Goal: Task Accomplishment & Management: Manage account settings

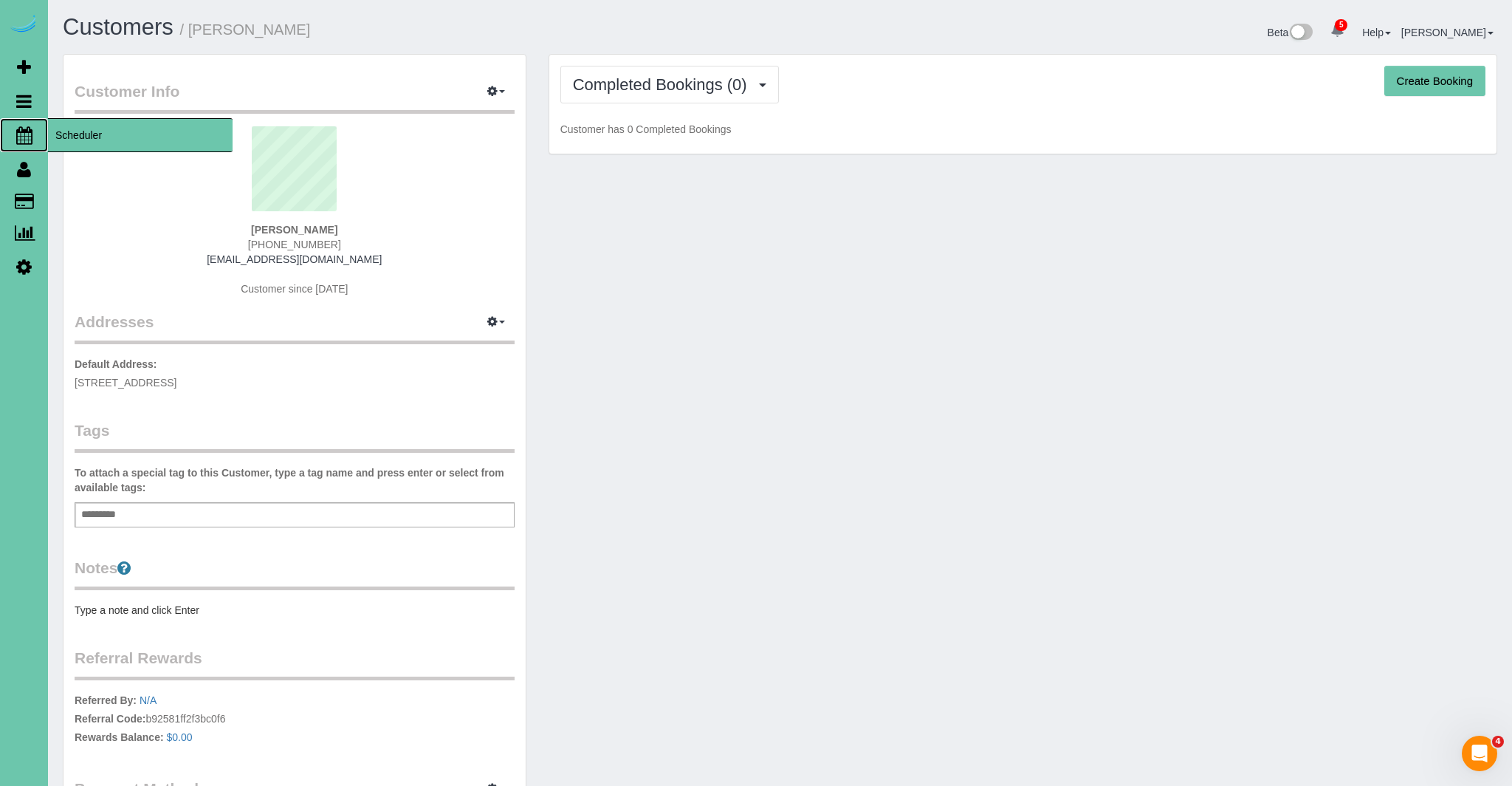
click at [26, 127] on icon at bounding box center [25, 134] width 17 height 17
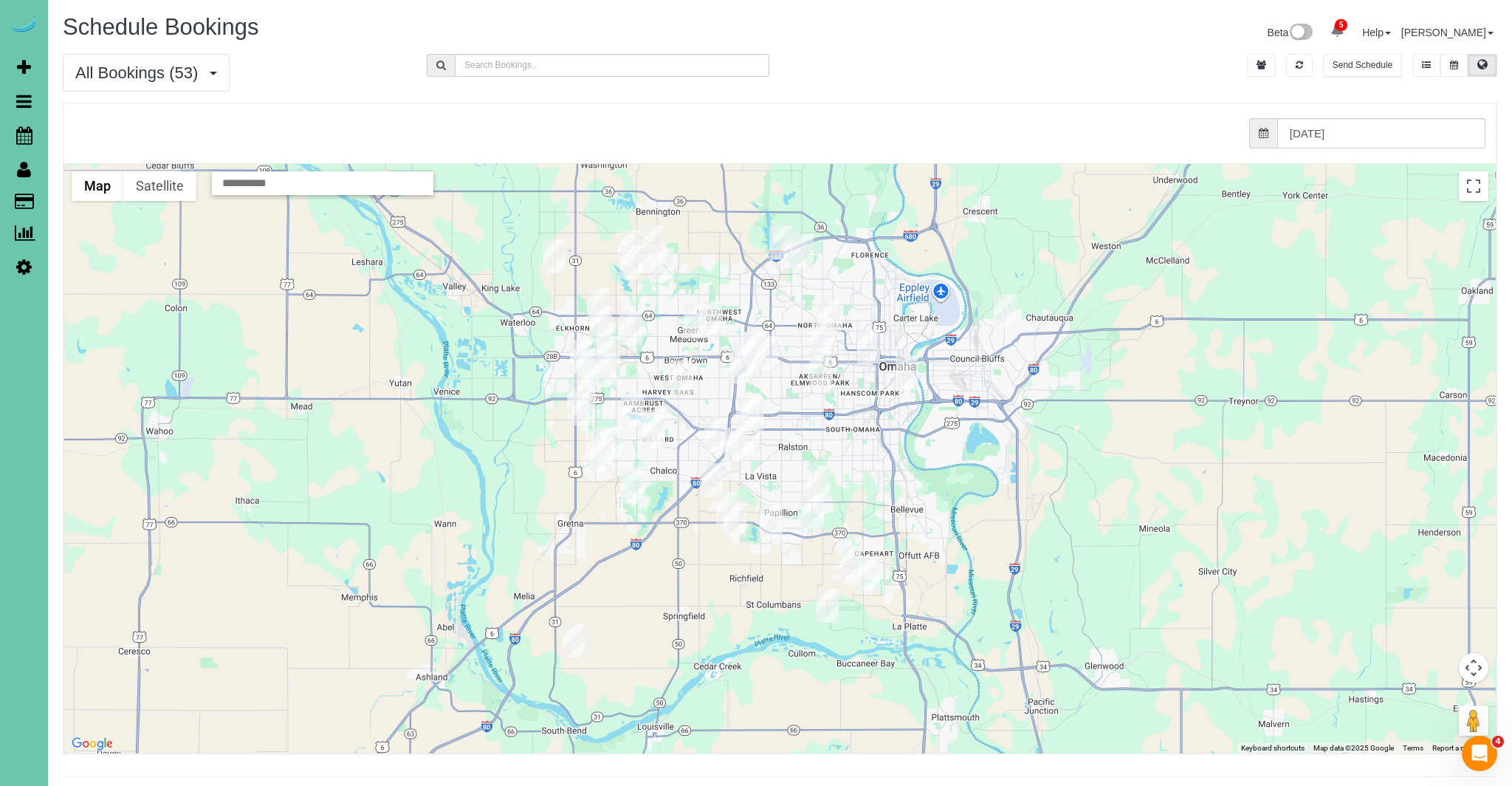
click at [713, 436] on img "08/26/2025 12:00PM - Mary Lu - 6204 Oak Hill Plz, Omaha, NE 68137" at bounding box center [716, 435] width 23 height 34
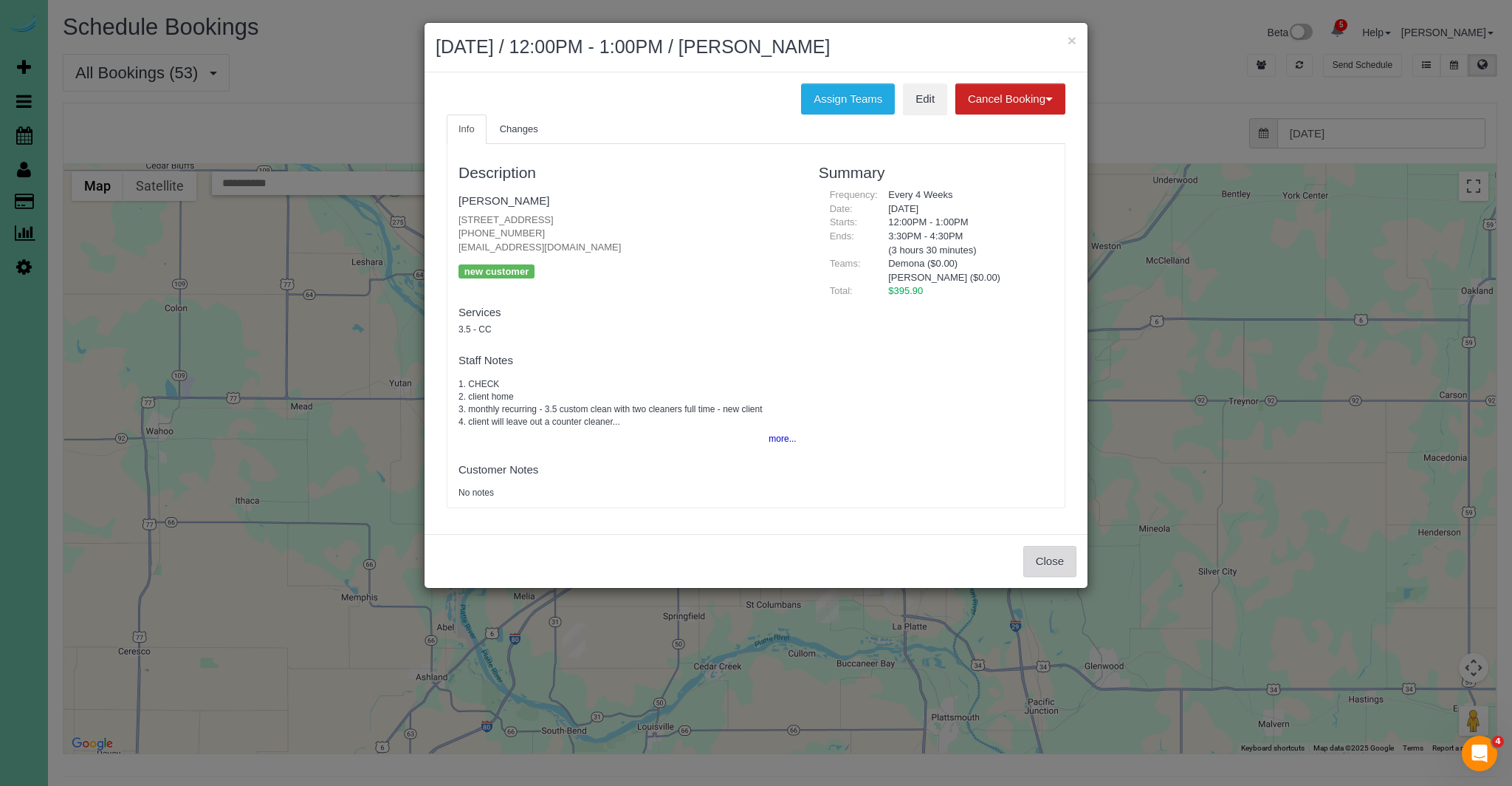
click at [1029, 557] on button "Close" at bounding box center [1050, 561] width 53 height 31
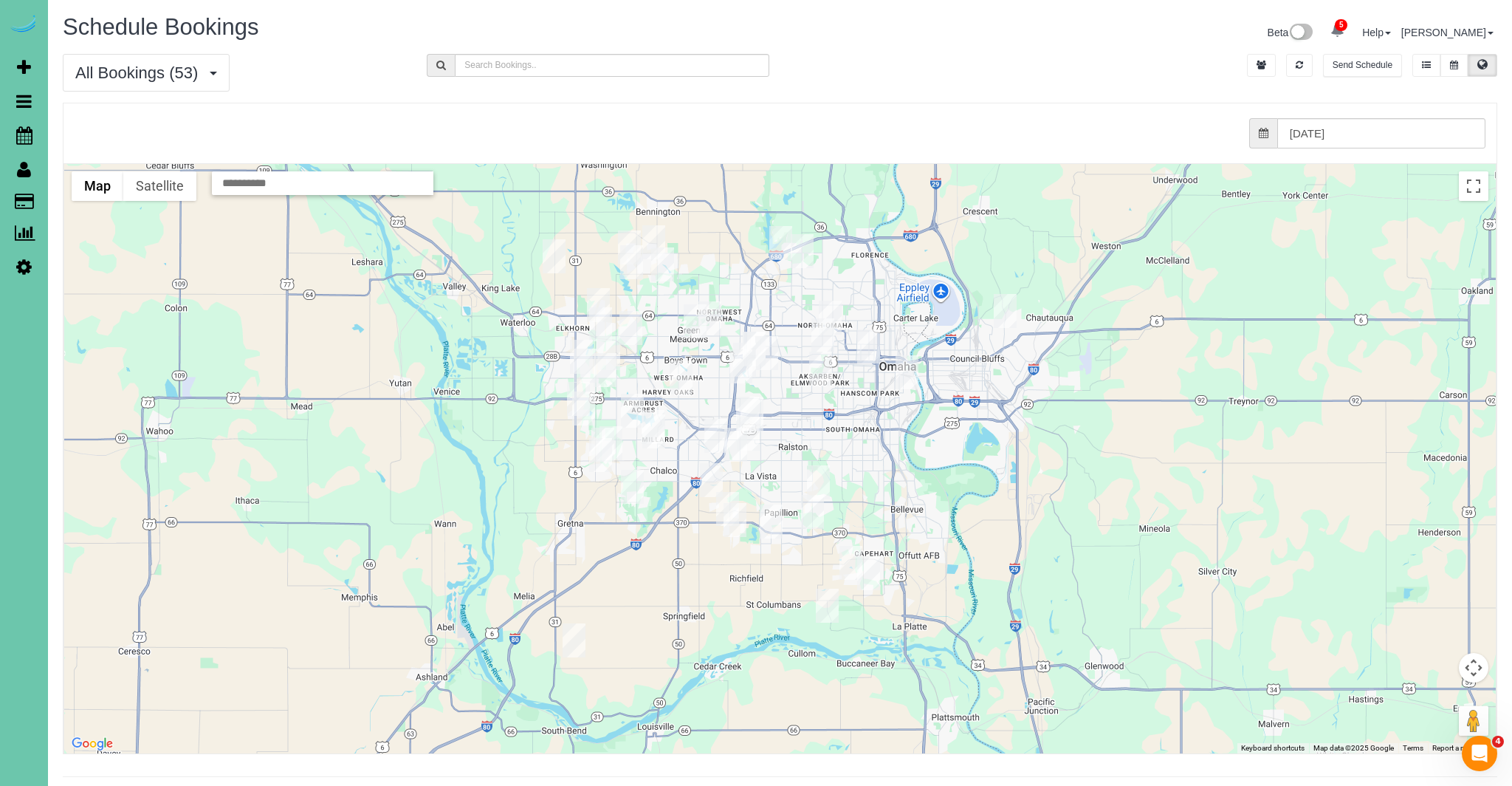
click at [606, 433] on img "08/26/2025 12:00PM - Liz Guido - 18632 Emiline St, Omaha, NE 68136" at bounding box center [603, 444] width 23 height 34
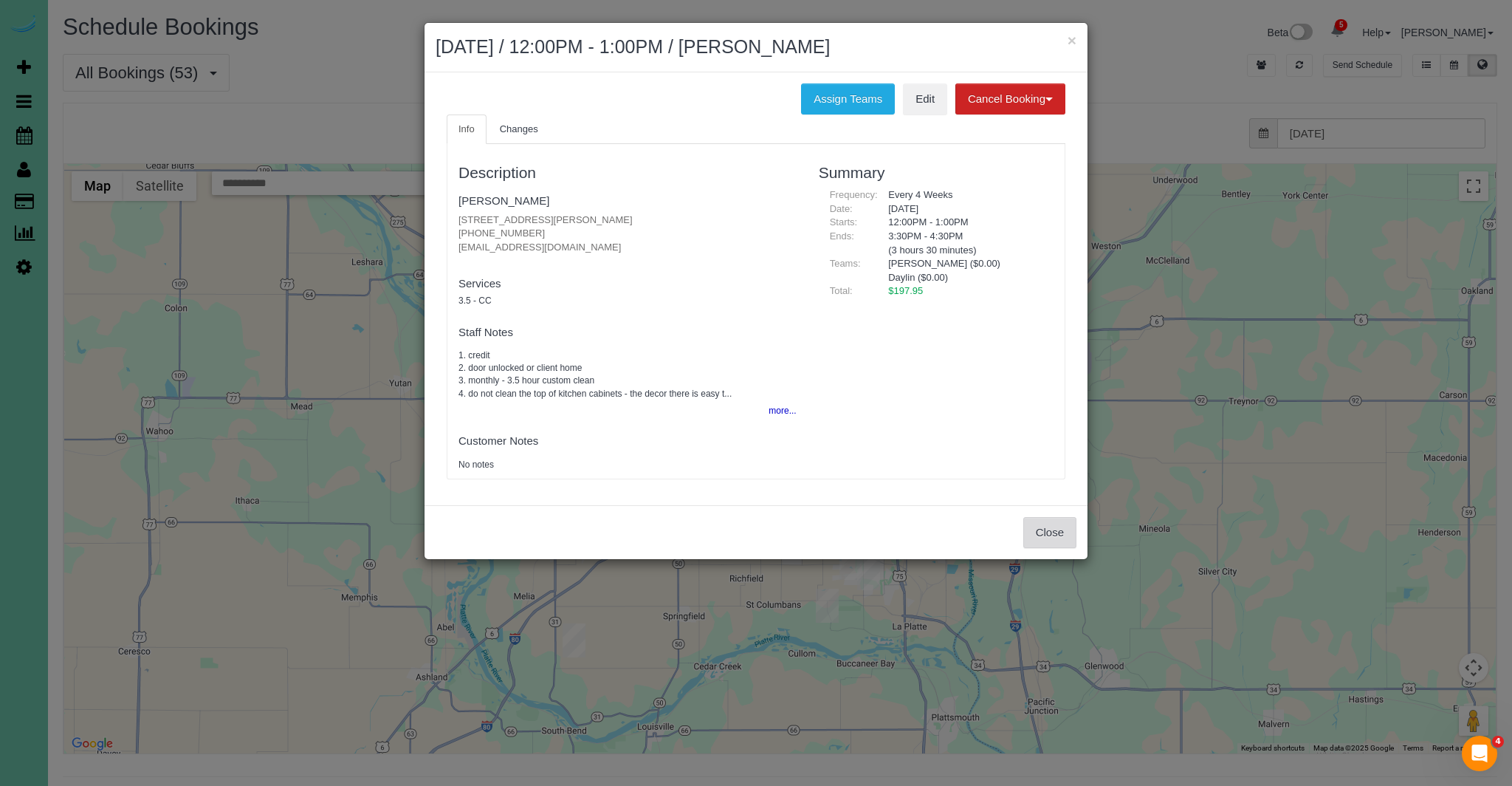
click at [1054, 535] on button "Close" at bounding box center [1050, 532] width 53 height 31
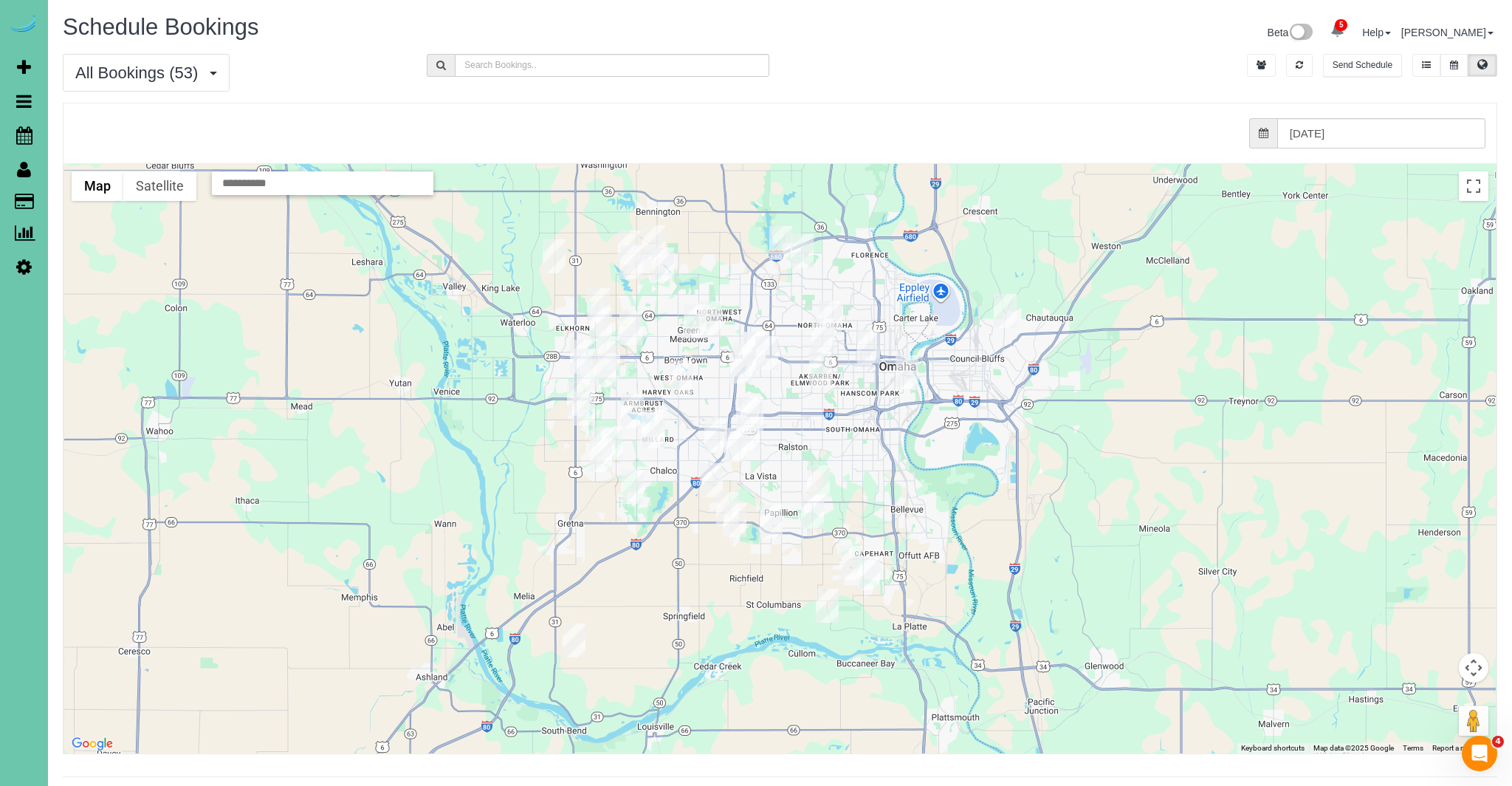
click at [710, 438] on img "08/26/2025 12:00PM - Mary Lu - 6204 Oak Hill Plz, Omaha, NE 68137" at bounding box center [716, 435] width 23 height 34
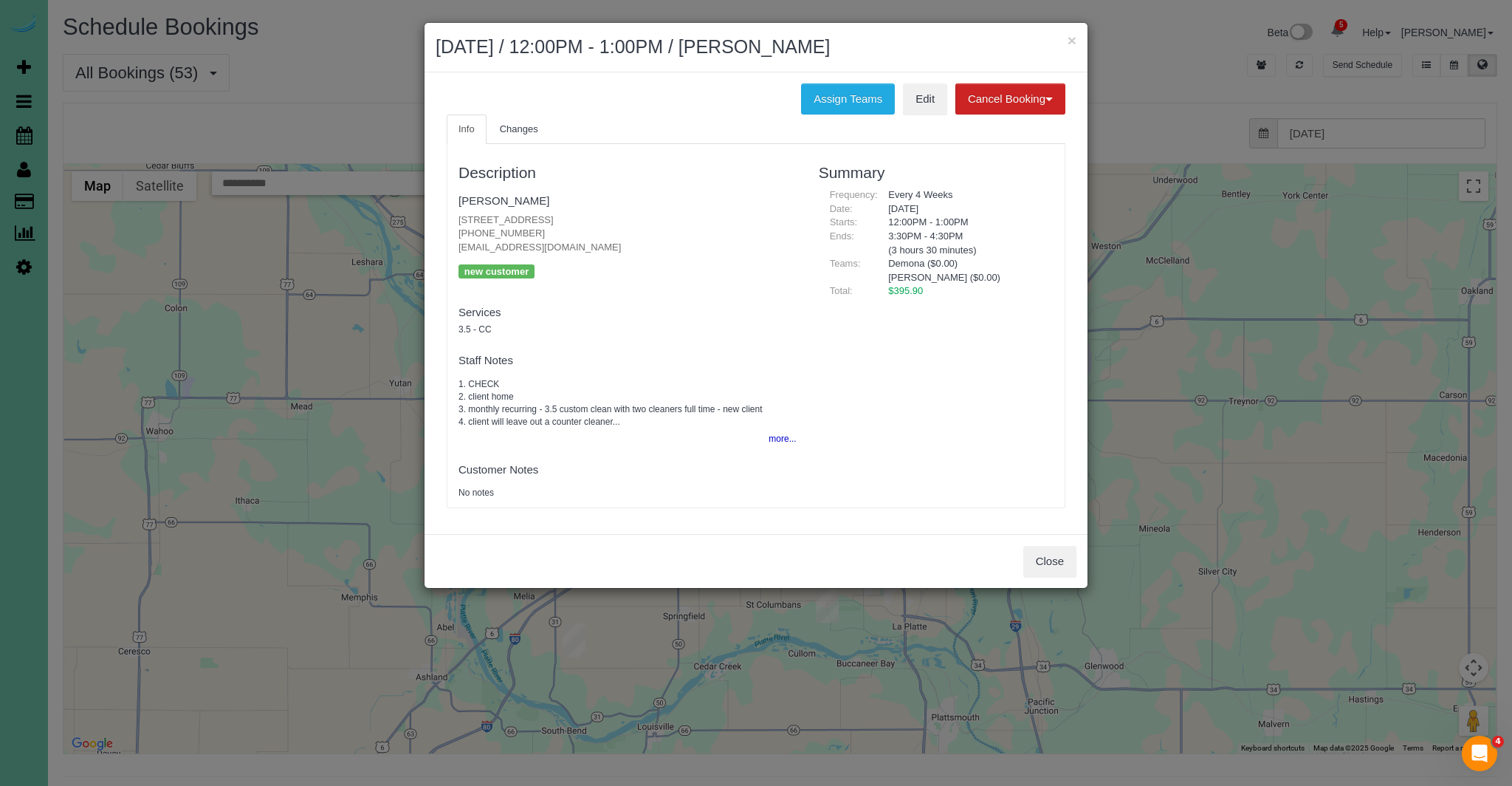
drag, startPoint x: 554, startPoint y: 234, endPoint x: 439, endPoint y: 232, distance: 115.0
click at [438, 231] on div "Info Changes Description Mary Lu 6204 Oak Hill Plz, Omaha, NE 68137 (402) 452-9…" at bounding box center [756, 318] width 641 height 408
copy p "(402) 452-9846"
drag, startPoint x: 1070, startPoint y: 573, endPoint x: 1062, endPoint y: 570, distance: 8.5
click at [1069, 573] on button "Close" at bounding box center [1050, 561] width 53 height 31
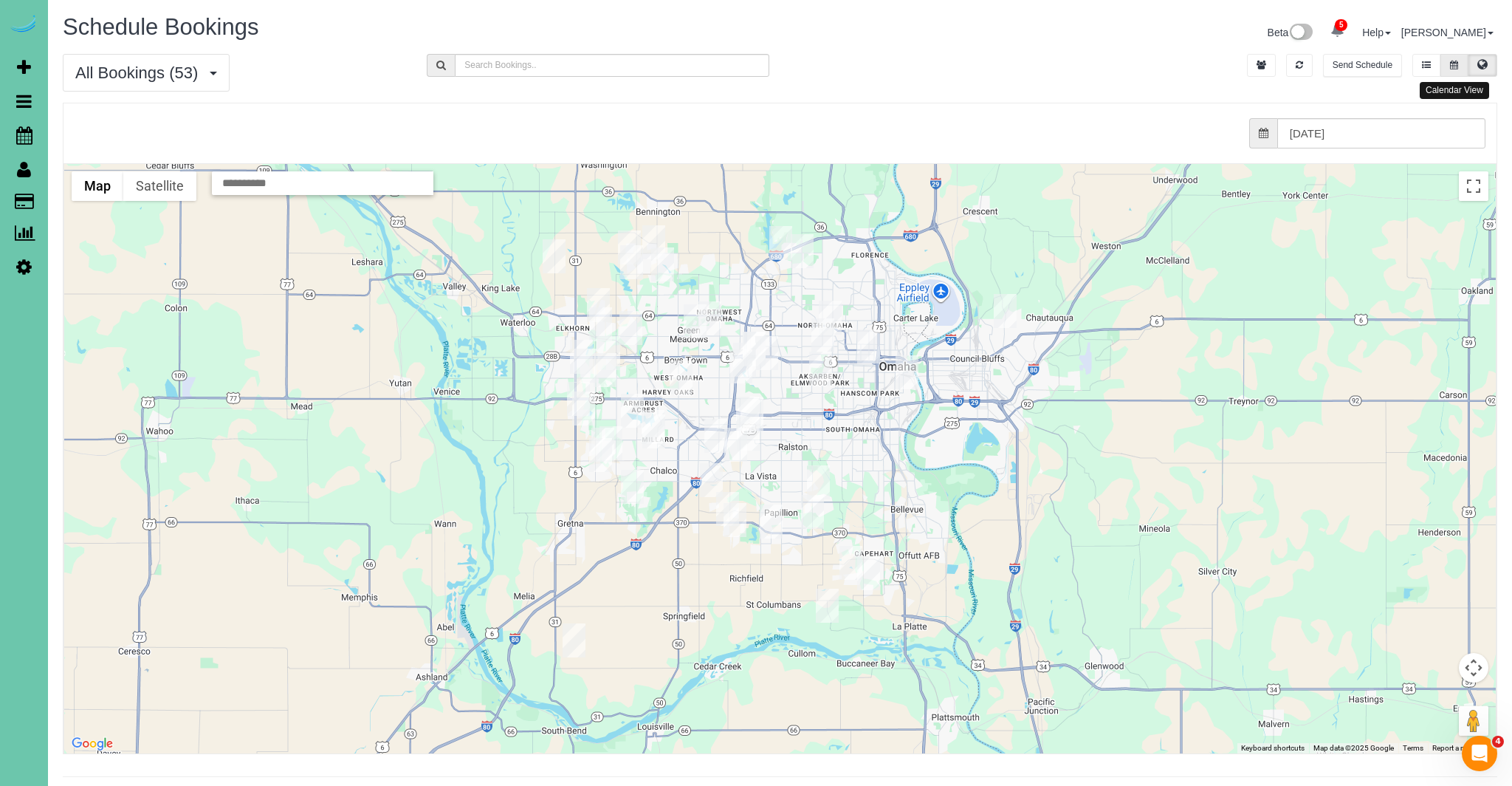
click at [1448, 66] on button at bounding box center [1454, 65] width 27 height 23
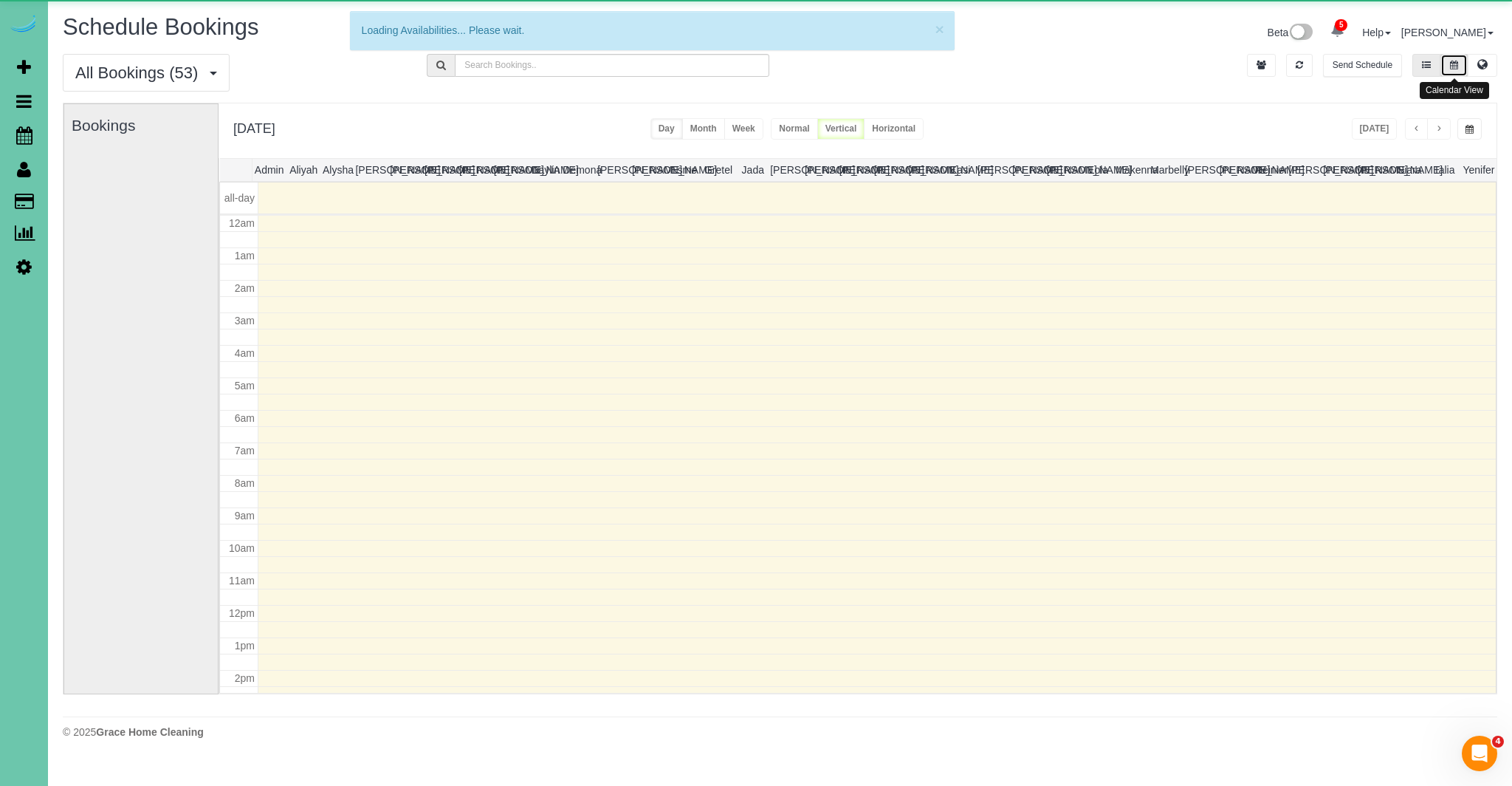
scroll to position [195, 0]
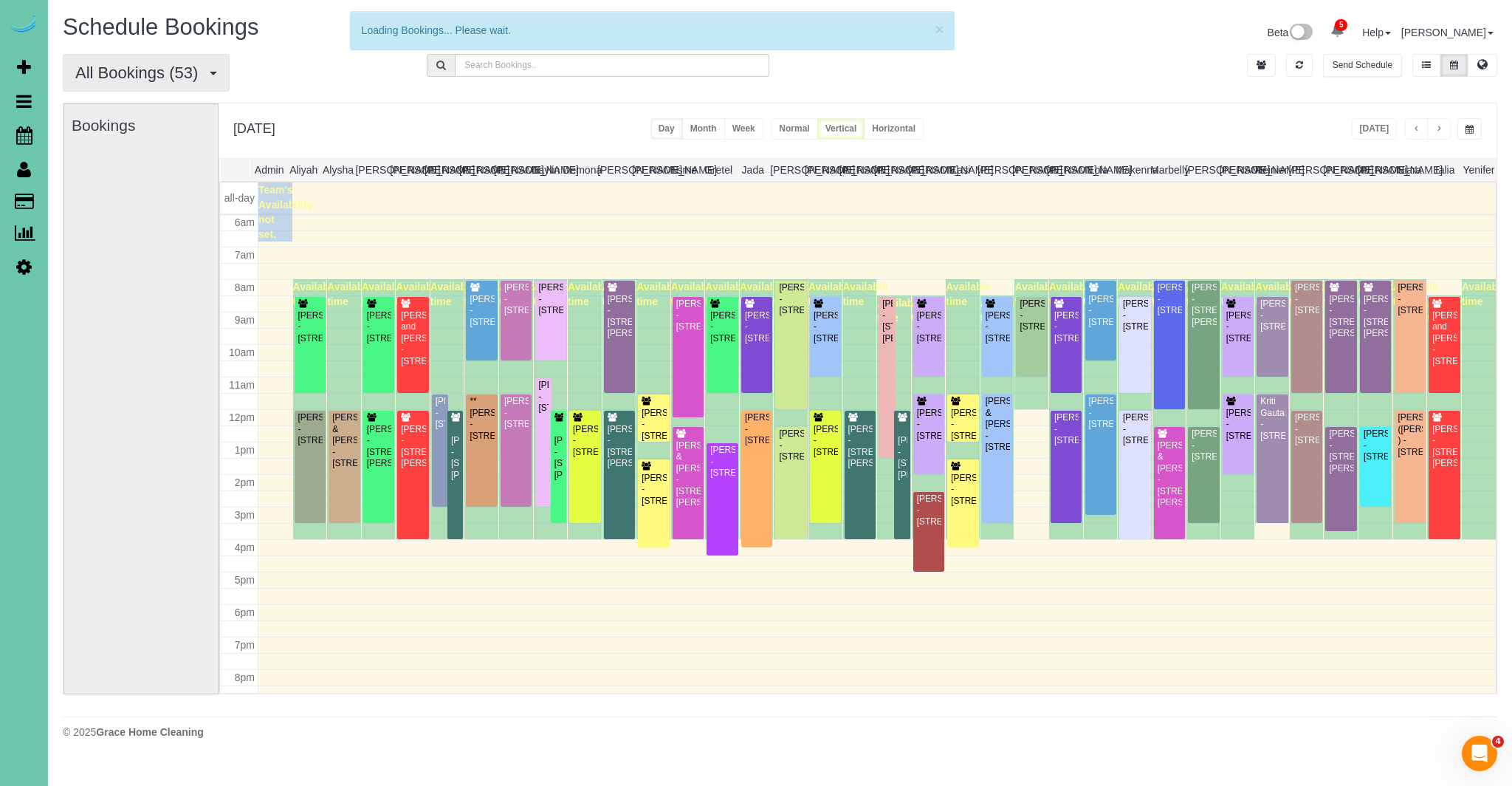
click at [221, 71] on button "All Bookings (53)" at bounding box center [146, 72] width 167 height 38
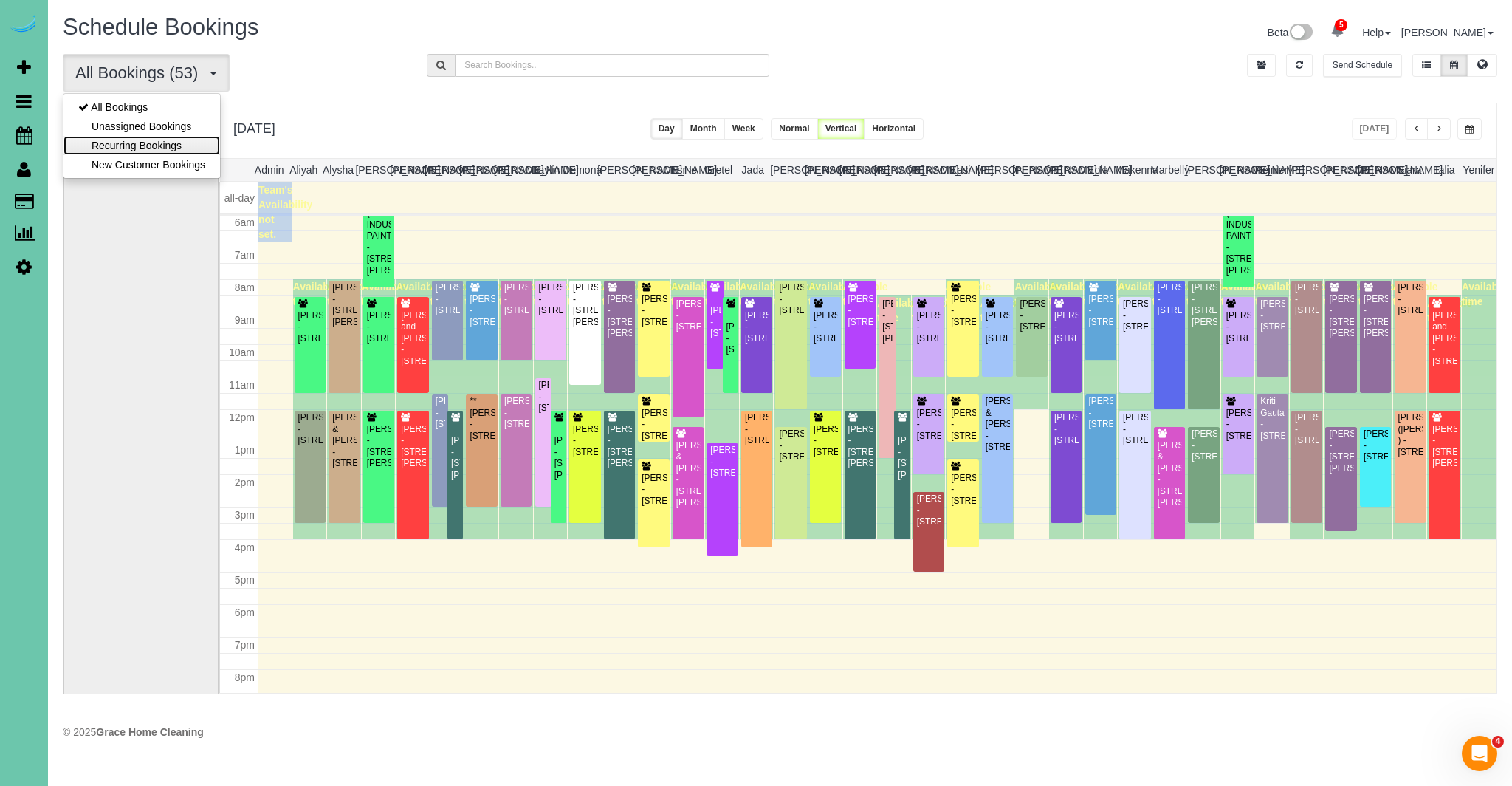
click at [174, 152] on link "Recurring Bookings" at bounding box center [142, 145] width 157 height 19
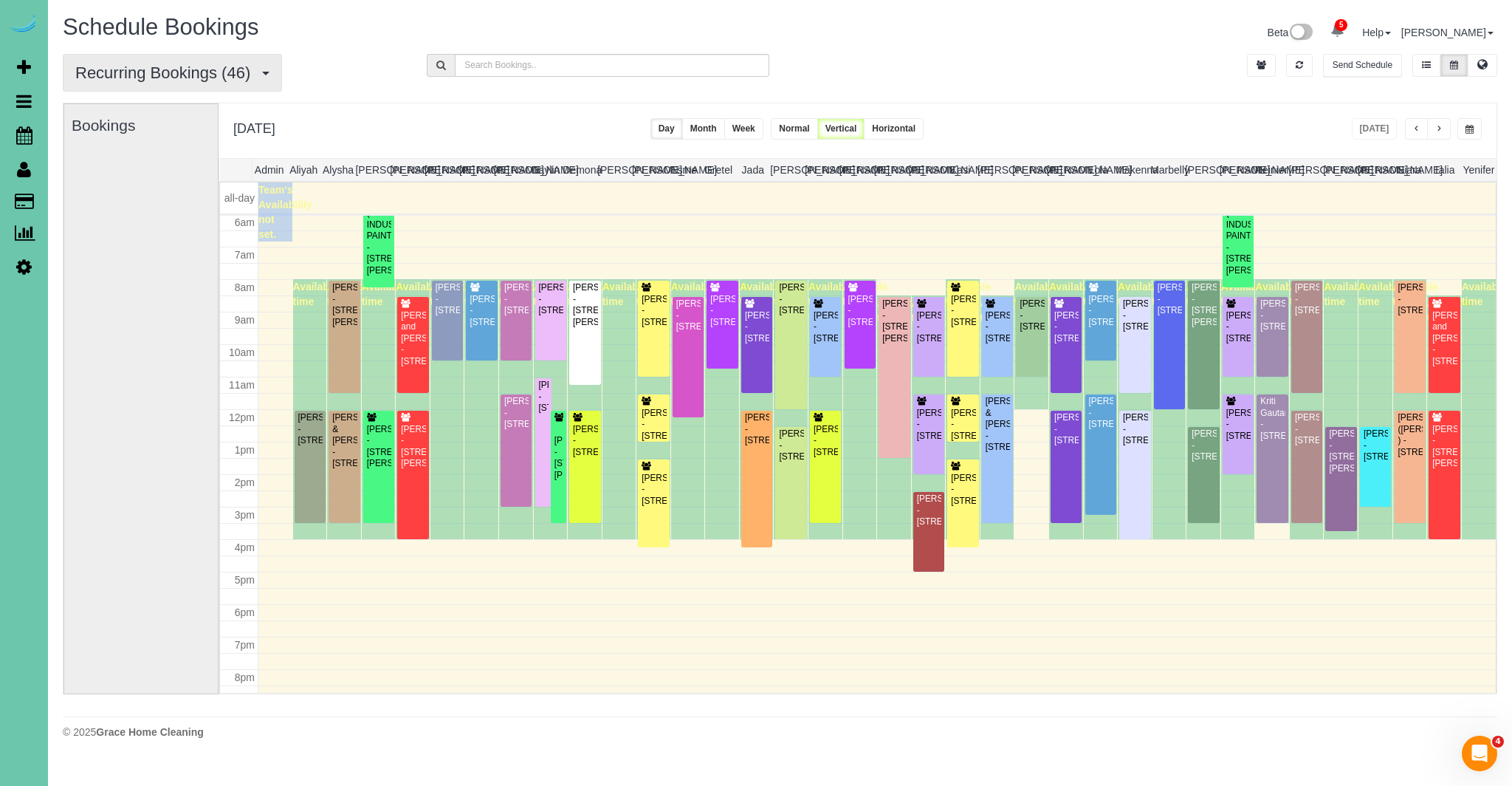
drag, startPoint x: 247, startPoint y: 75, endPoint x: 219, endPoint y: 83, distance: 29.1
click at [247, 75] on span "Recurring Bookings (46)" at bounding box center [167, 72] width 182 height 18
click at [139, 103] on link "All Bookings" at bounding box center [142, 106] width 157 height 19
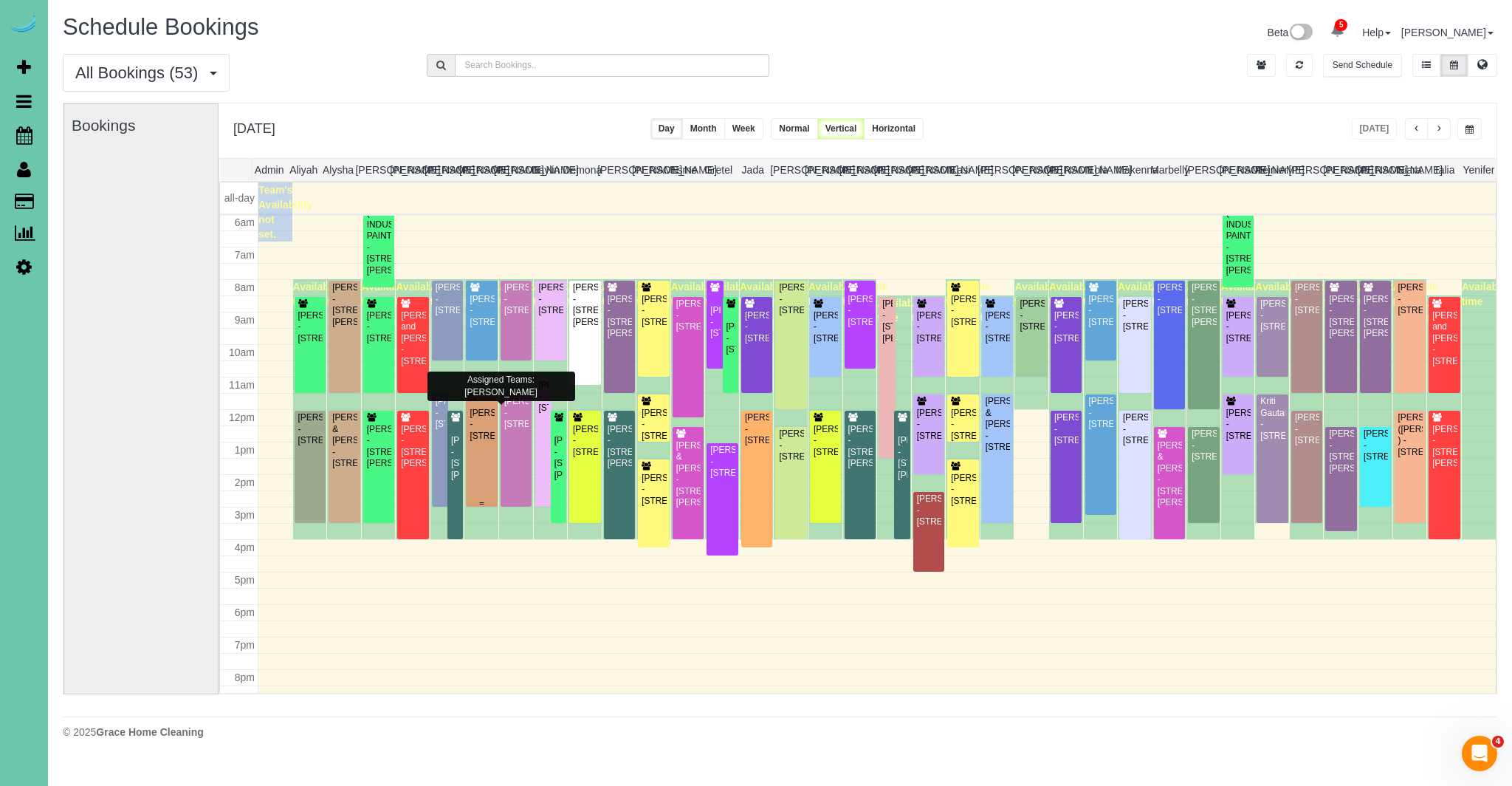
click at [483, 431] on div "**[PERSON_NAME] - [STREET_ADDRESS]" at bounding box center [481, 419] width 25 height 46
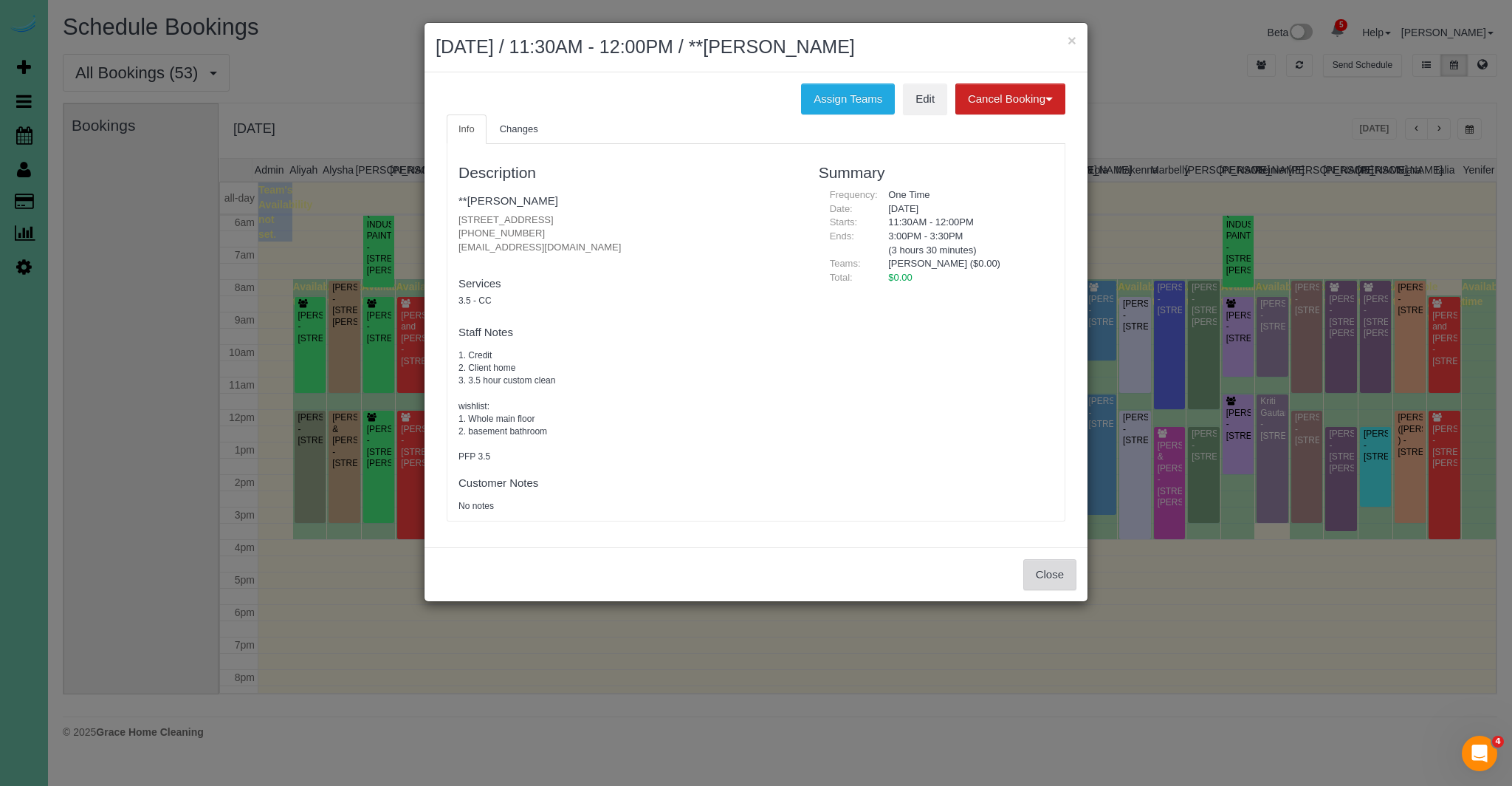
click at [1047, 574] on button "Close" at bounding box center [1050, 574] width 53 height 31
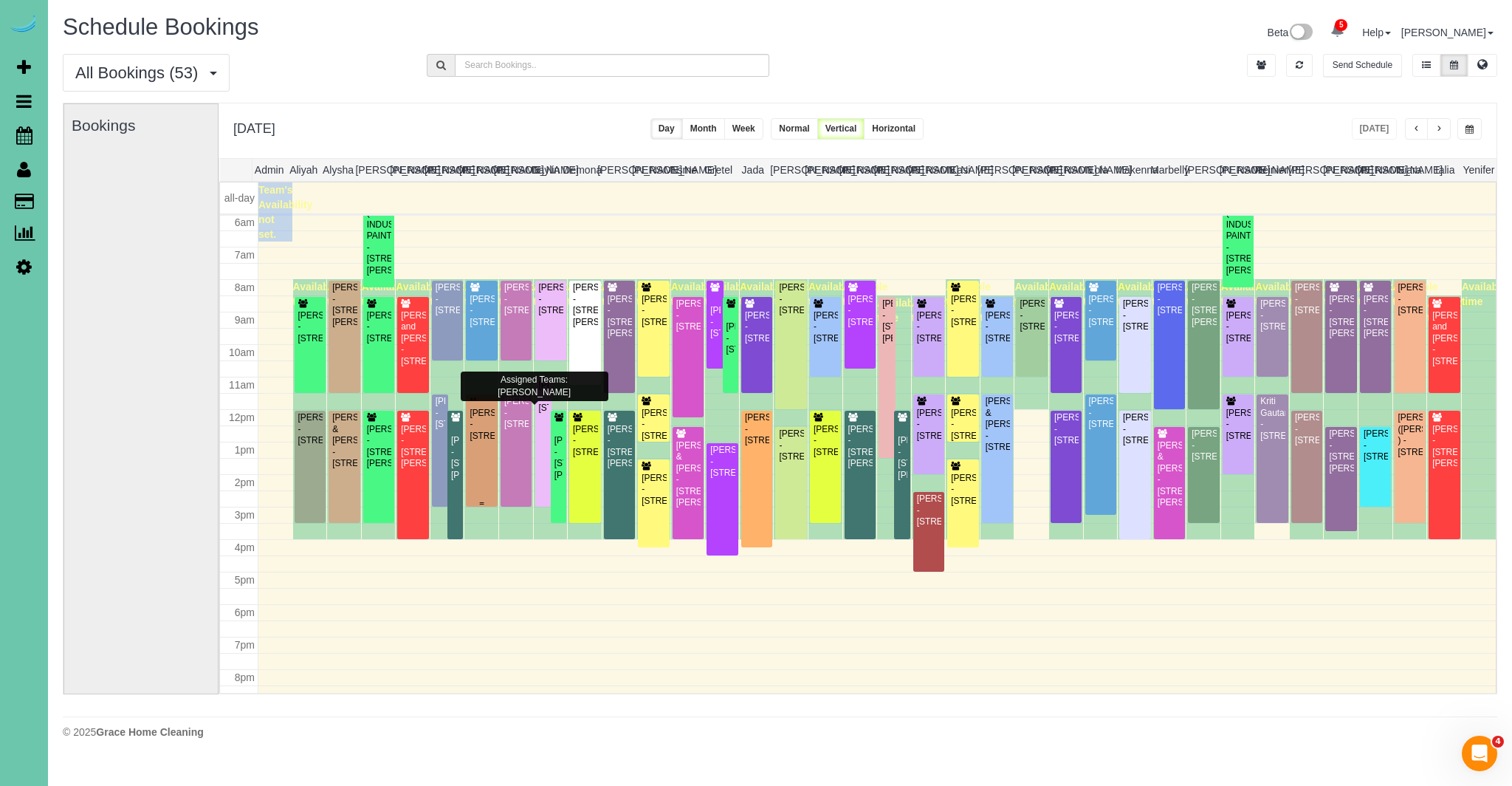
click at [484, 442] on div "**[PERSON_NAME] - [STREET_ADDRESS]" at bounding box center [481, 419] width 25 height 46
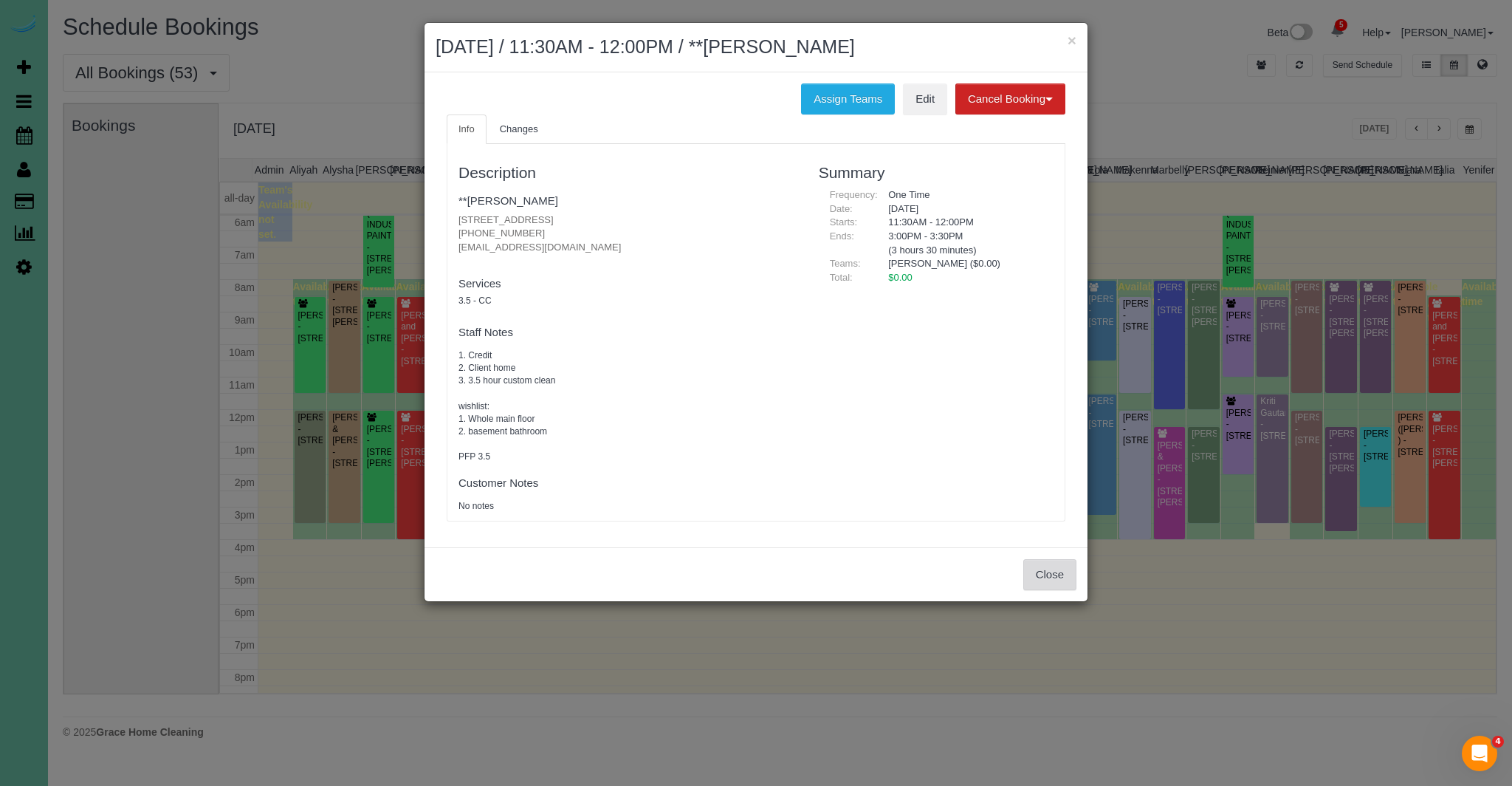
click at [1051, 566] on button "Close" at bounding box center [1050, 574] width 53 height 31
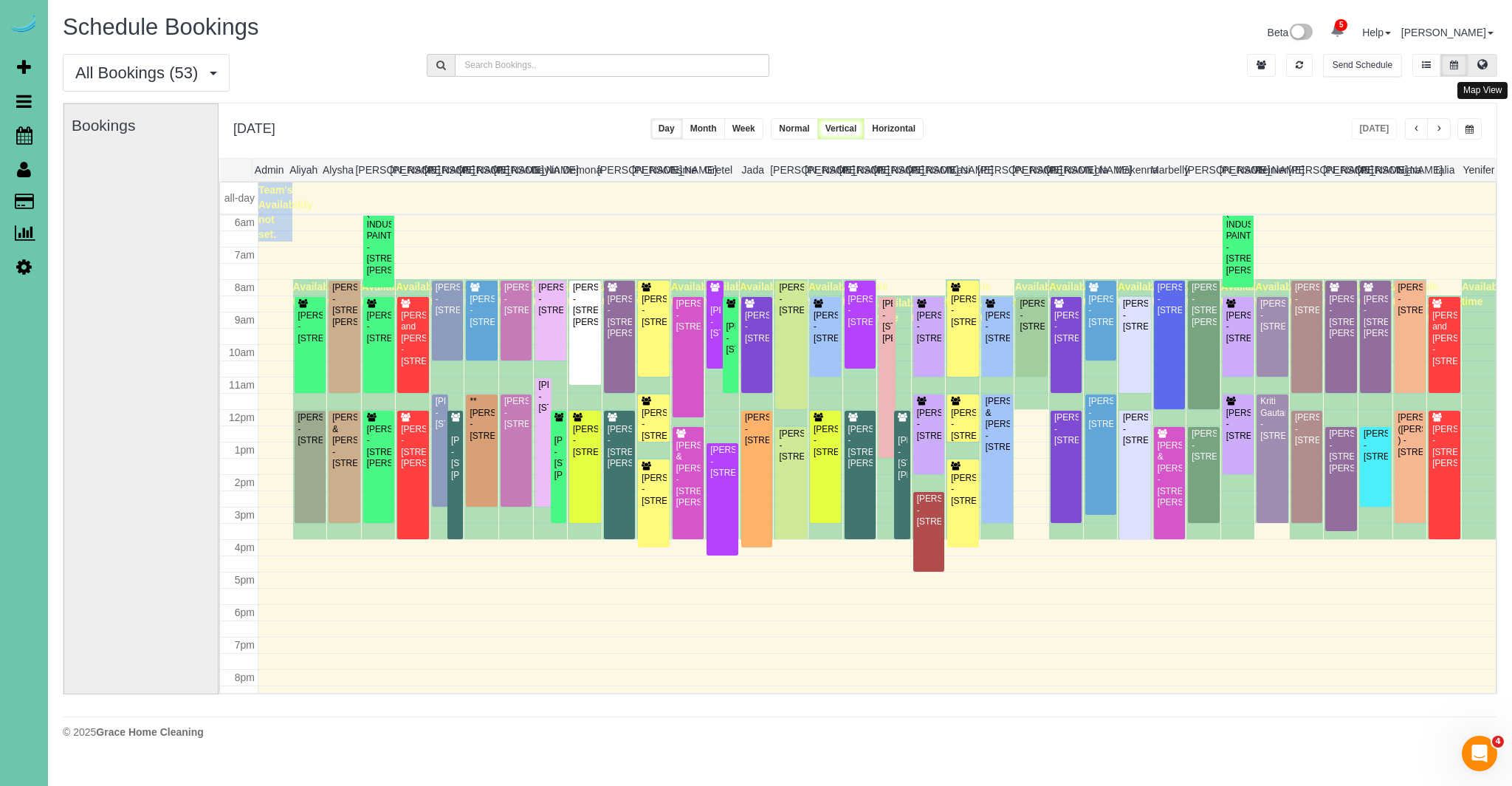
click at [1477, 72] on button at bounding box center [1483, 65] width 29 height 23
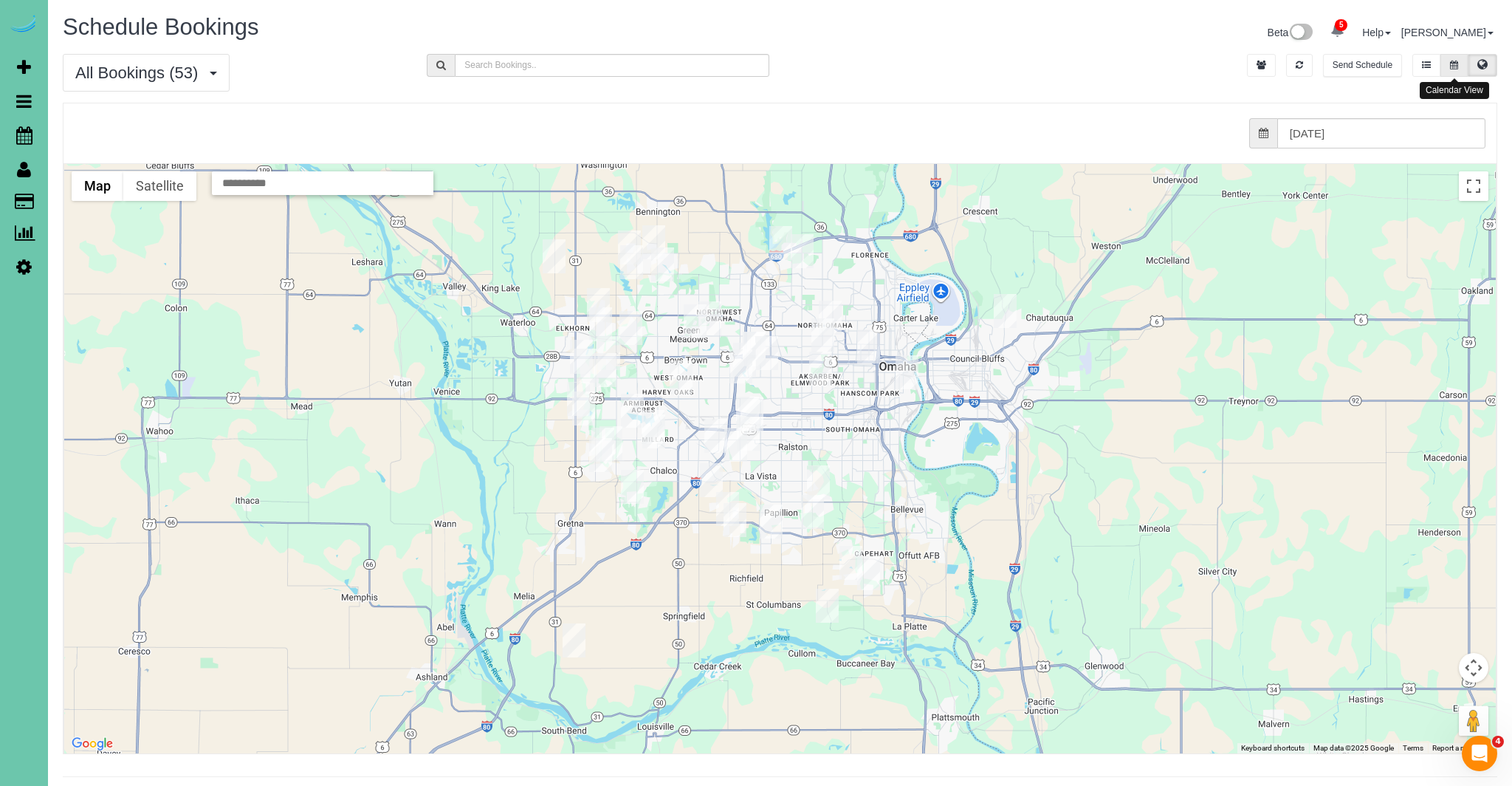
click at [1453, 69] on button at bounding box center [1454, 65] width 27 height 23
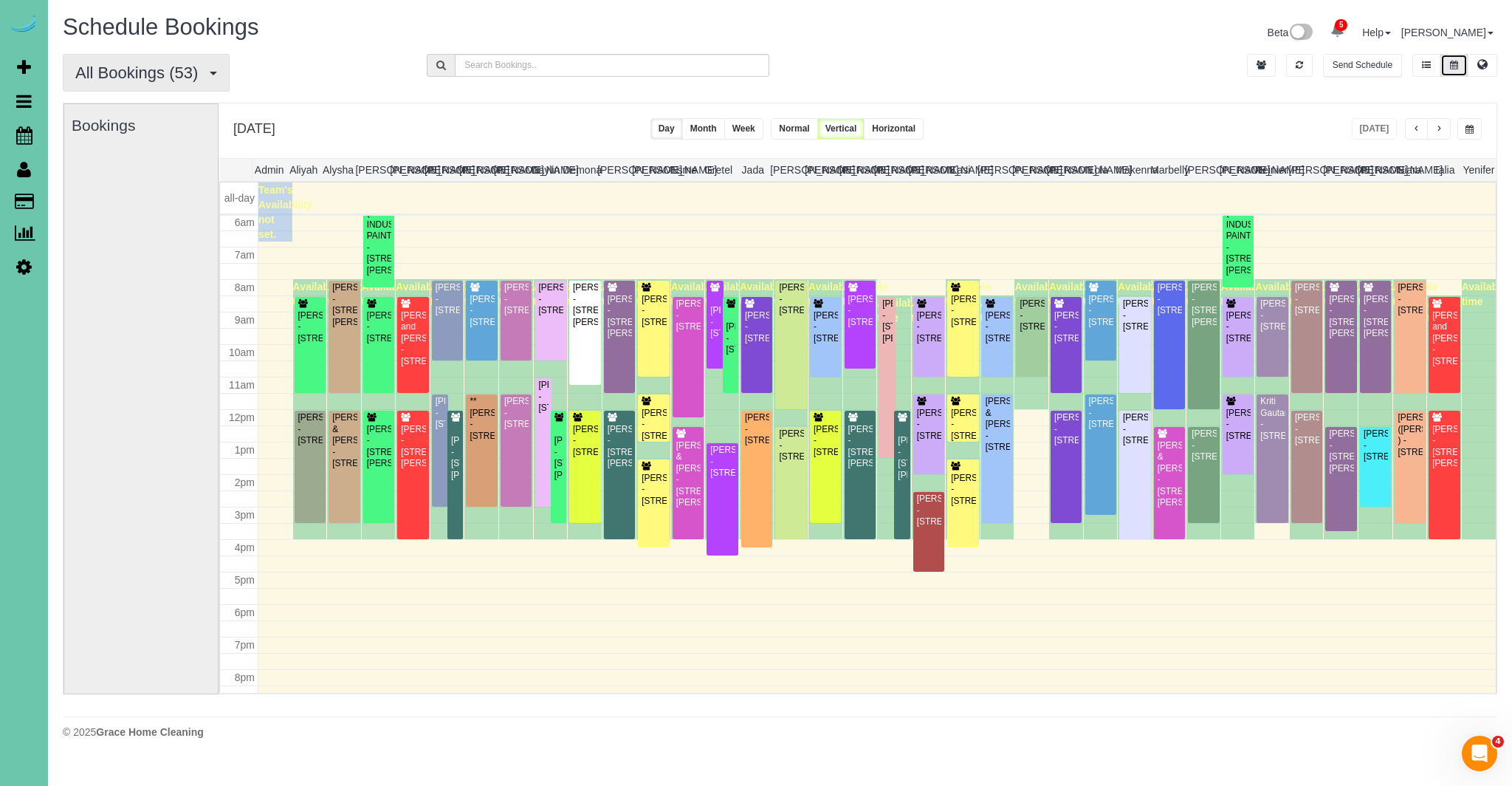
click at [205, 58] on button "All Bookings (53)" at bounding box center [146, 72] width 167 height 38
click at [158, 143] on link "Recurring Bookings" at bounding box center [142, 145] width 157 height 19
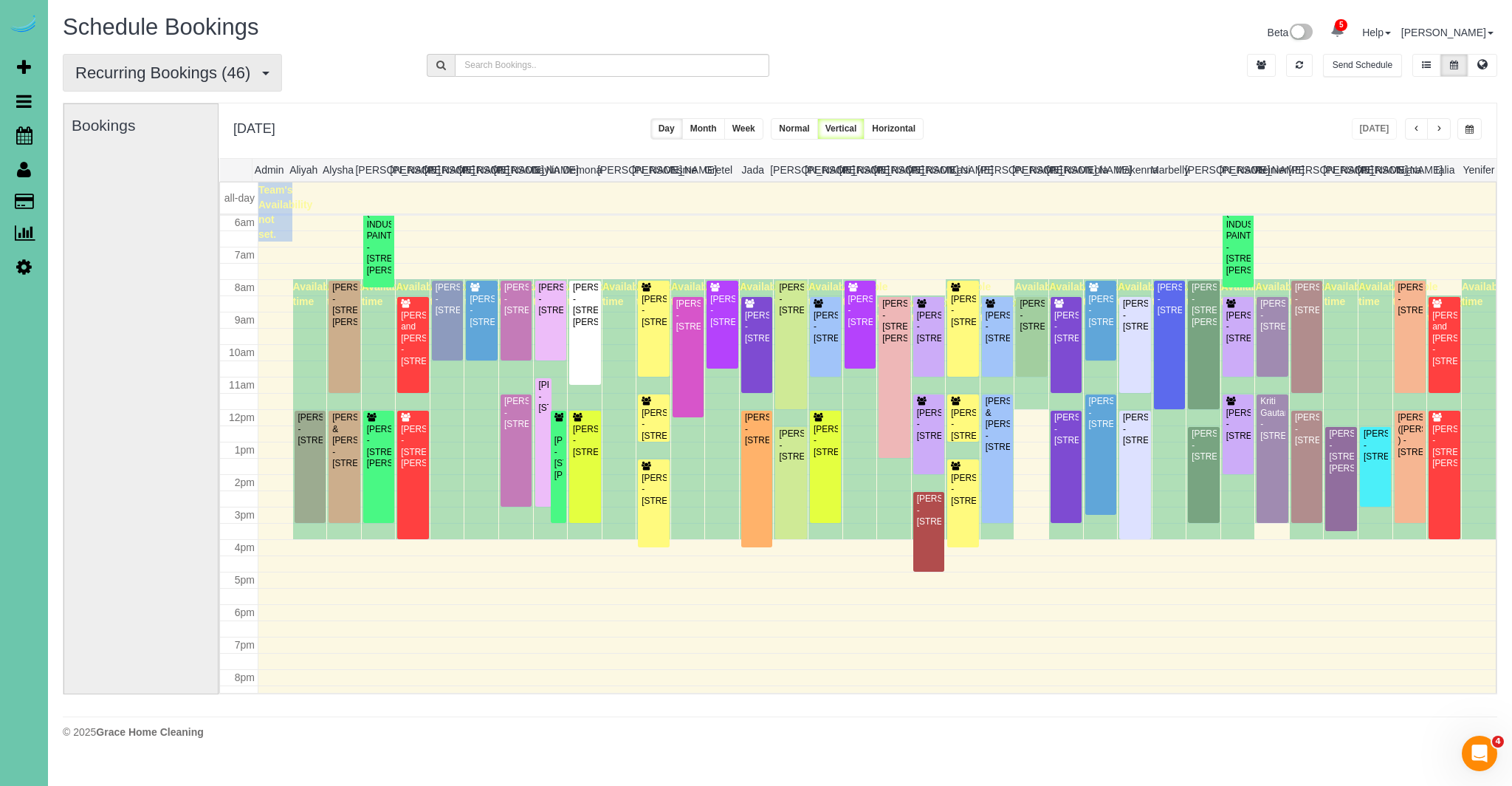
click at [217, 72] on span "Recurring Bookings (46)" at bounding box center [167, 72] width 182 height 18
click at [160, 75] on span "Recurring Bookings (46)" at bounding box center [167, 72] width 182 height 18
click at [555, 459] on div "[PERSON_NAME] - [STREET_ADDRESS][PERSON_NAME]" at bounding box center [558, 458] width 10 height 46
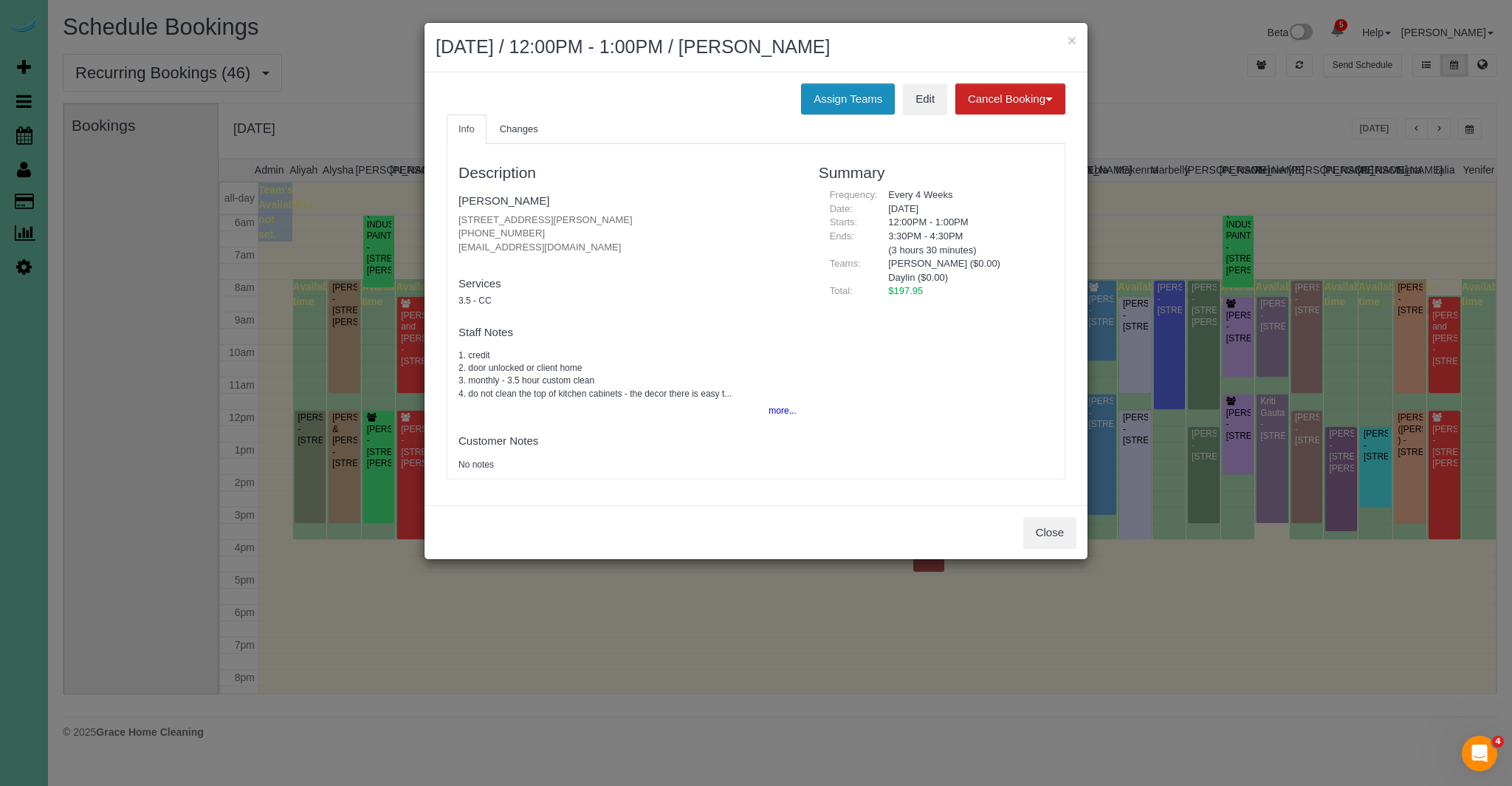
click at [869, 107] on button "Assign Teams" at bounding box center [848, 99] width 94 height 31
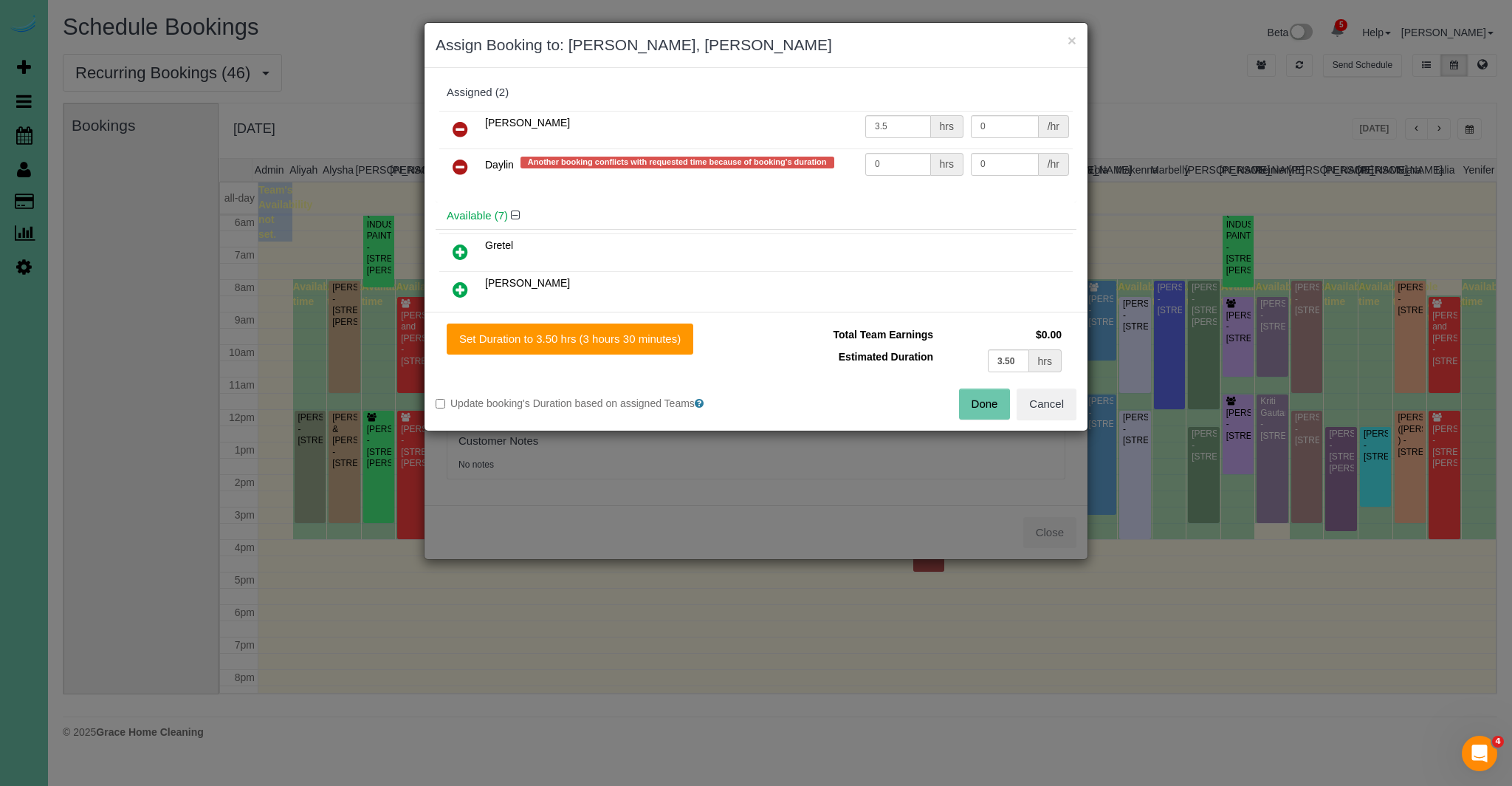
click at [453, 166] on icon at bounding box center [460, 167] width 16 height 17
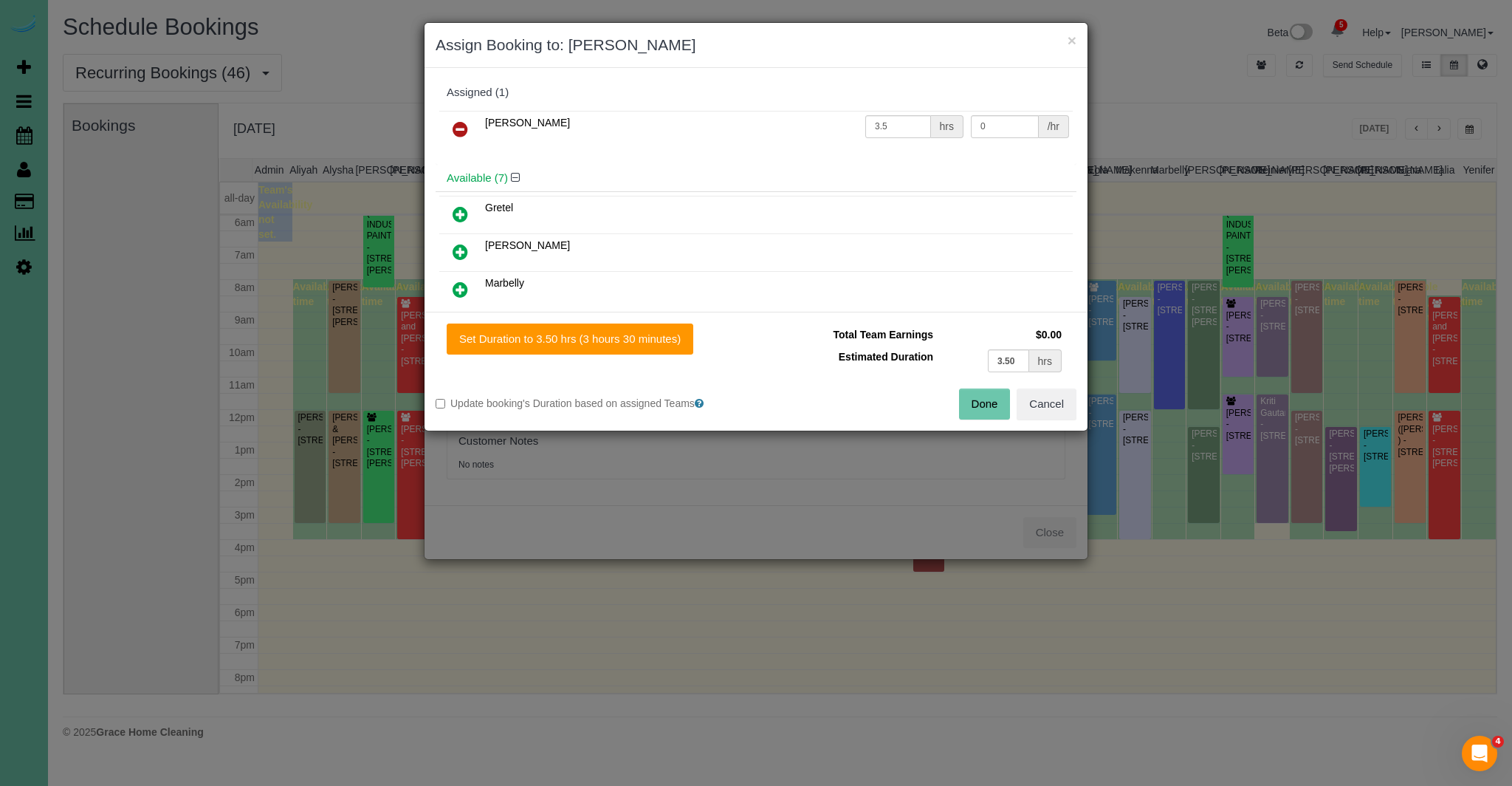
click at [989, 399] on button "Done" at bounding box center [985, 404] width 52 height 31
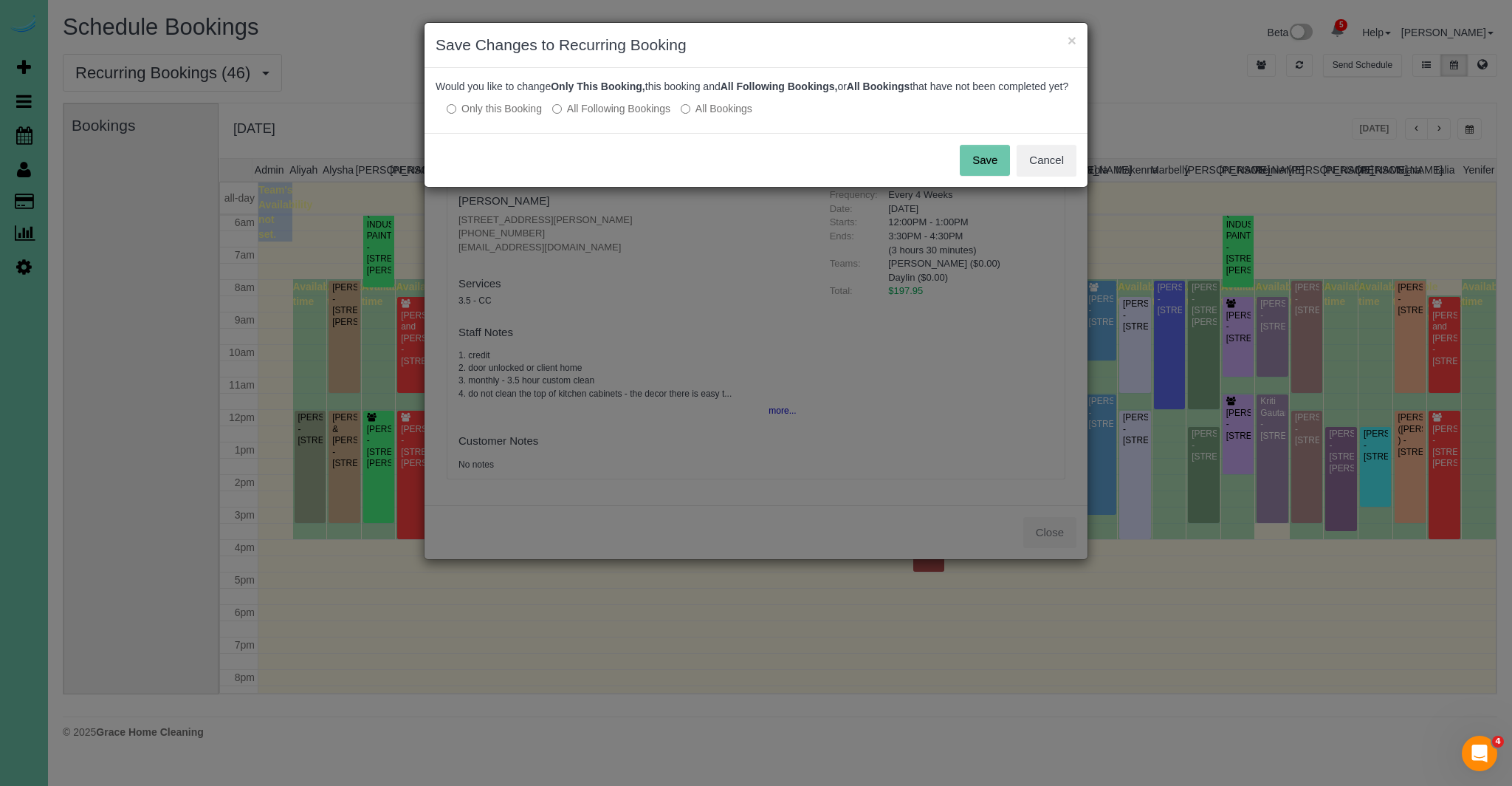
click at [983, 176] on button "Save" at bounding box center [985, 160] width 51 height 31
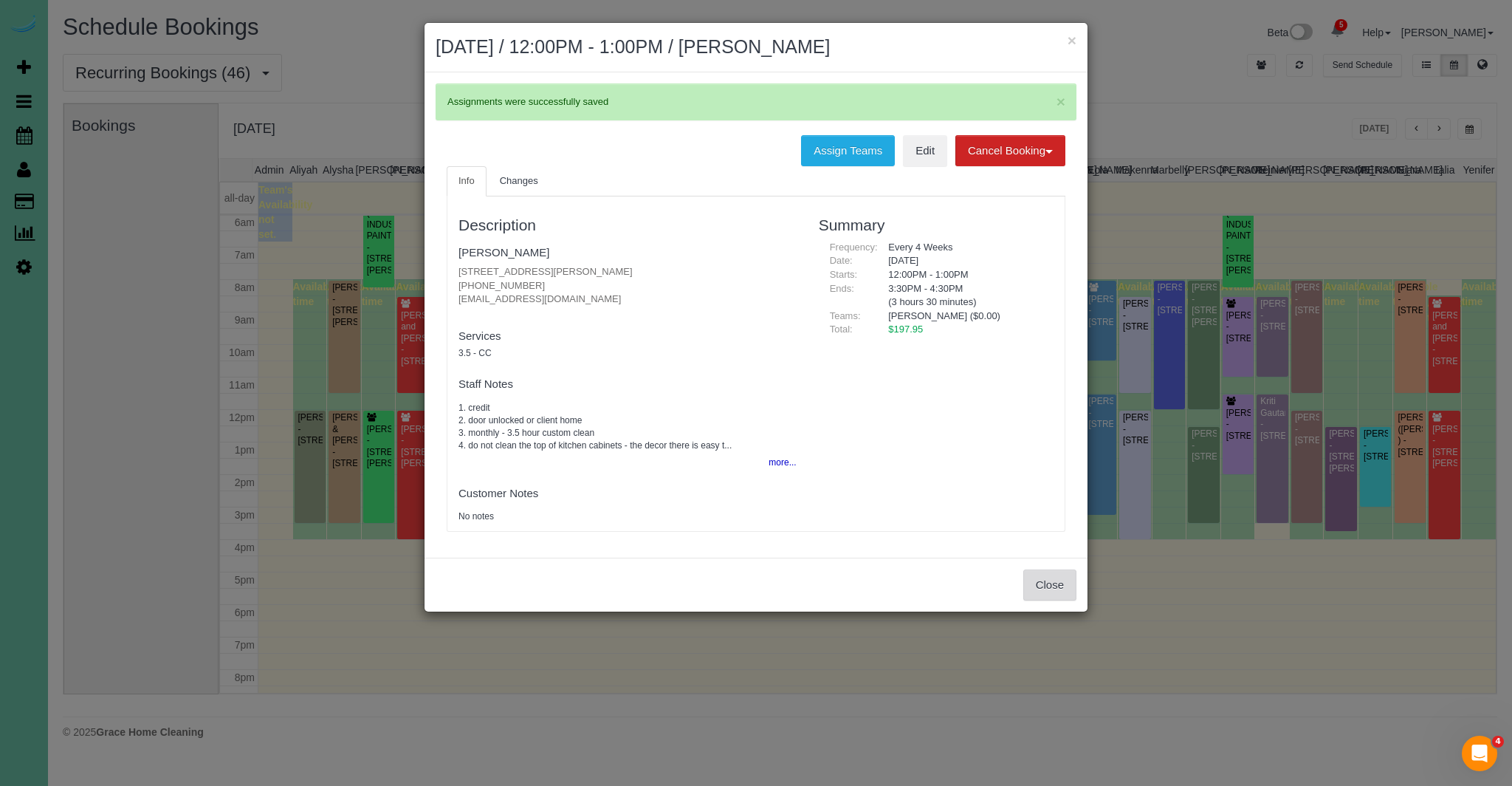
click at [1059, 597] on button "Close" at bounding box center [1050, 585] width 53 height 31
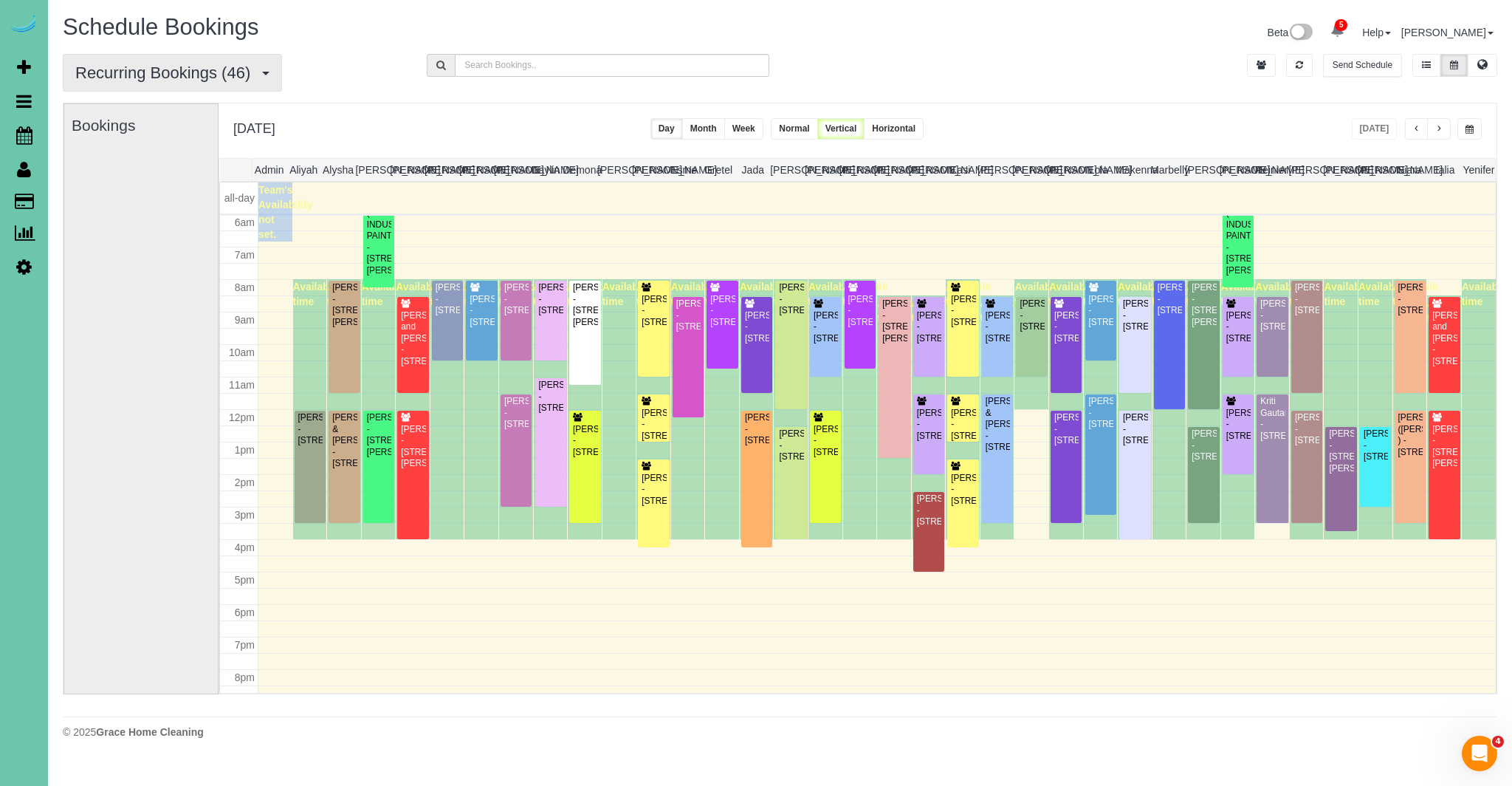
click at [262, 72] on span "button" at bounding box center [266, 73] width 8 height 4
click at [143, 108] on link "All Bookings" at bounding box center [142, 106] width 157 height 19
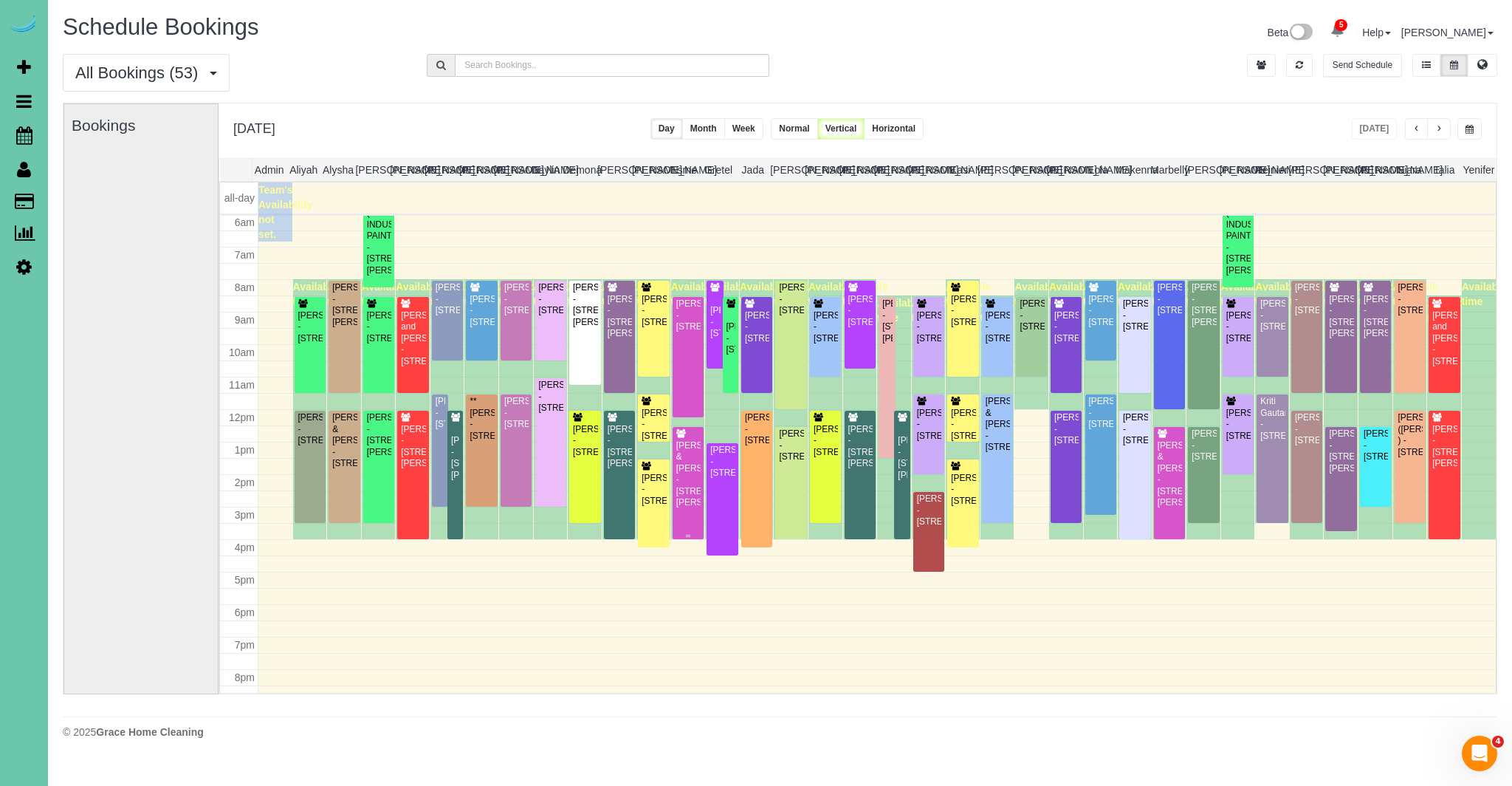
click at [683, 491] on div "[PERSON_NAME] & [PERSON_NAME] - [STREET_ADDRESS][PERSON_NAME]" at bounding box center [688, 474] width 25 height 69
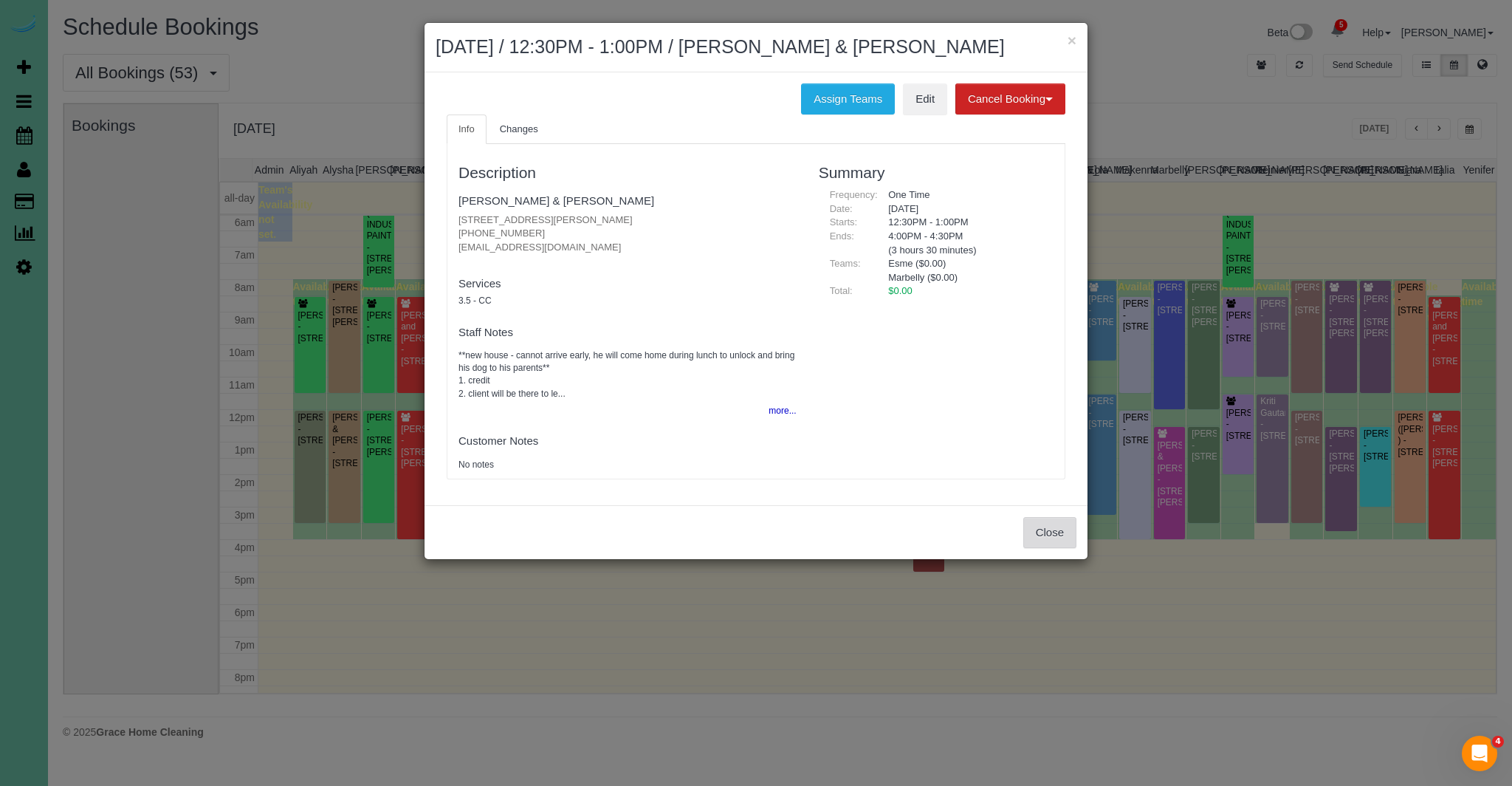
click at [1044, 533] on button "Close" at bounding box center [1050, 532] width 53 height 31
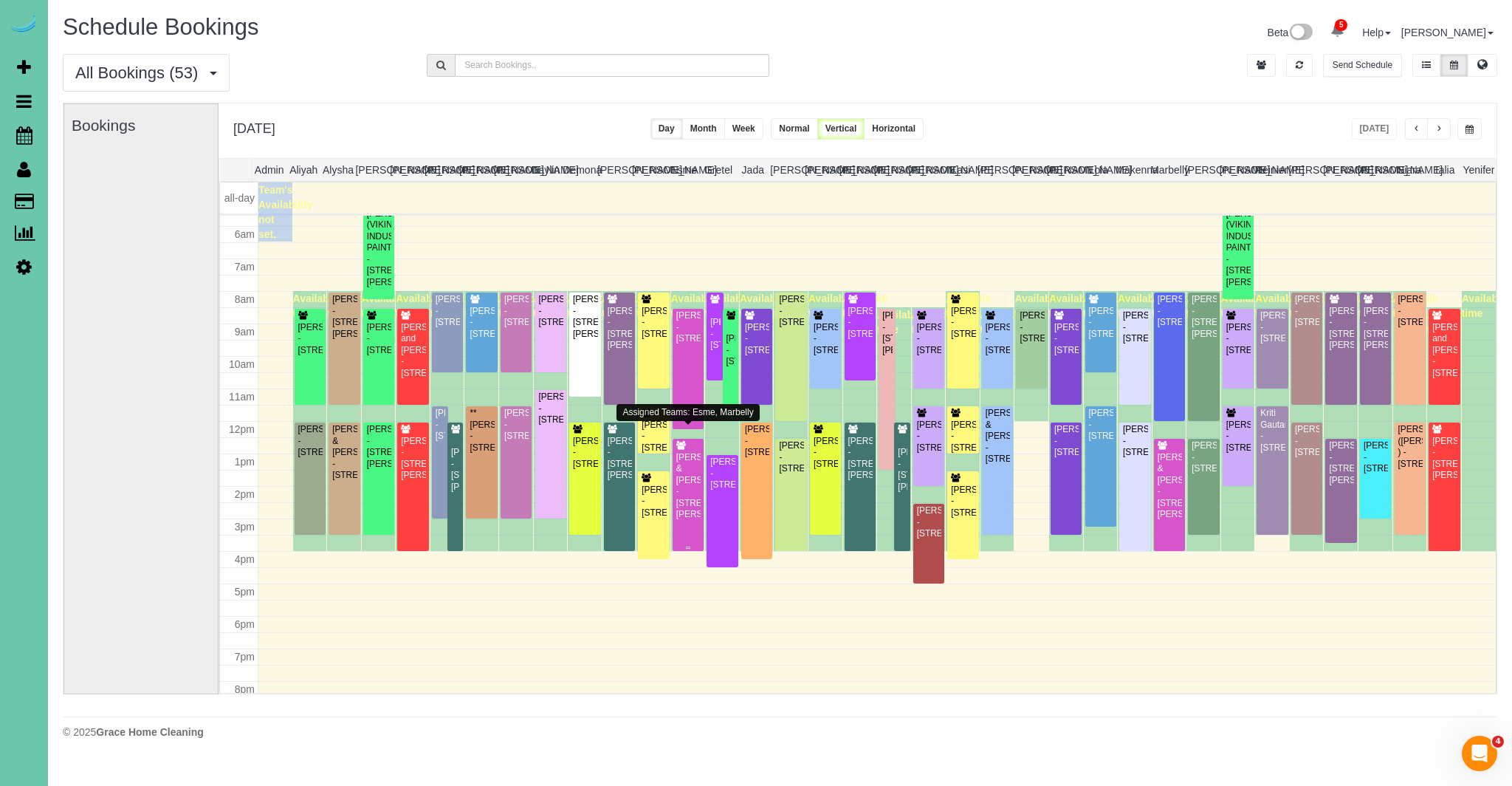
scroll to position [182, 0]
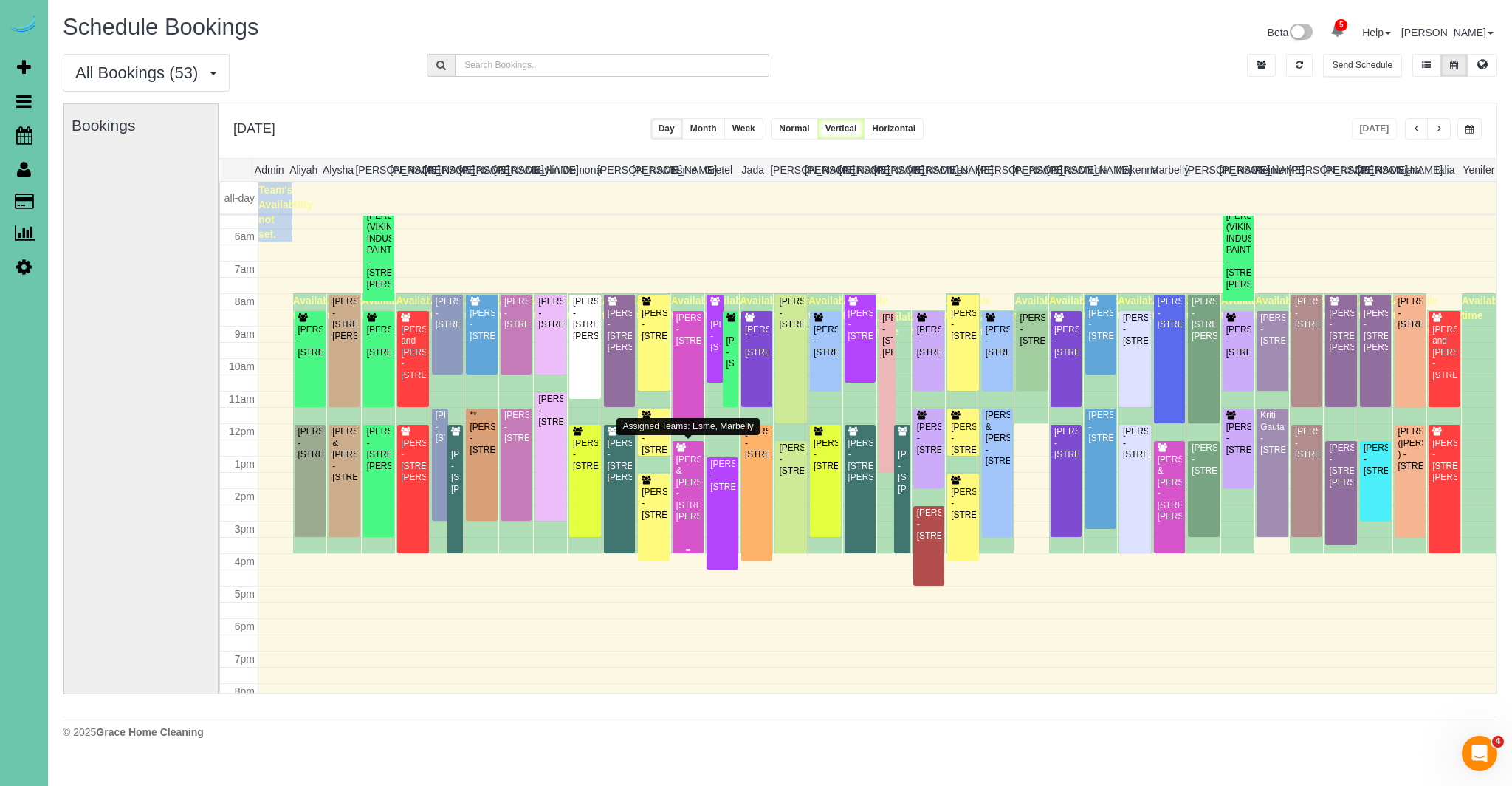
click at [689, 519] on div "[PERSON_NAME] & [PERSON_NAME] - [STREET_ADDRESS][PERSON_NAME]" at bounding box center [688, 488] width 25 height 69
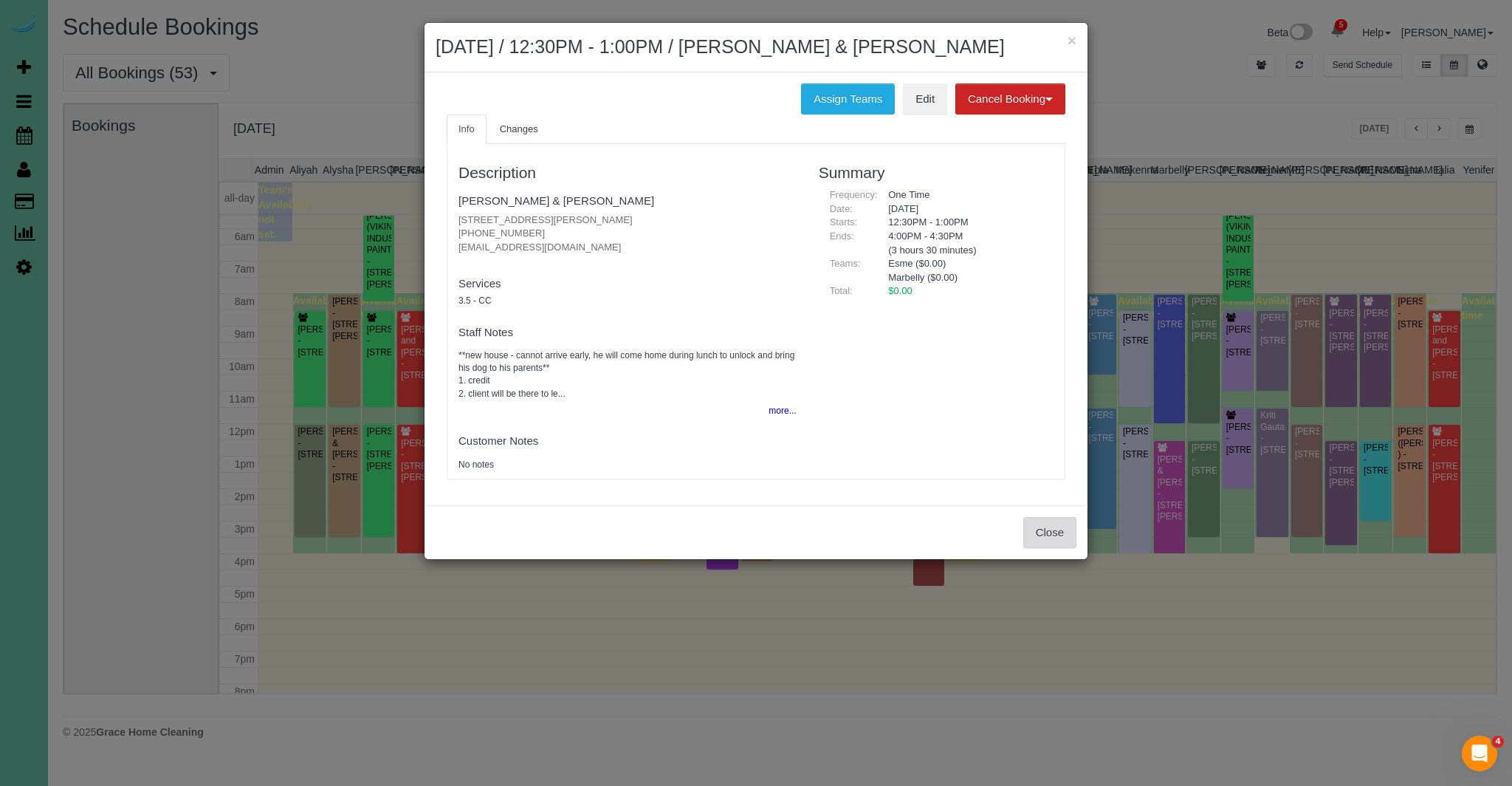
click at [1064, 532] on button "Close" at bounding box center [1050, 532] width 53 height 31
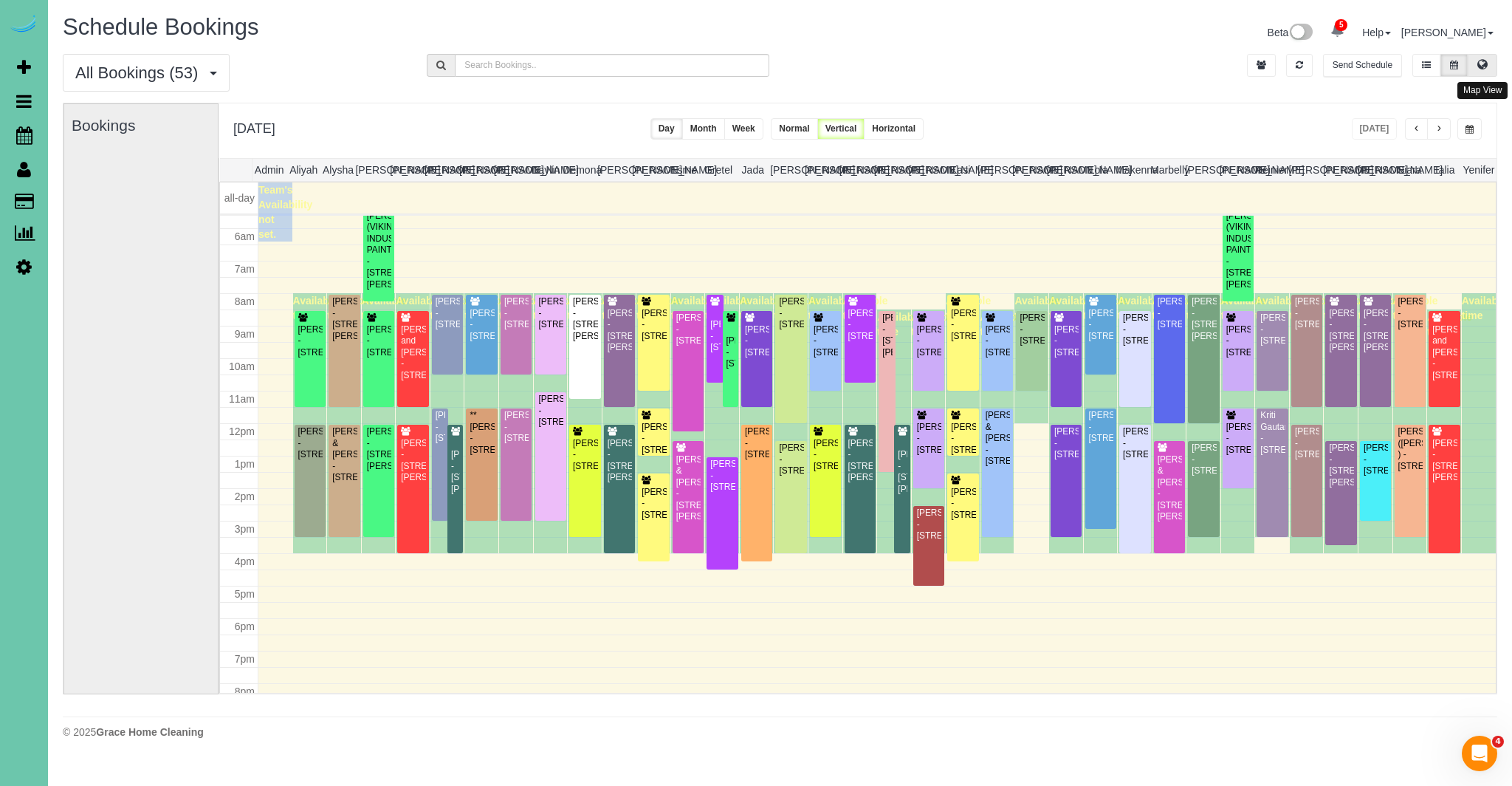
click at [1475, 63] on button at bounding box center [1483, 65] width 29 height 23
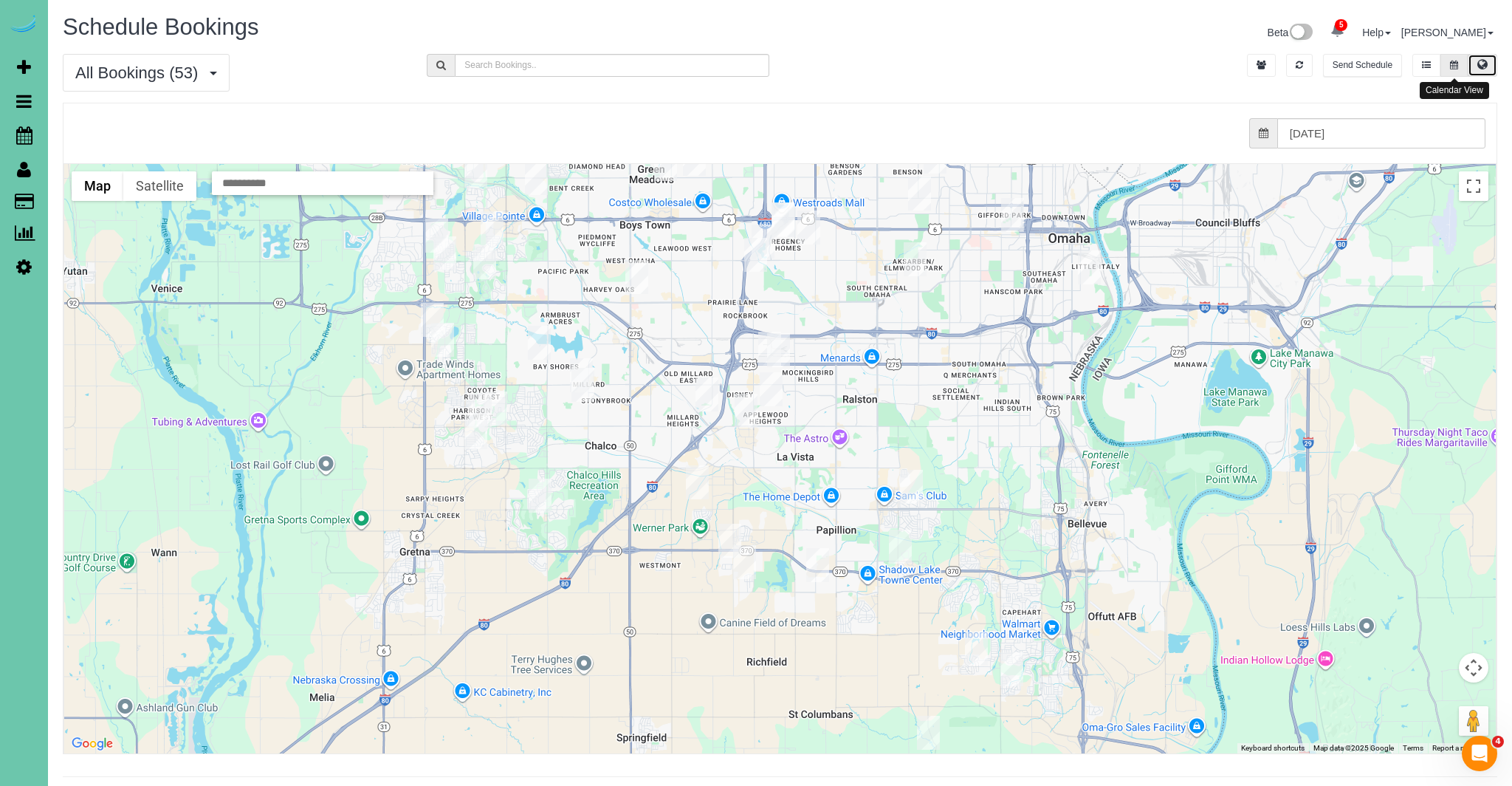
click at [1446, 66] on button at bounding box center [1454, 65] width 27 height 23
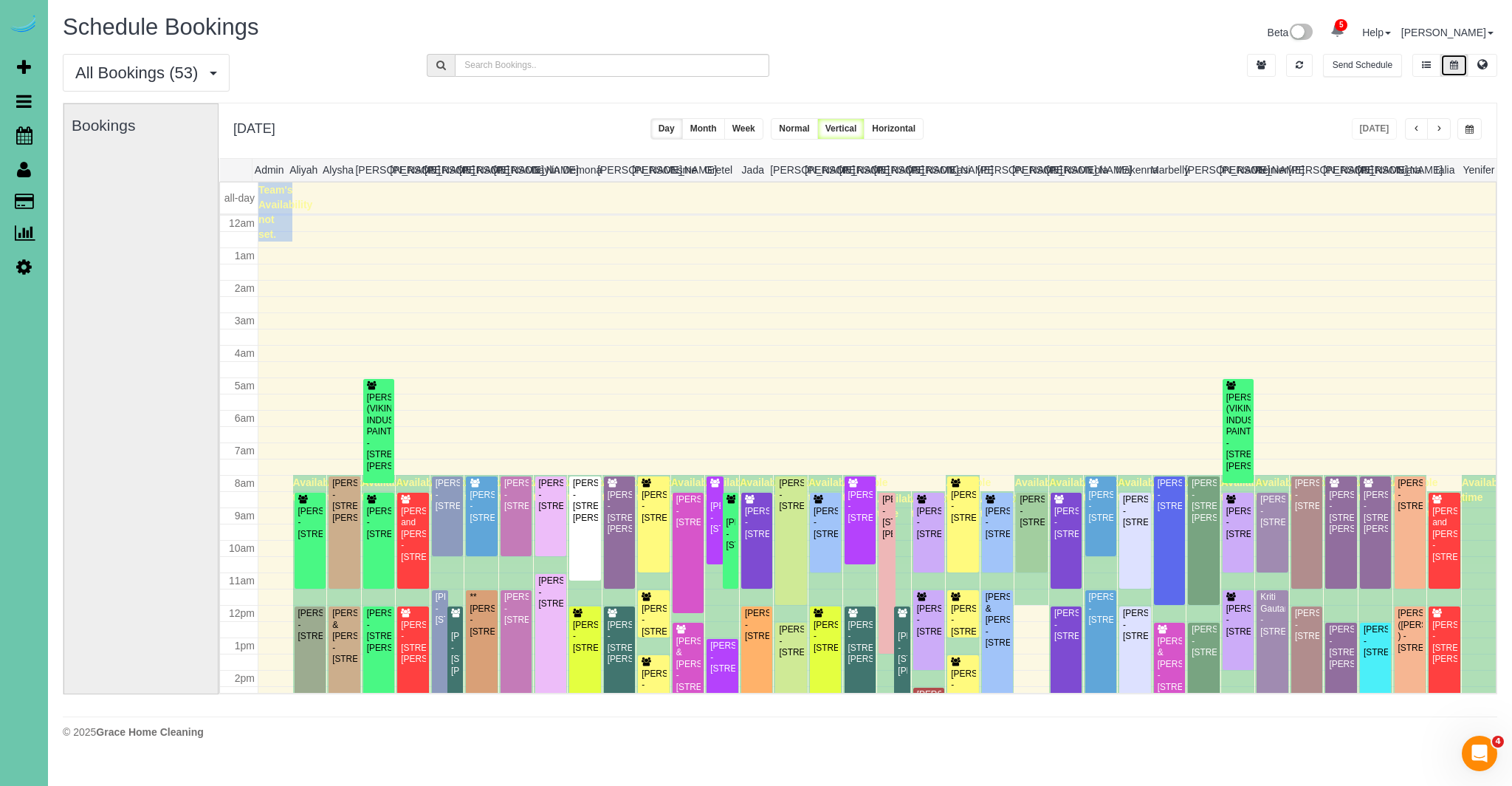
scroll to position [195, 0]
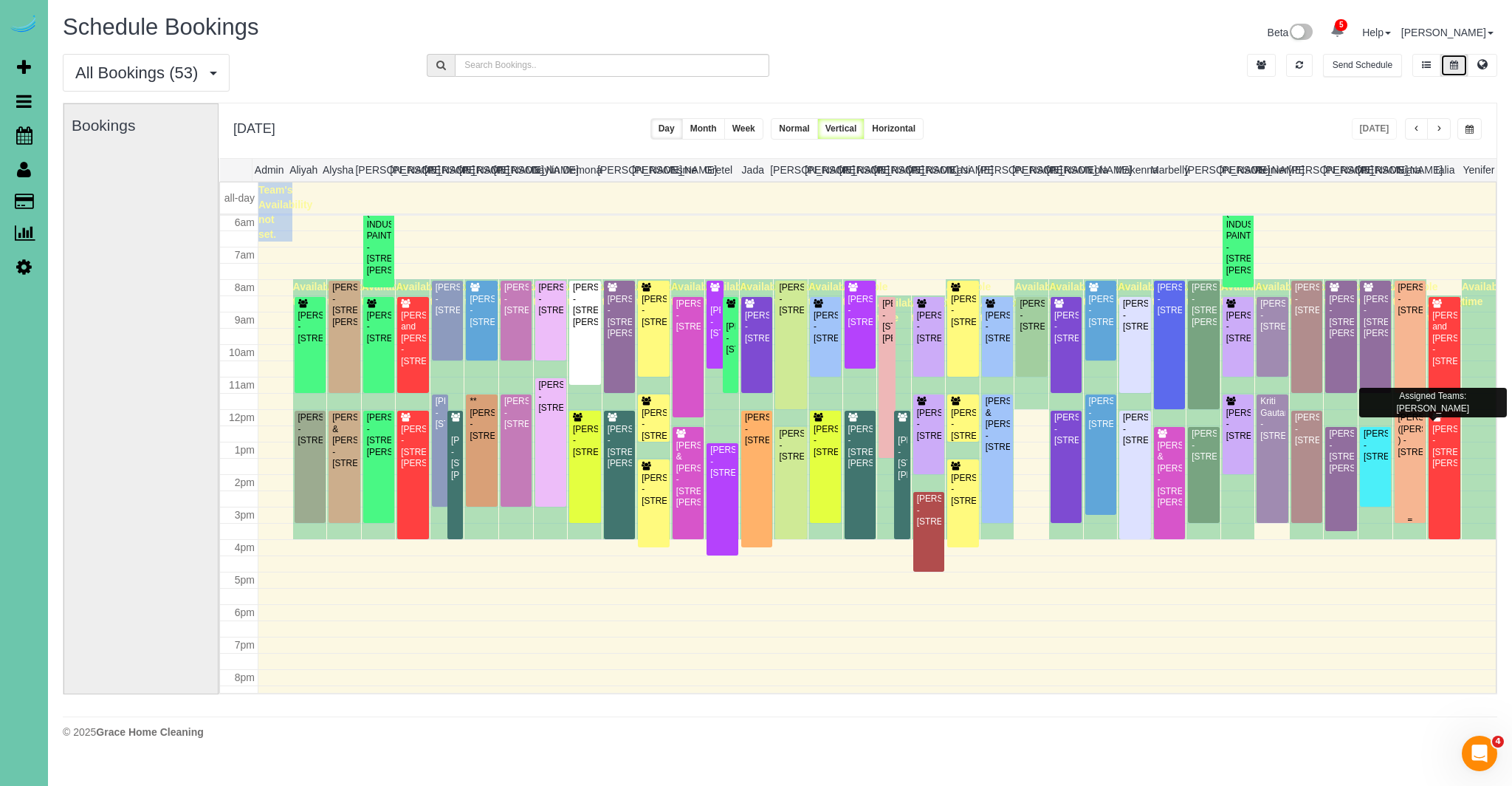
click at [1415, 439] on div "[PERSON_NAME] ([PERSON_NAME] ) - [STREET_ADDRESS]" at bounding box center [1409, 434] width 25 height 46
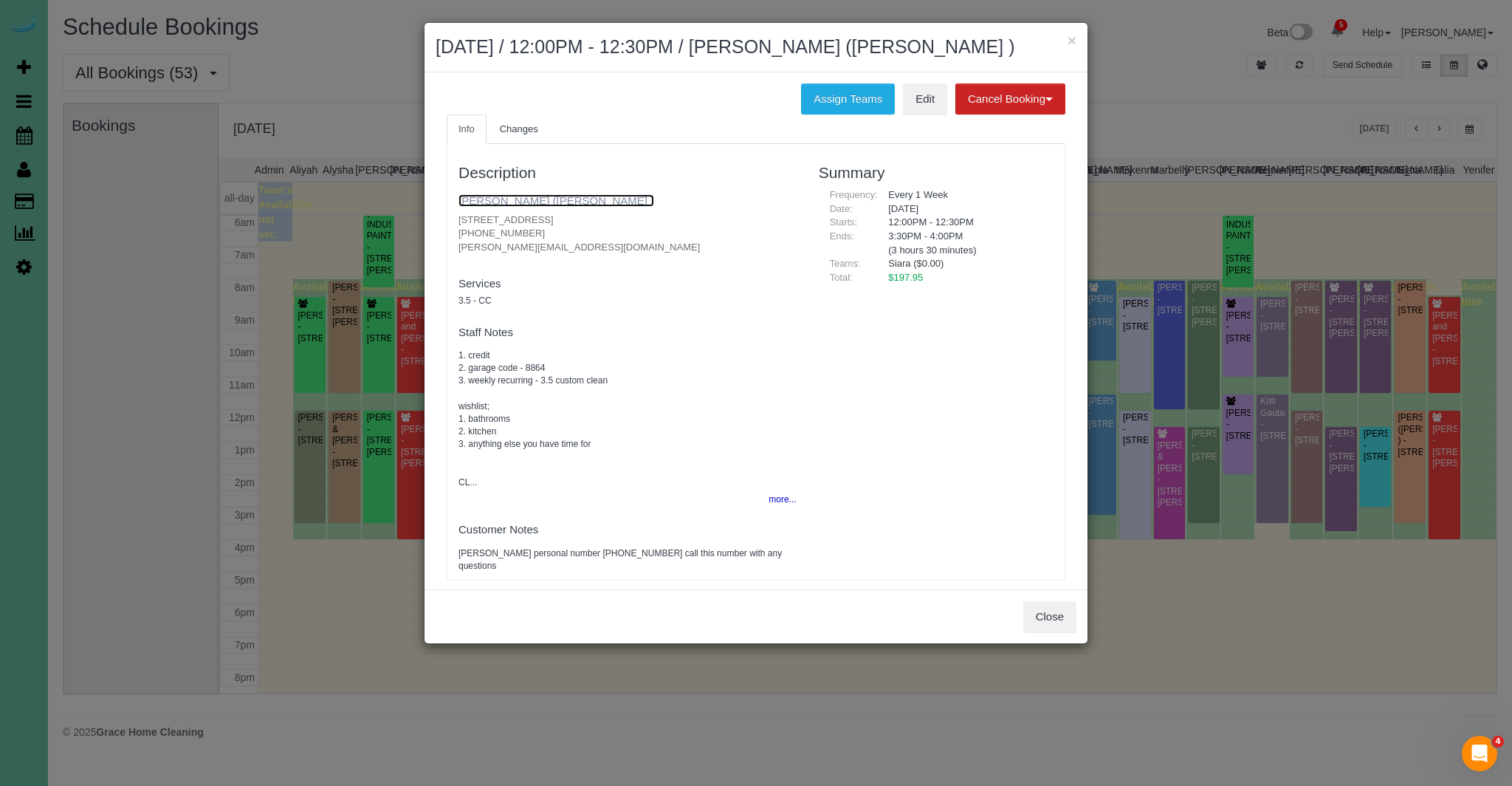
click at [649, 207] on link "[PERSON_NAME] ([PERSON_NAME] )" at bounding box center [556, 201] width 195 height 13
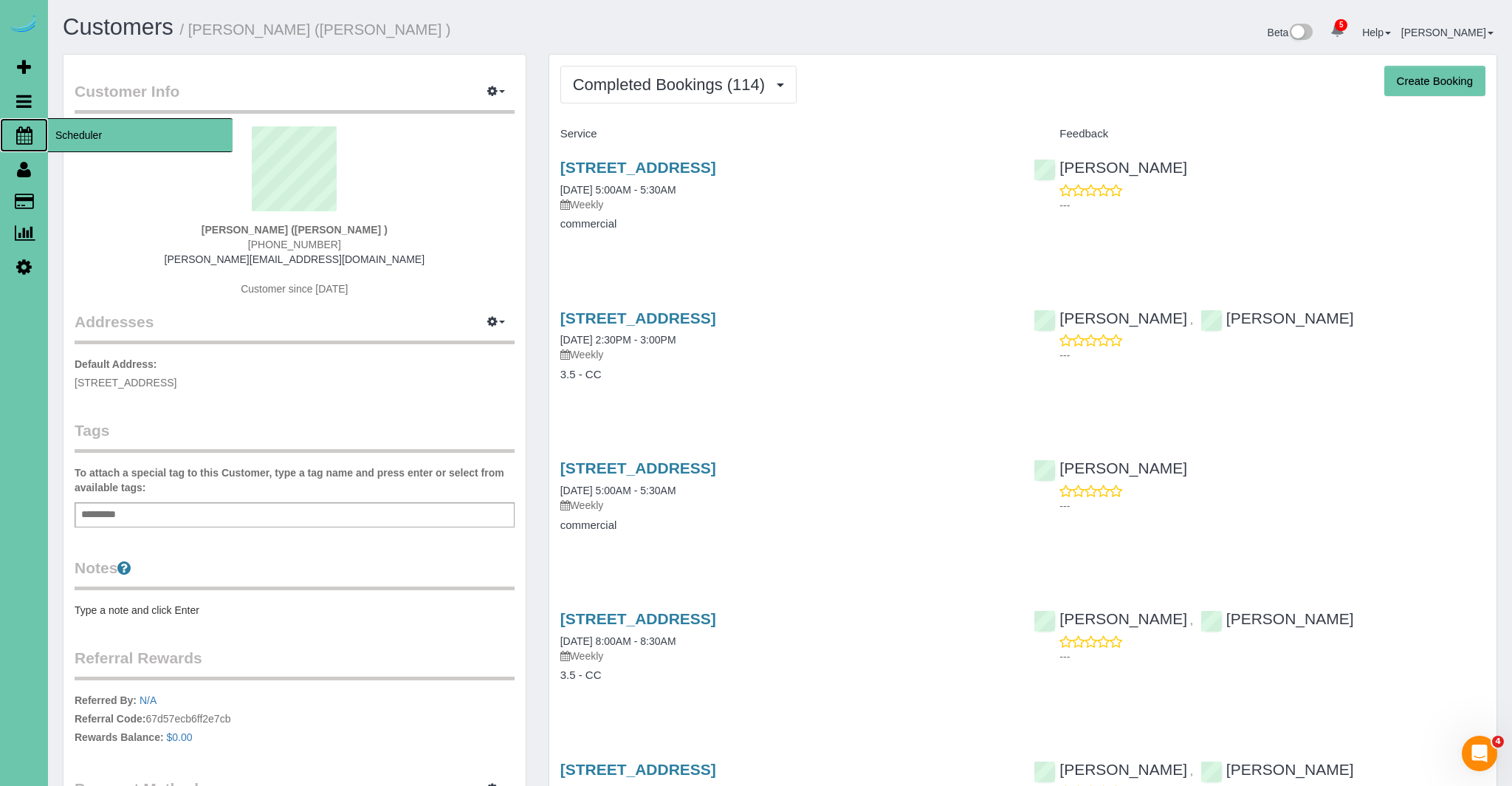
click at [24, 137] on icon at bounding box center [25, 134] width 17 height 17
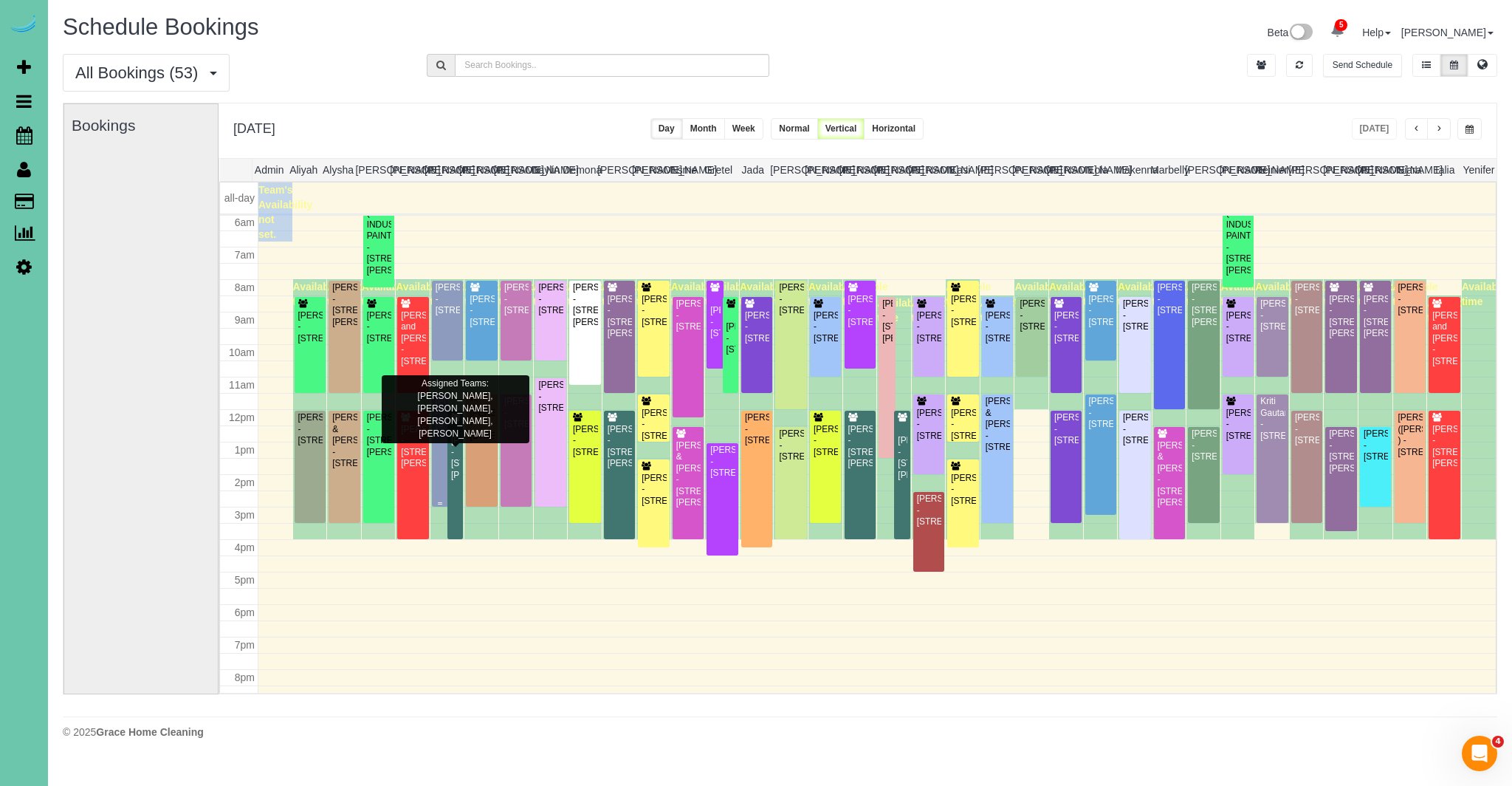
scroll to position [187, 0]
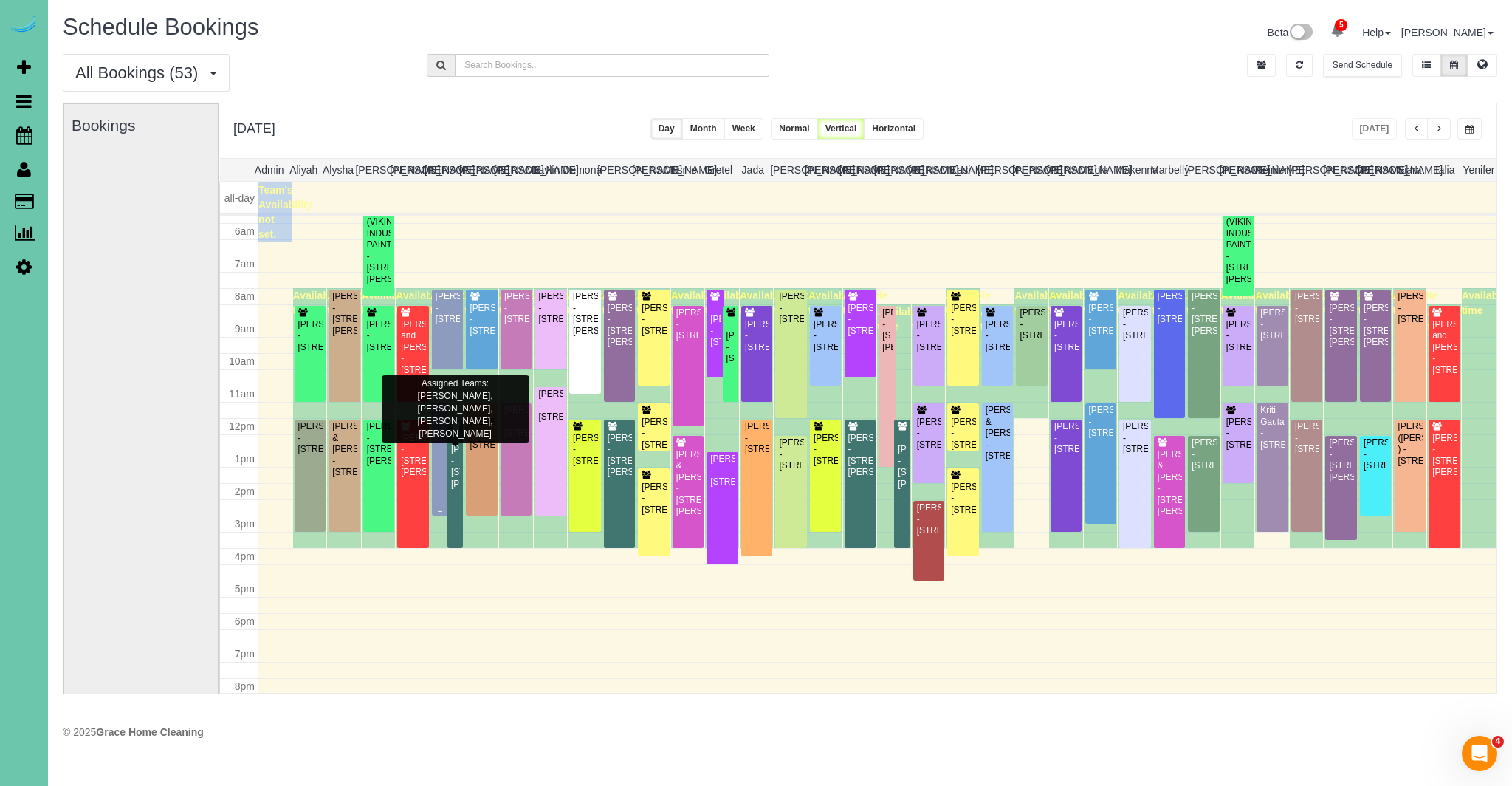
click at [442, 439] on div "[PERSON_NAME] - [STREET_ADDRESS]" at bounding box center [440, 422] width 11 height 34
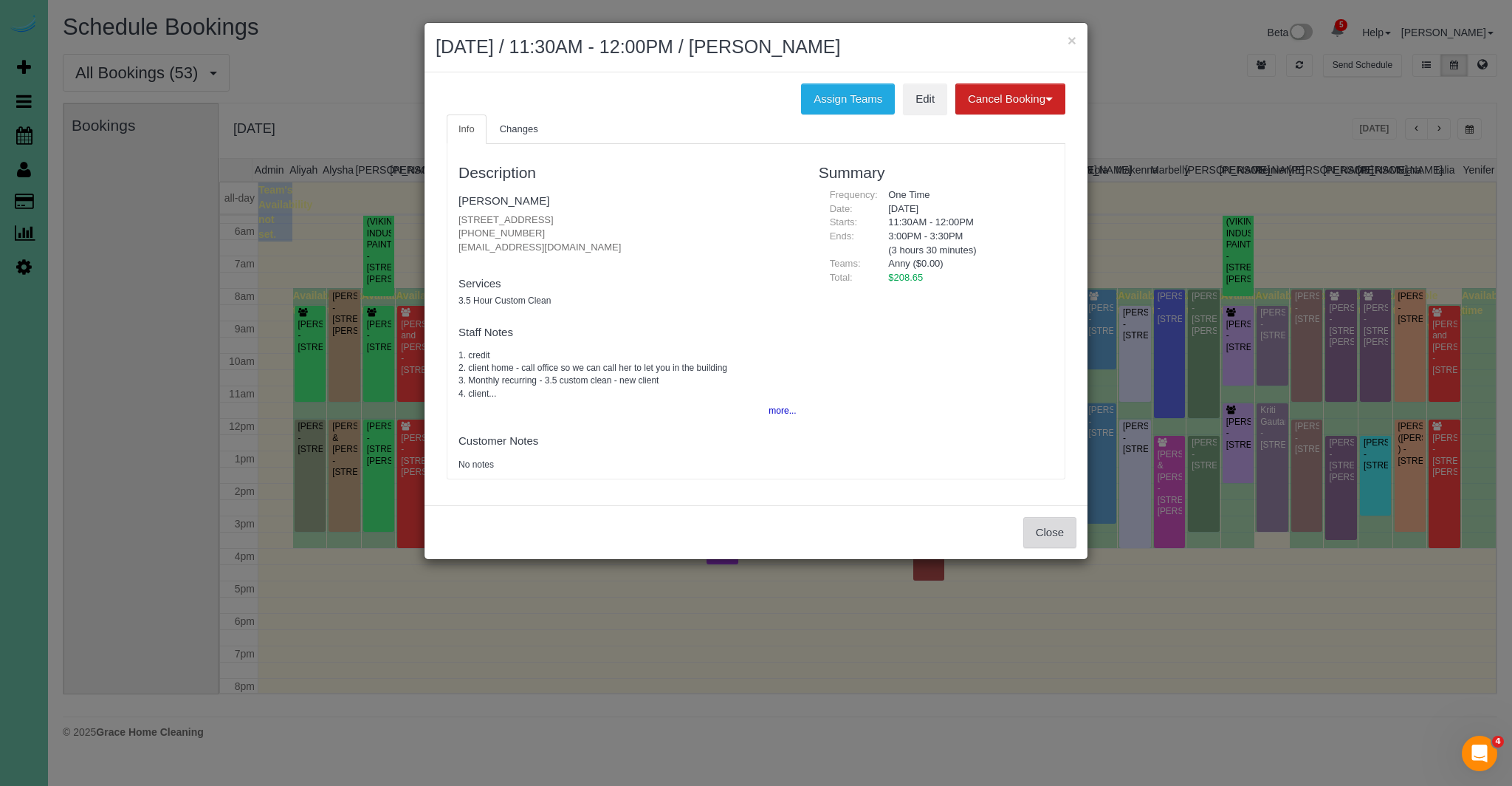
click at [1044, 527] on button "Close" at bounding box center [1050, 532] width 53 height 31
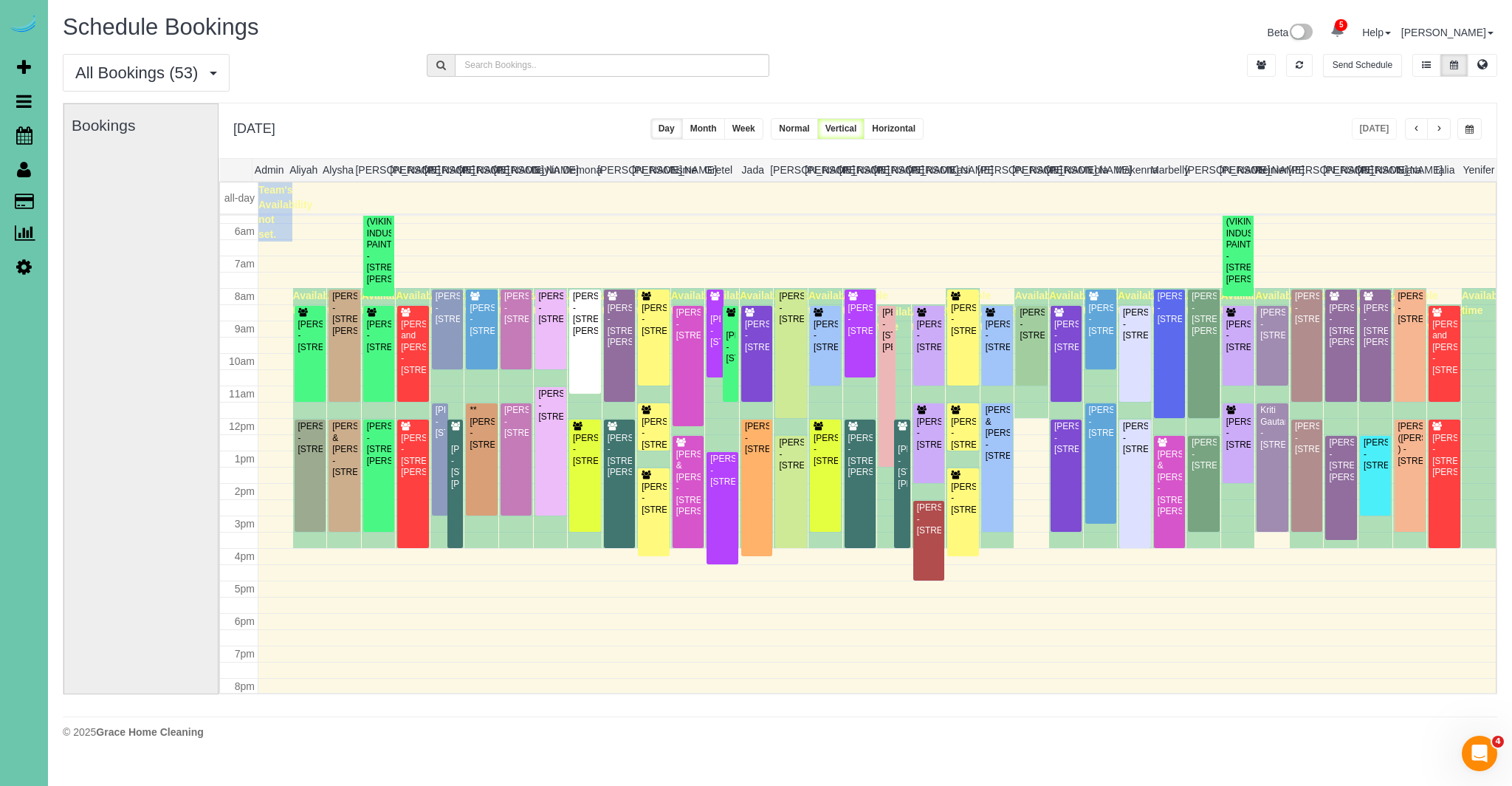
click at [1473, 124] on span "button" at bounding box center [1470, 129] width 8 height 9
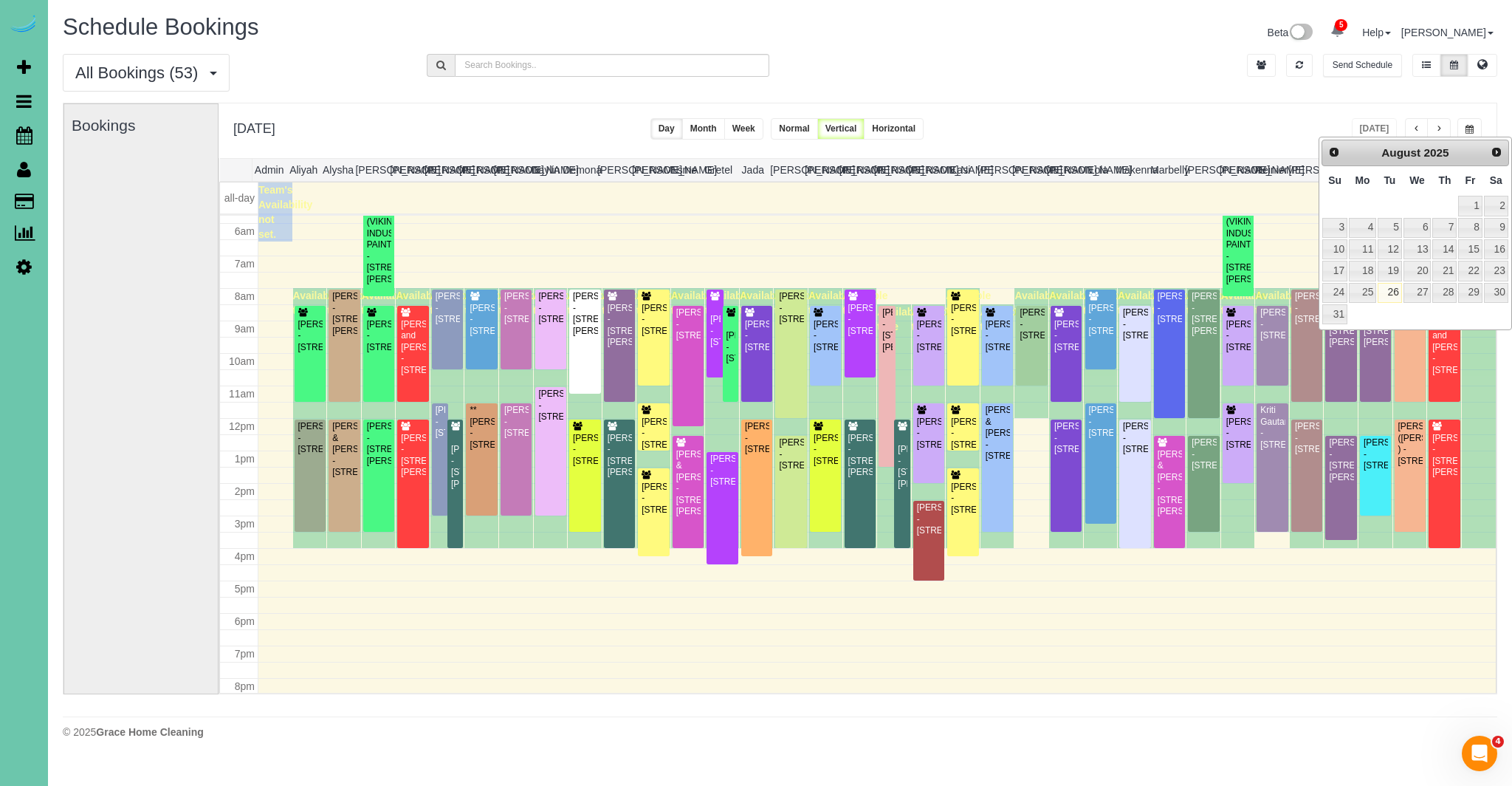
click at [1473, 128] on span "button" at bounding box center [1470, 129] width 8 height 9
click at [1490, 65] on button at bounding box center [1483, 65] width 29 height 23
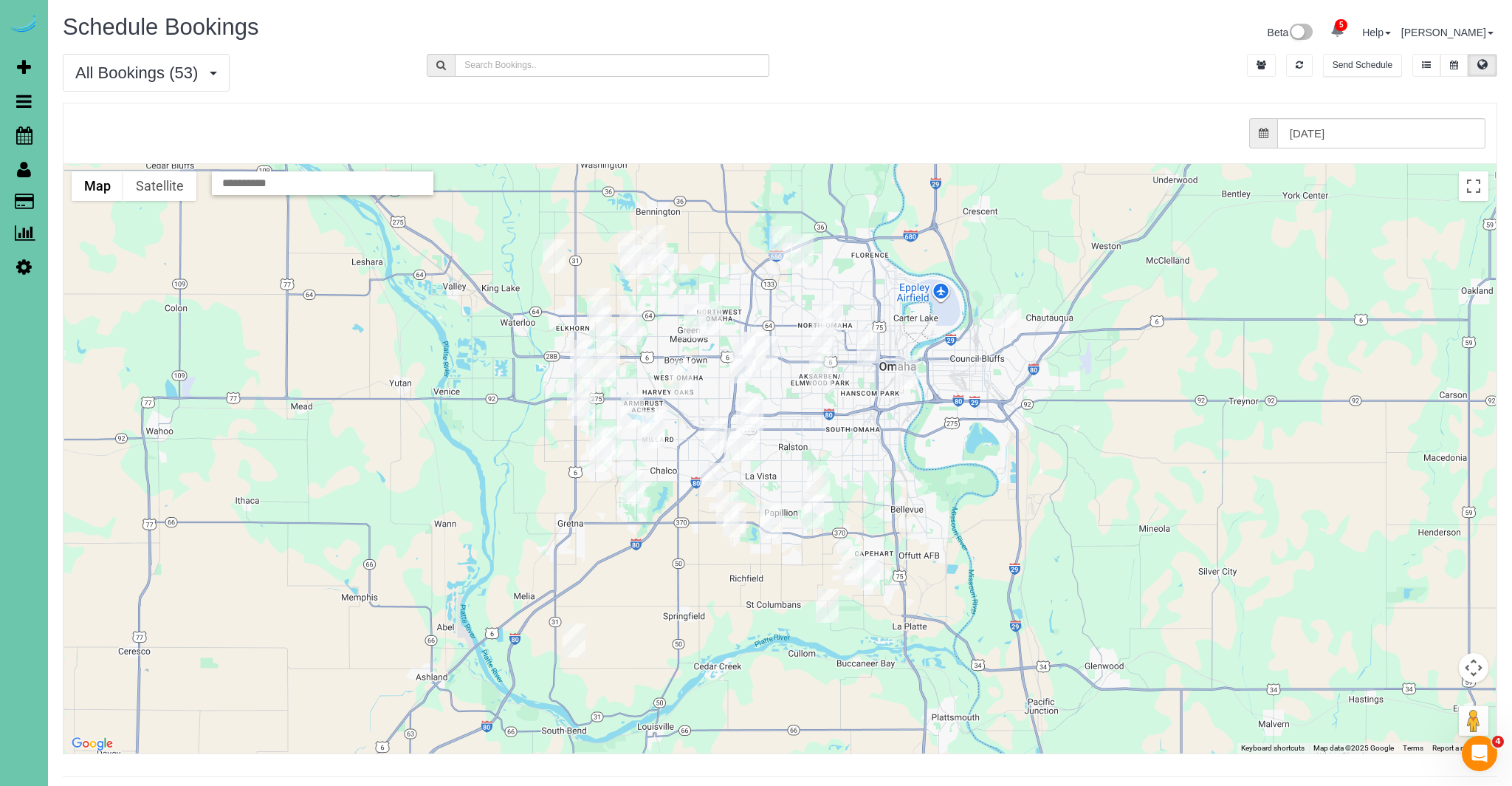
click at [906, 372] on img "08/26/2025 8:00AM - Dani Koenig - 607 Cedar St, Omaha, NE 68108" at bounding box center [907, 372] width 23 height 34
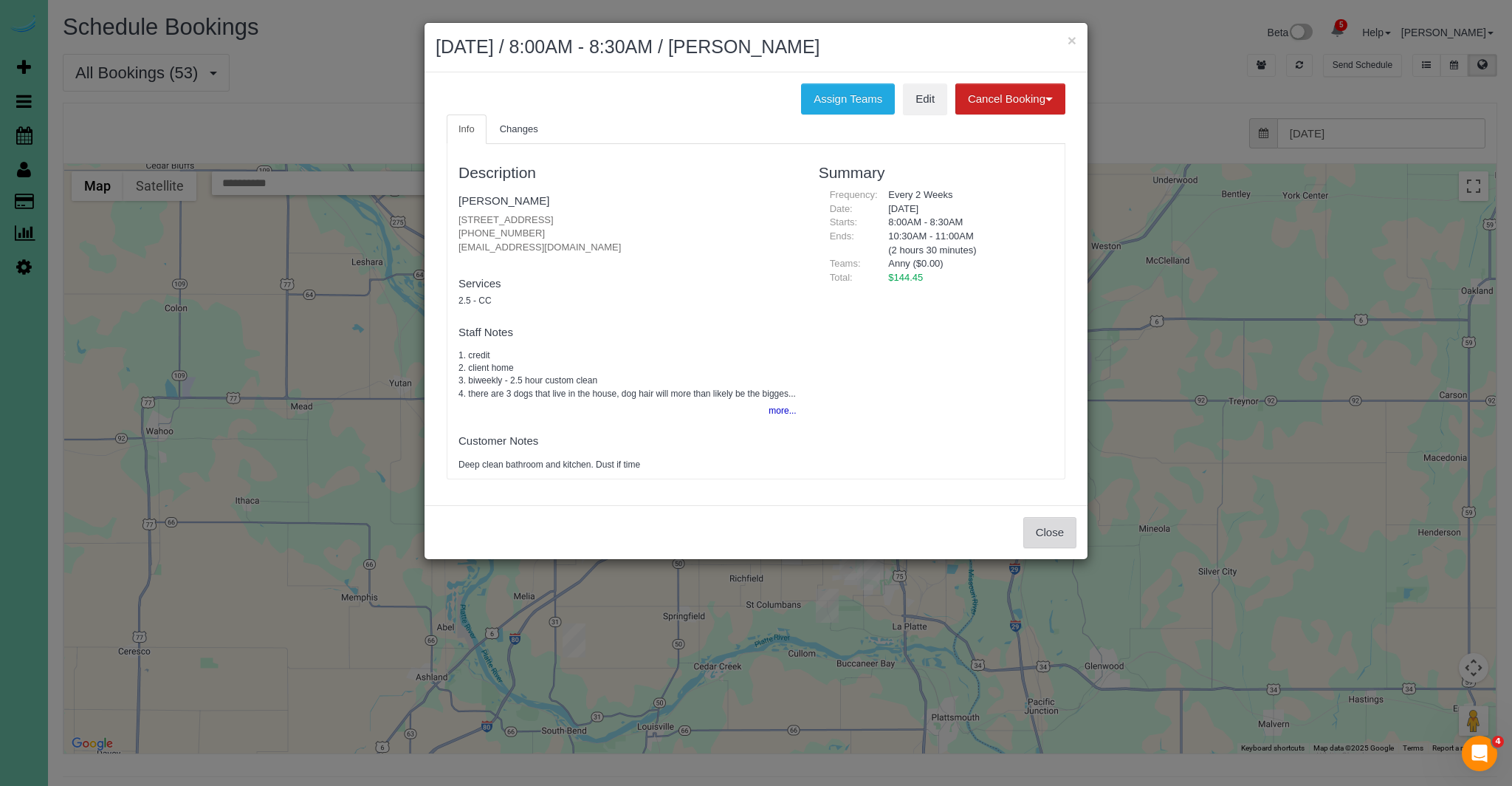
click at [1048, 548] on button "Close" at bounding box center [1050, 532] width 53 height 31
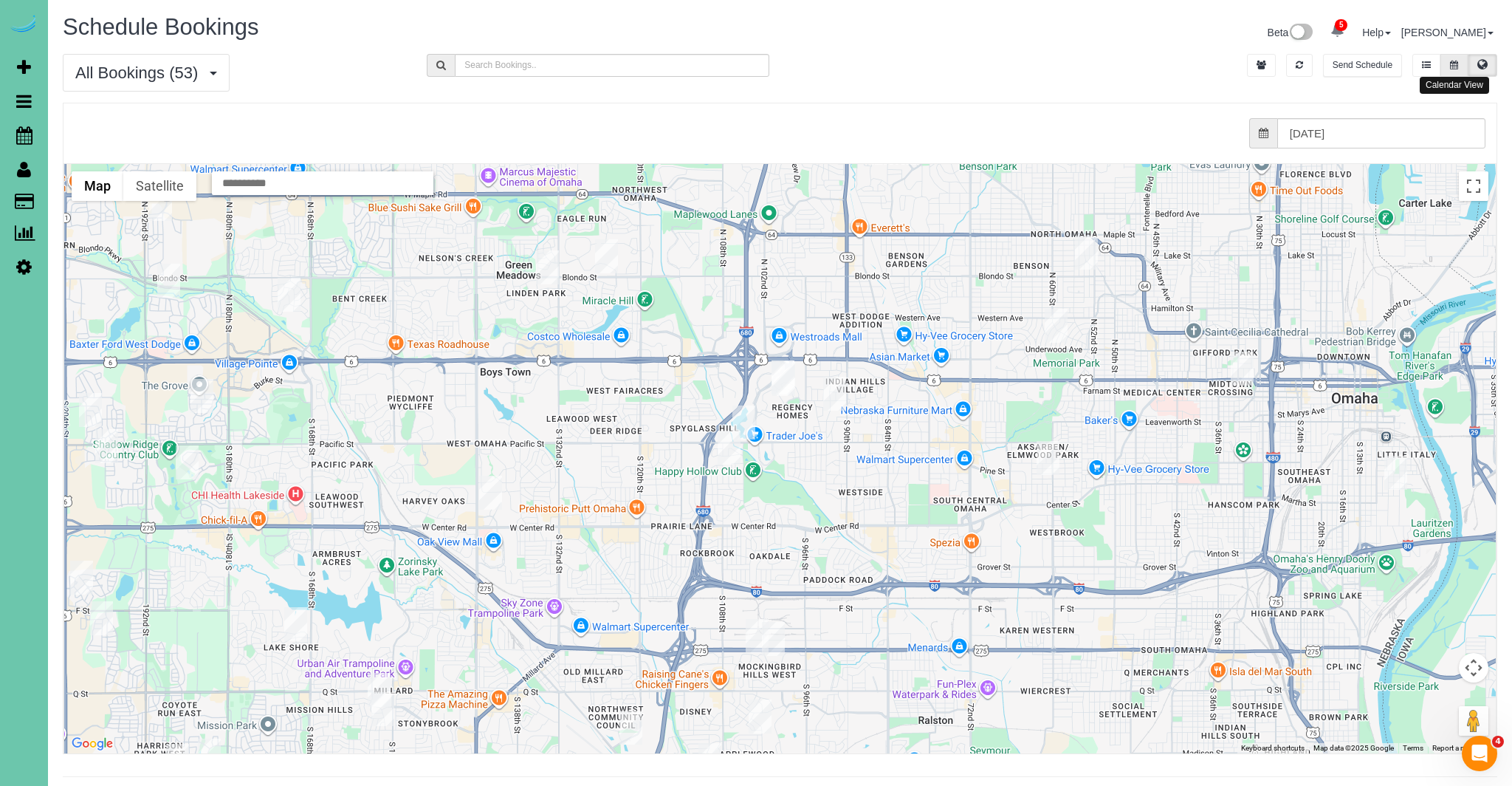
click at [1449, 63] on button at bounding box center [1454, 65] width 27 height 23
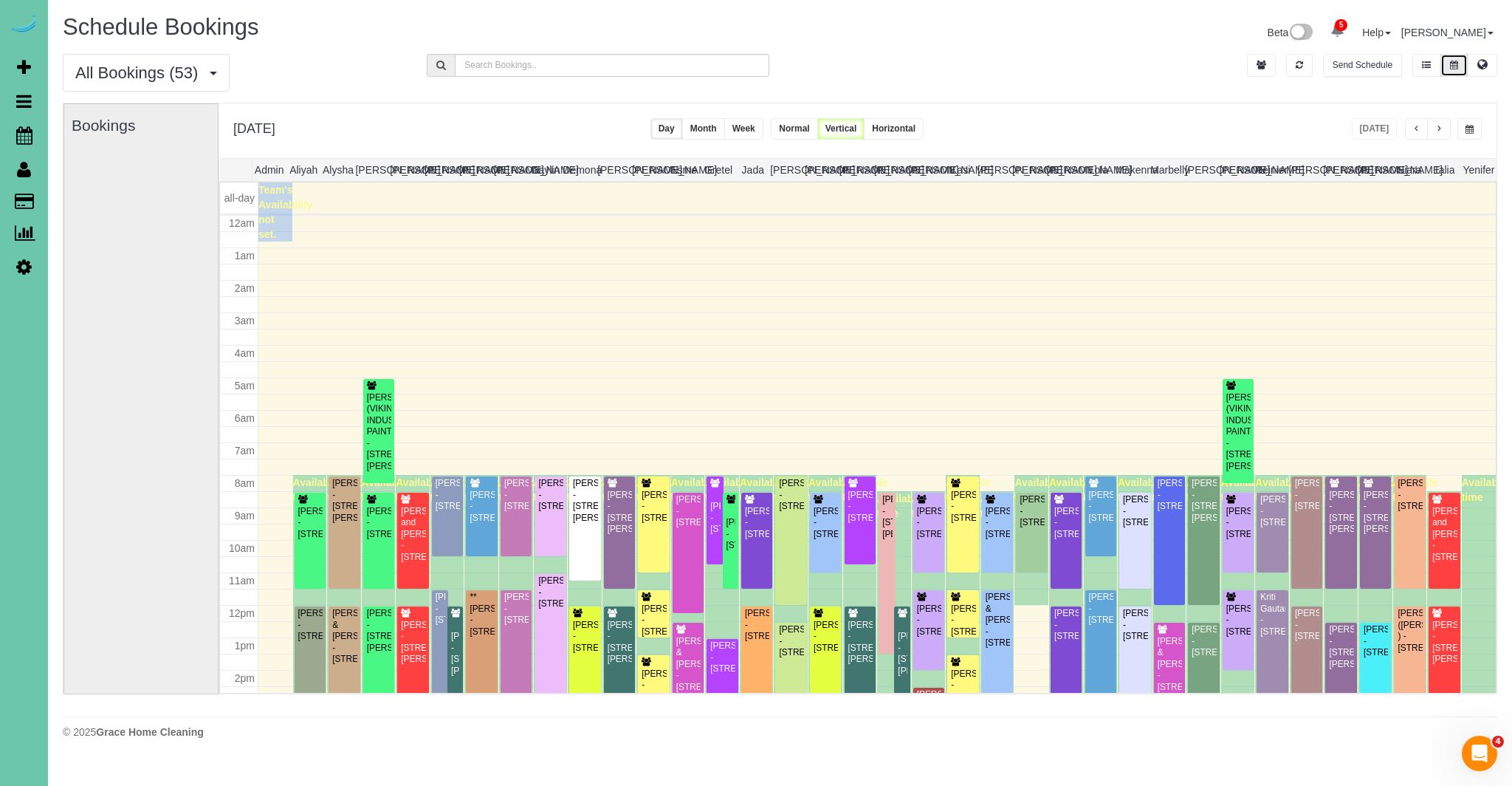
scroll to position [195, 0]
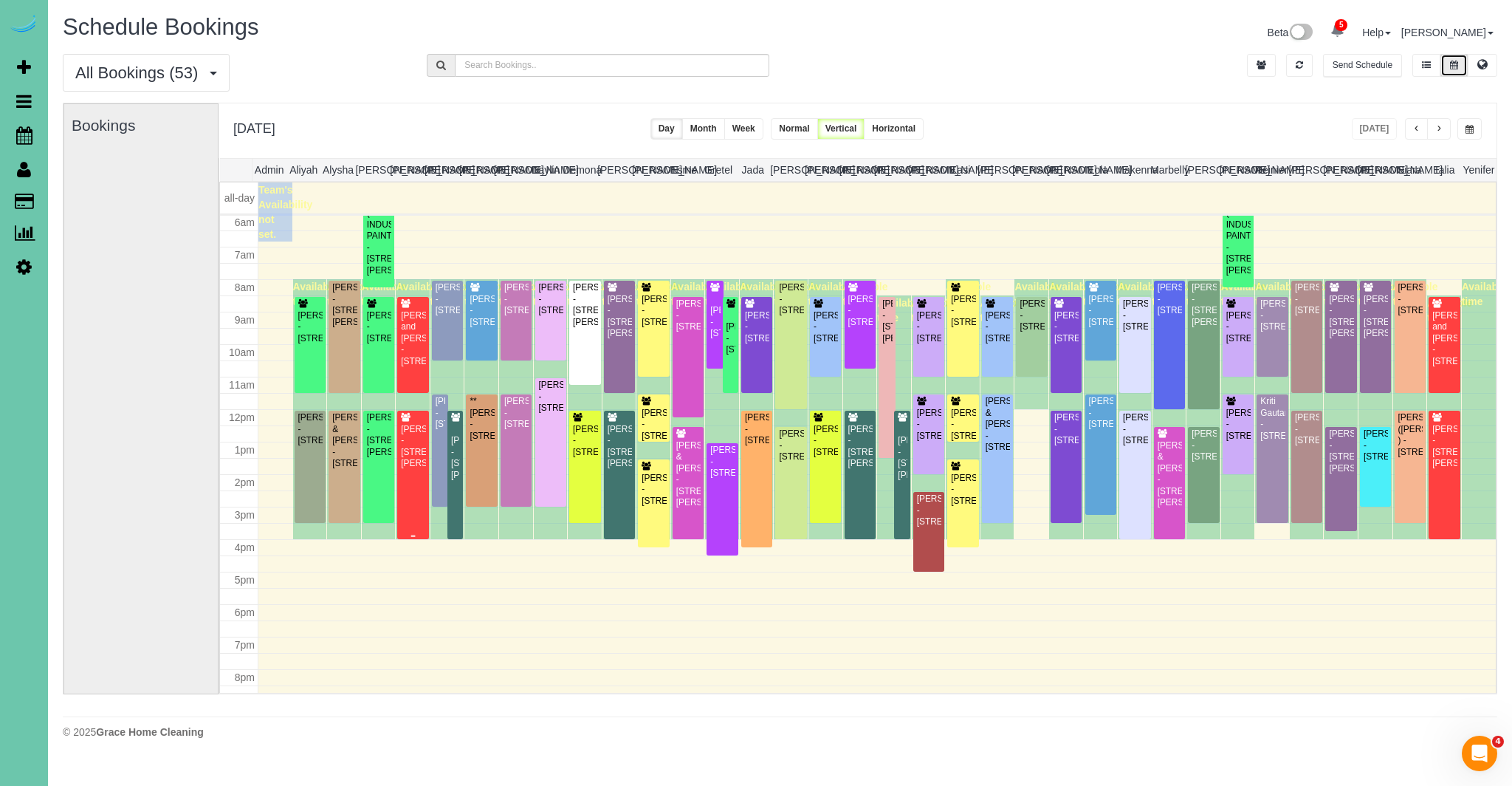
click at [418, 462] on div "[PERSON_NAME] - [STREET_ADDRESS][PERSON_NAME]" at bounding box center [413, 447] width 25 height 46
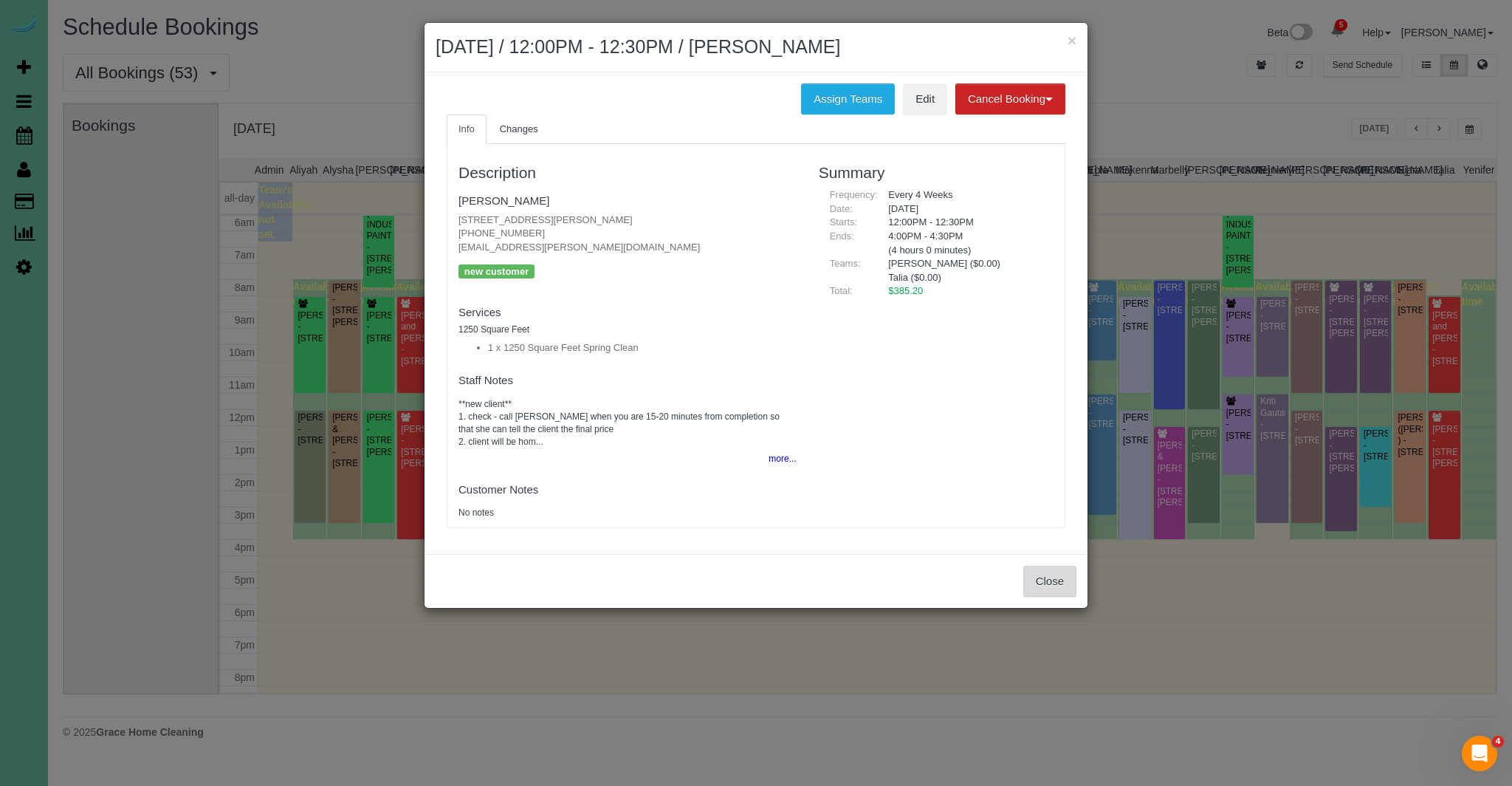
click at [1056, 577] on button "Close" at bounding box center [1050, 581] width 53 height 31
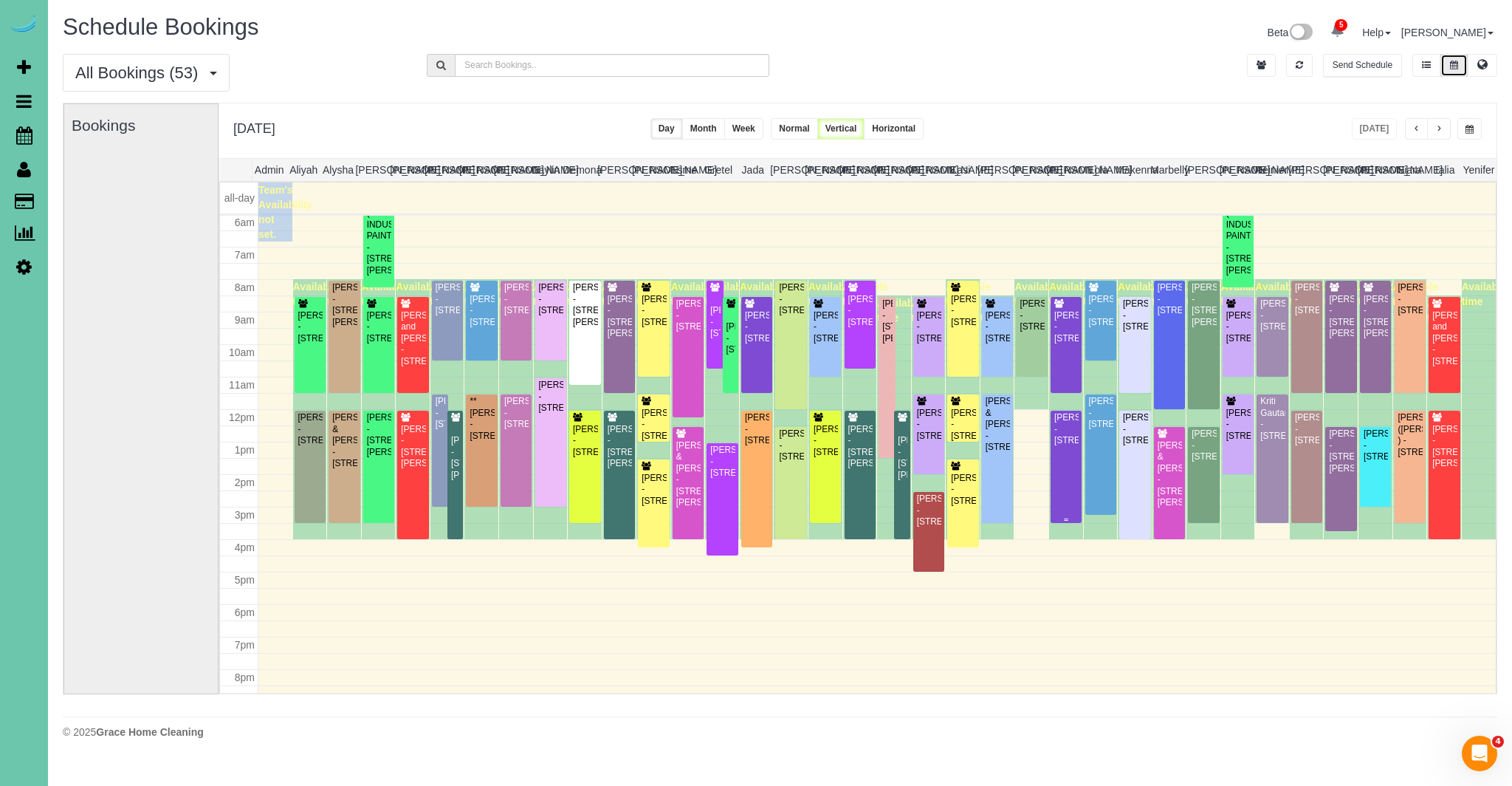
scroll to position [195, 0]
click at [1492, 70] on button at bounding box center [1483, 65] width 29 height 23
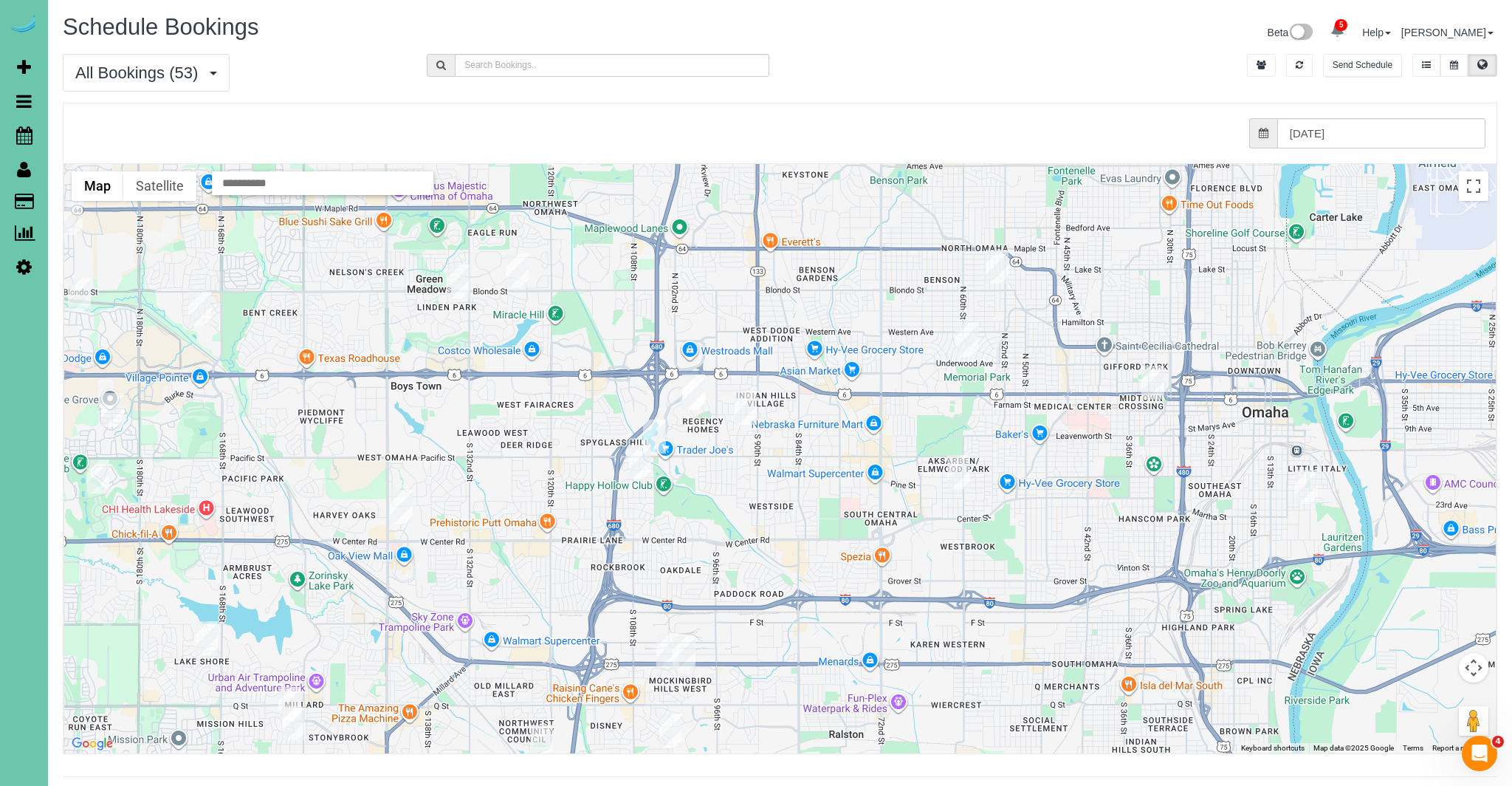
drag, startPoint x: 762, startPoint y: 388, endPoint x: 783, endPoint y: 606, distance: 219.0
click at [781, 636] on div at bounding box center [780, 458] width 1432 height 589
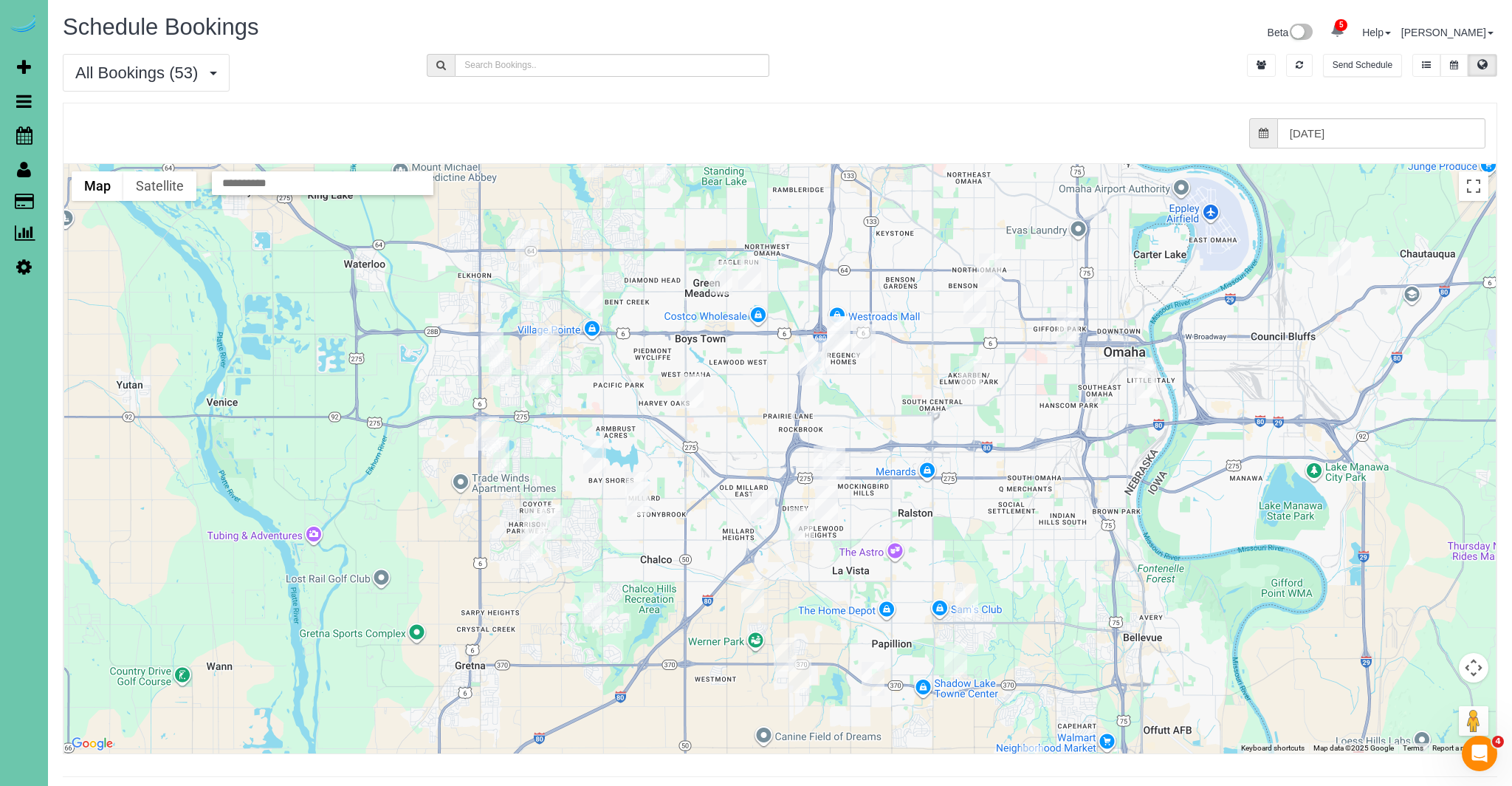
drag, startPoint x: 906, startPoint y: 556, endPoint x: 903, endPoint y: 481, distance: 75.1
click at [905, 481] on div at bounding box center [780, 458] width 1432 height 589
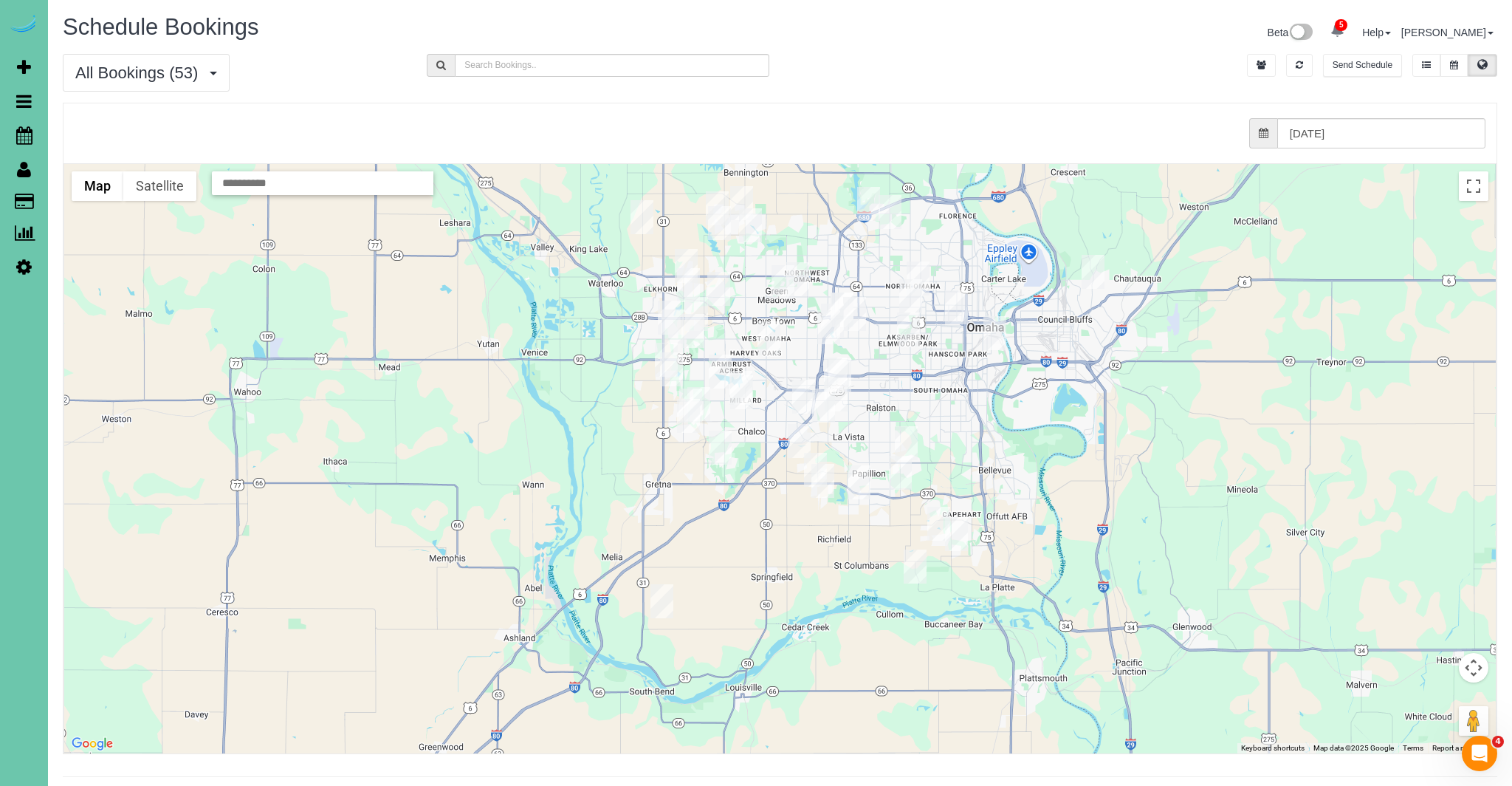
click at [720, 449] on img "08/26/2025 12:30PM - Barbara Best - 9962 S 170th Cir, Omaha, NE 68136" at bounding box center [720, 447] width 23 height 34
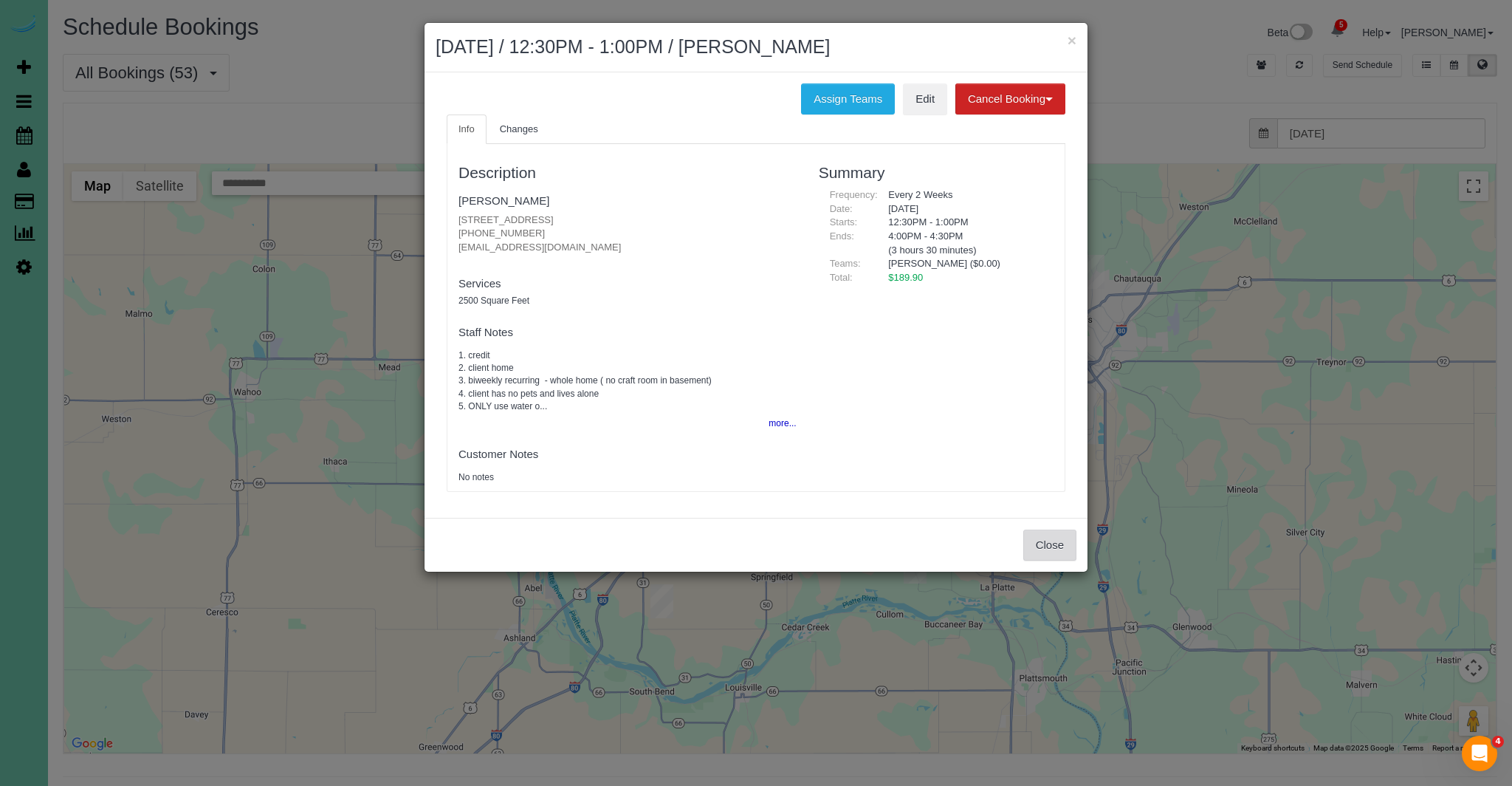
click at [1051, 551] on button "Close" at bounding box center [1050, 545] width 53 height 31
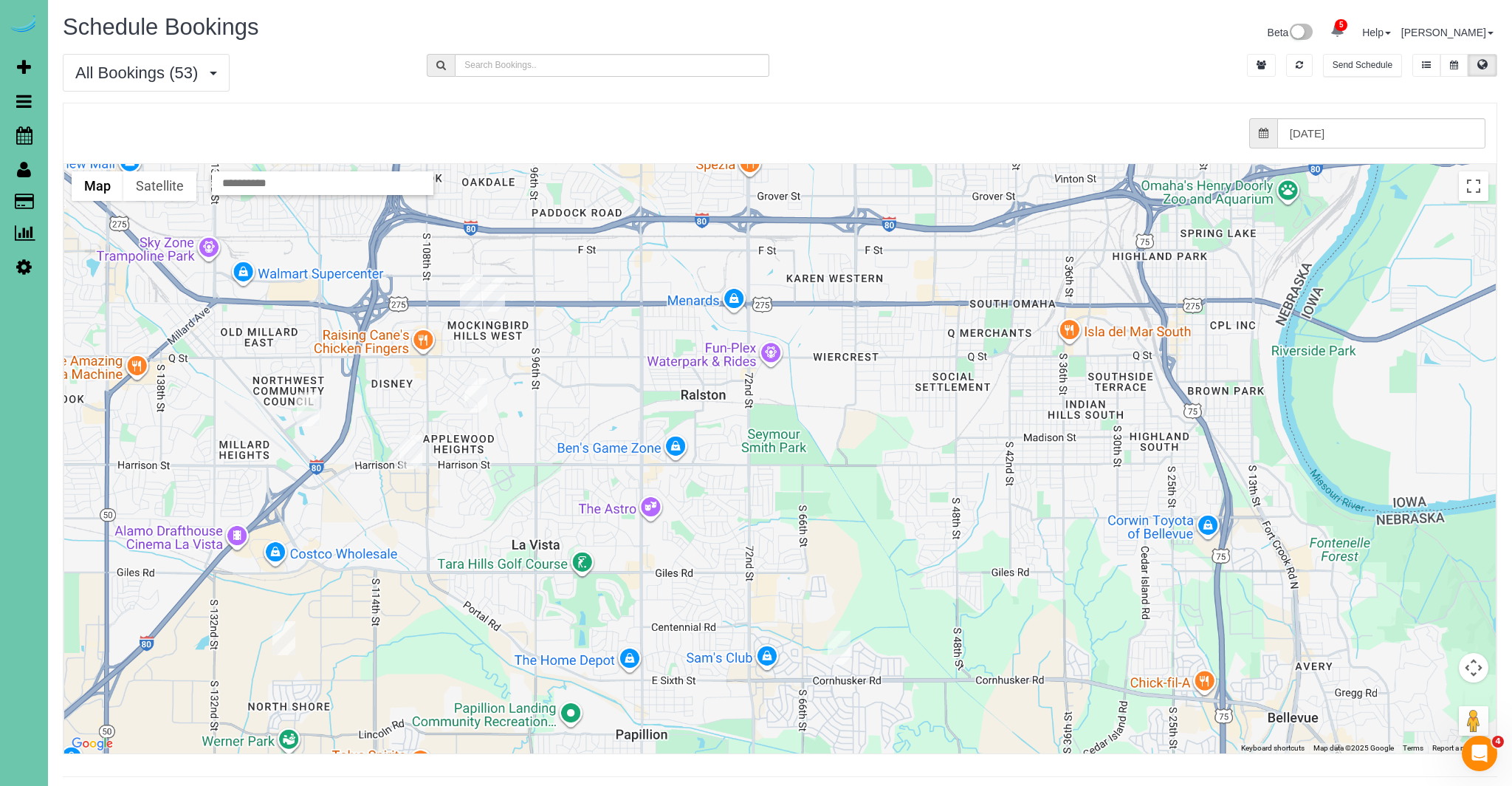
drag, startPoint x: 706, startPoint y: 465, endPoint x: 1256, endPoint y: 704, distance: 599.7
click at [1317, 785] on div "Schedule Bookings Beta 5 Your Notifications You have 0 alerts × You have 2 to c…" at bounding box center [781, 410] width 1464 height 821
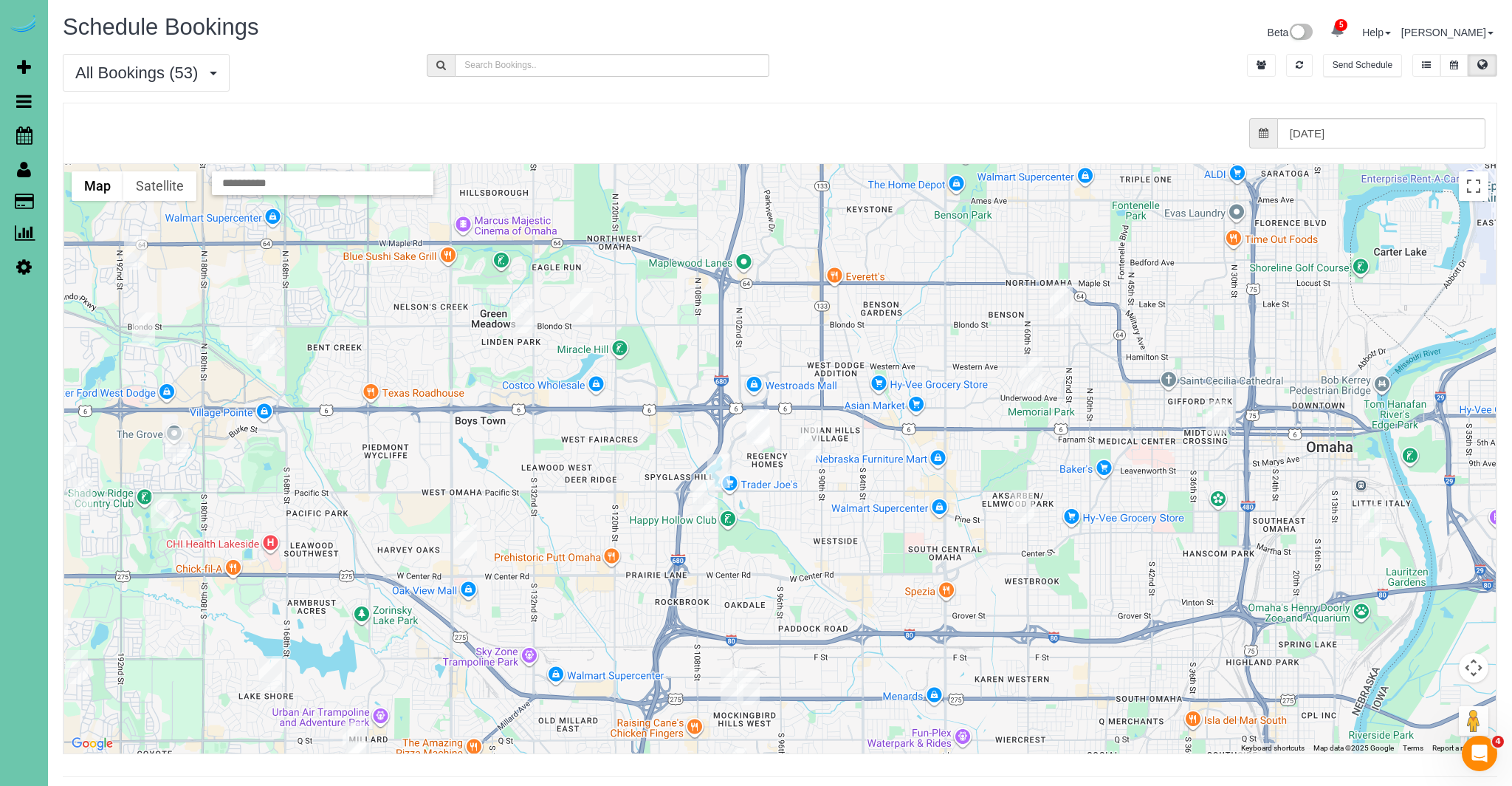
drag, startPoint x: 748, startPoint y: 371, endPoint x: 865, endPoint y: 625, distance: 279.7
click at [867, 630] on div at bounding box center [780, 458] width 1432 height 589
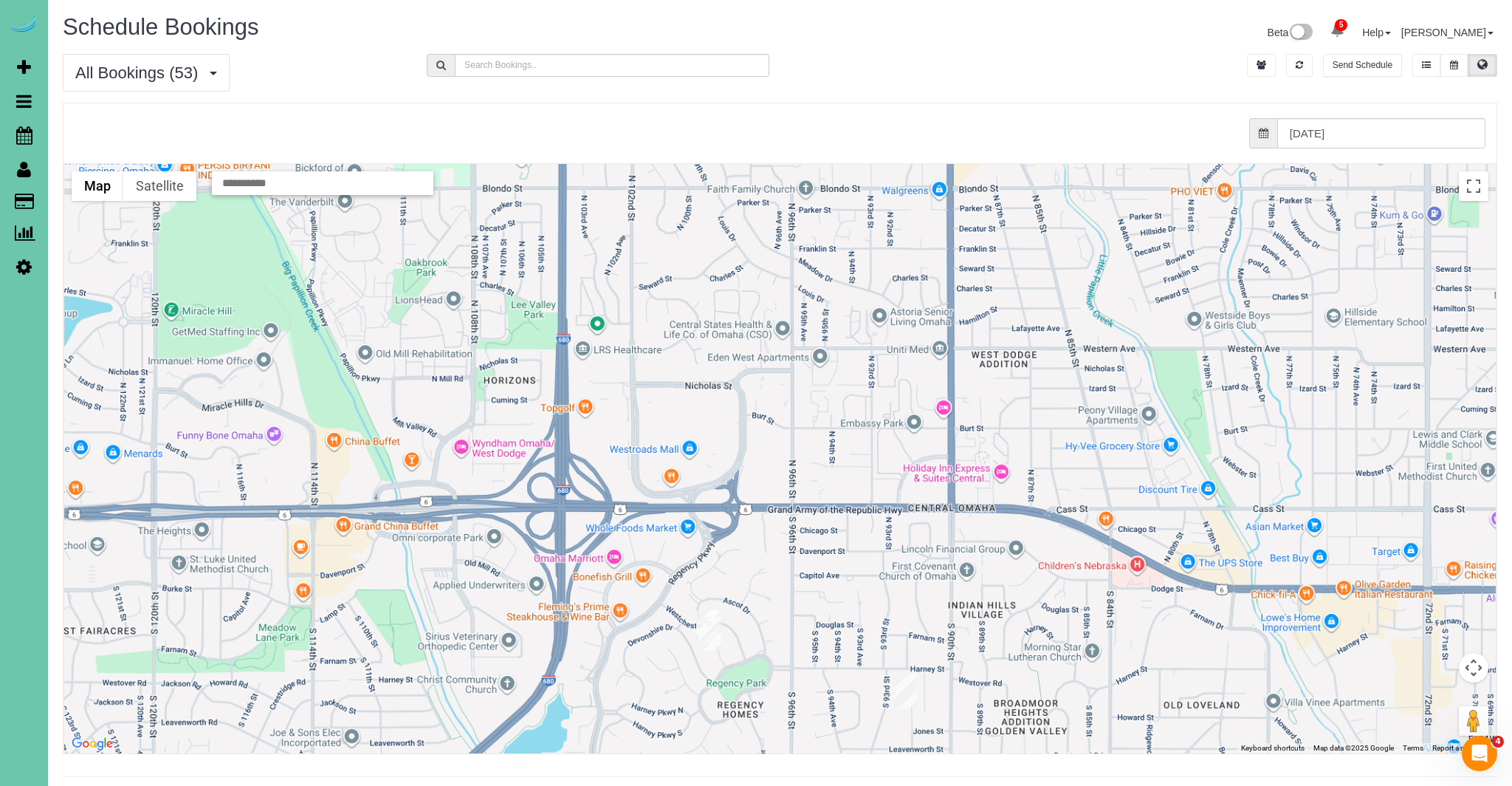
drag, startPoint x: 782, startPoint y: 450, endPoint x: 817, endPoint y: 614, distance: 167.7
click at [861, 640] on div at bounding box center [780, 458] width 1432 height 589
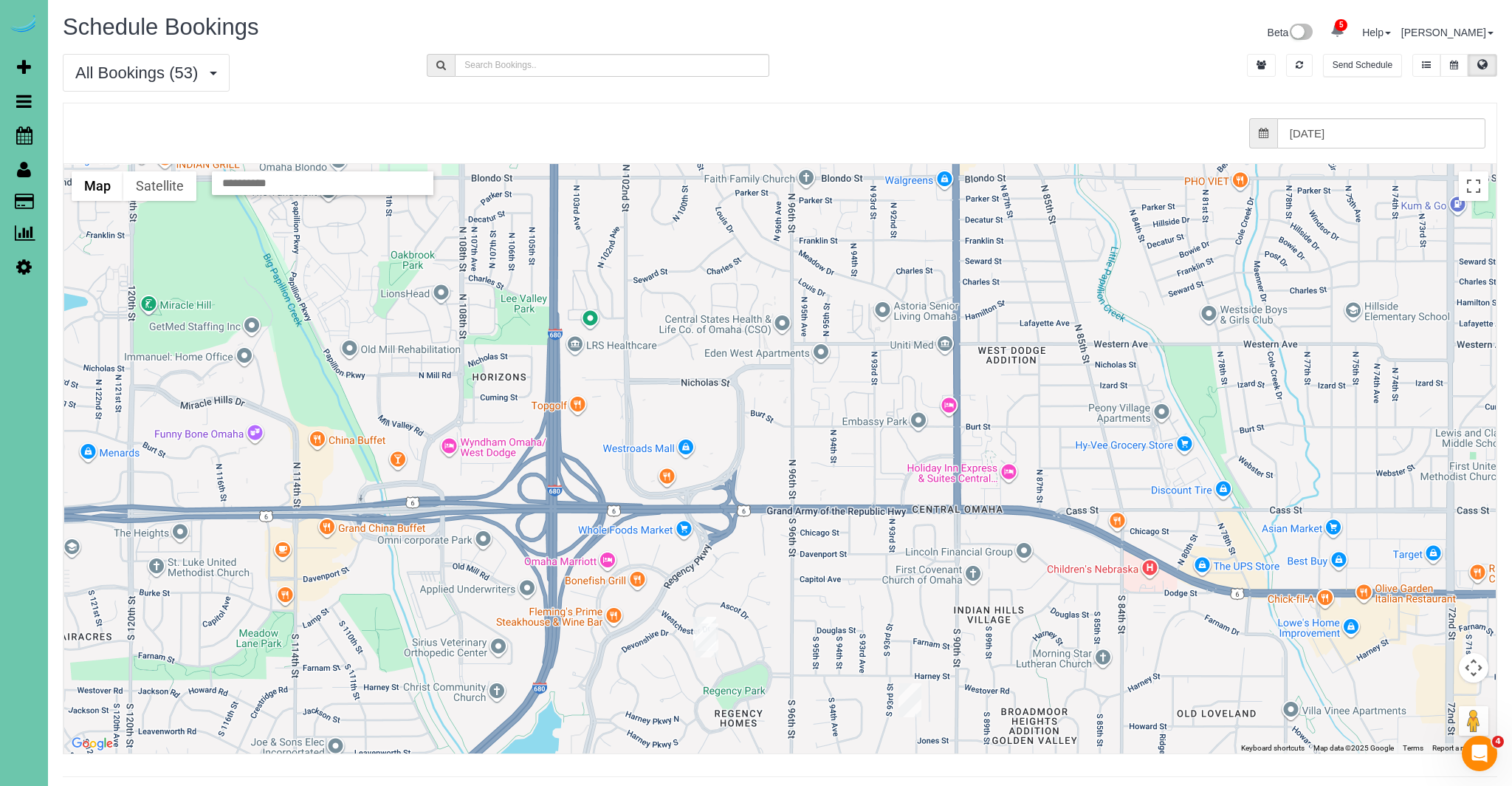
click at [710, 621] on img "08/26/2025 8:00AM - Alison Cowan - 9826 Harney Parkway North, Omaha, NE 68114" at bounding box center [704, 634] width 23 height 34
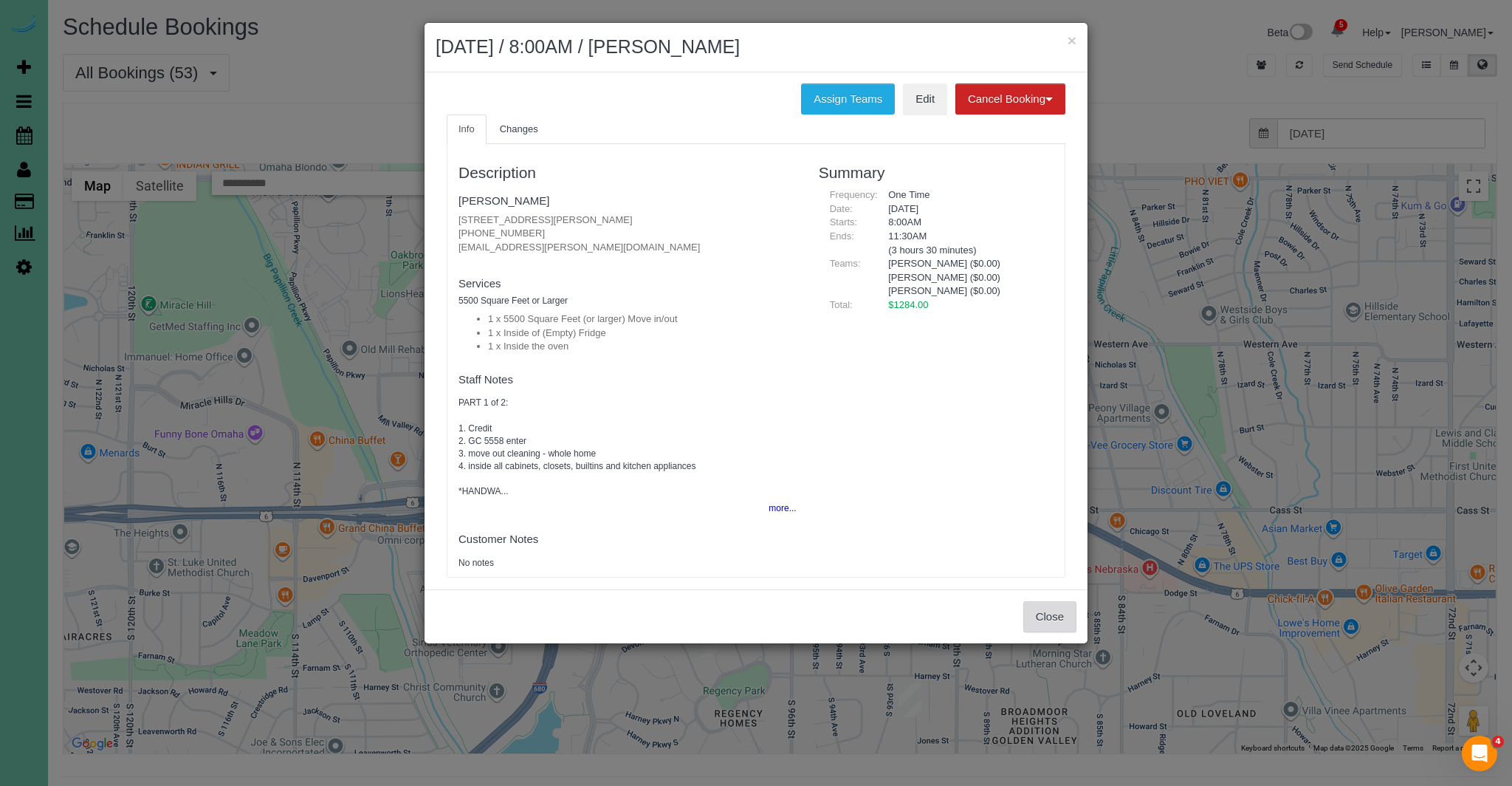
click at [1071, 620] on button "Close" at bounding box center [1050, 616] width 53 height 31
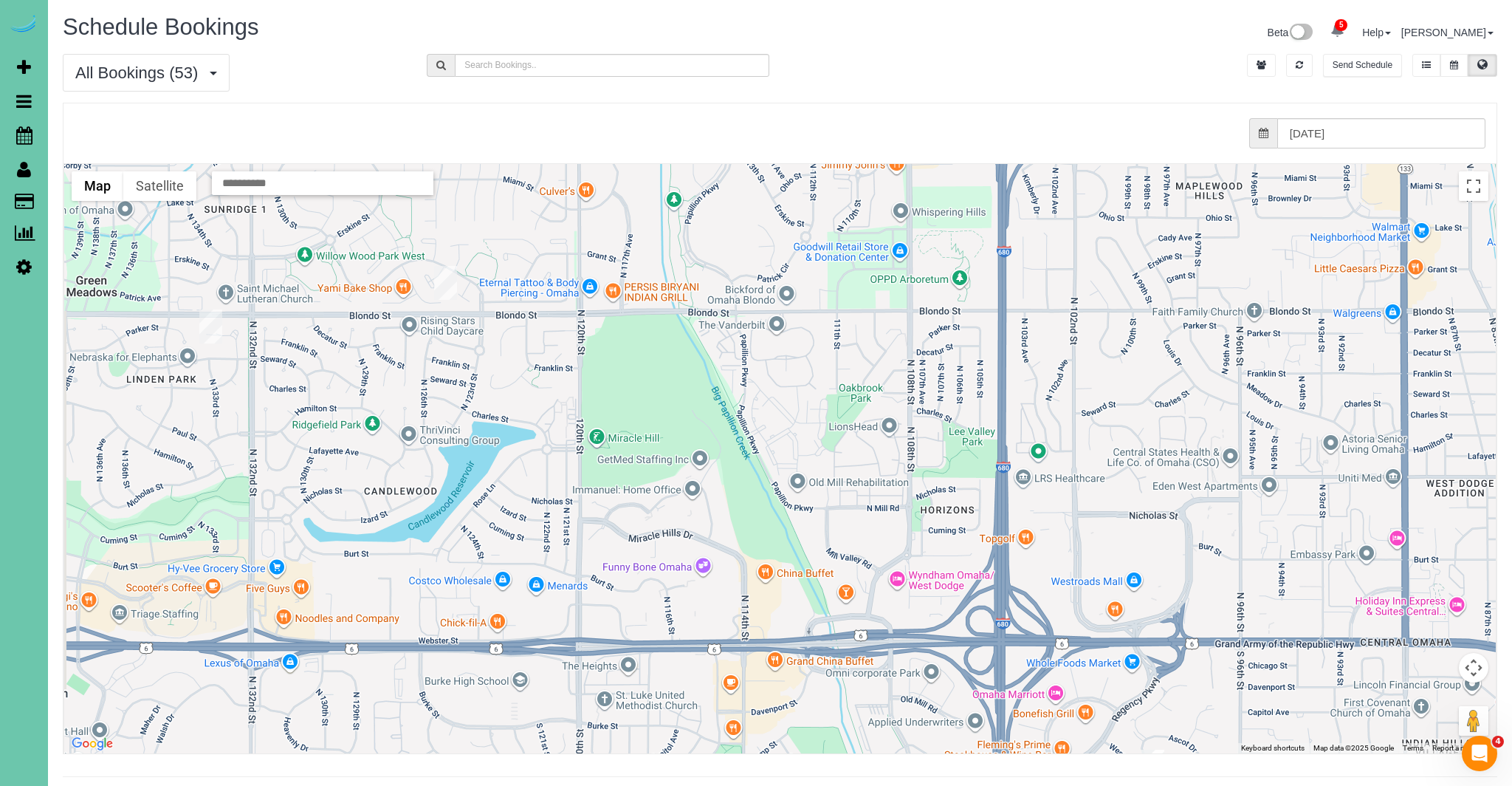
drag, startPoint x: 578, startPoint y: 491, endPoint x: 701, endPoint y: 449, distance: 130.0
click at [1018, 619] on div at bounding box center [780, 458] width 1432 height 589
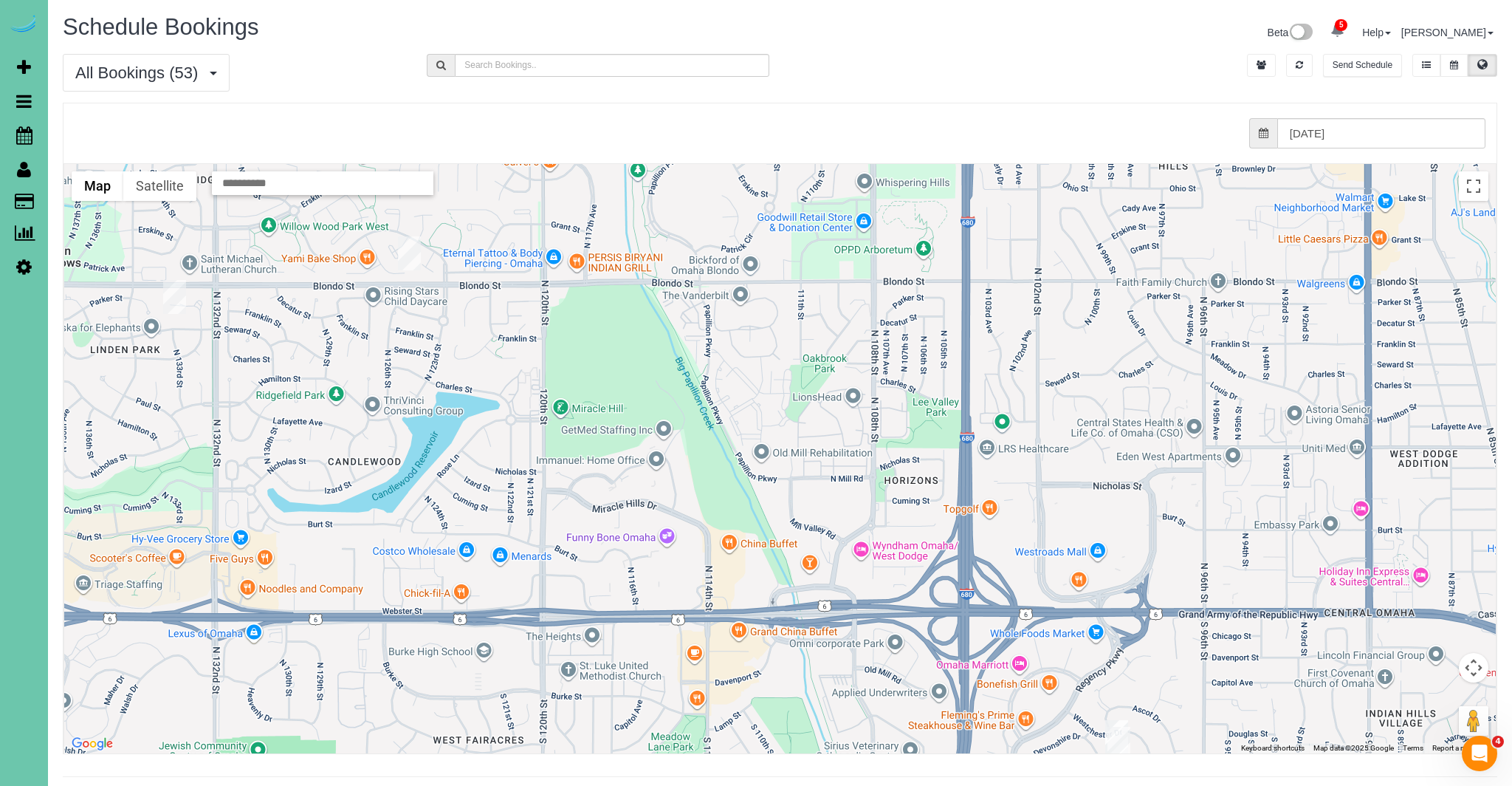
click at [407, 256] on img "08/26/2025 12:00PM - Elaine Folkers - 12504 Patrick Circle, Omaha, NE 68164" at bounding box center [409, 253] width 23 height 34
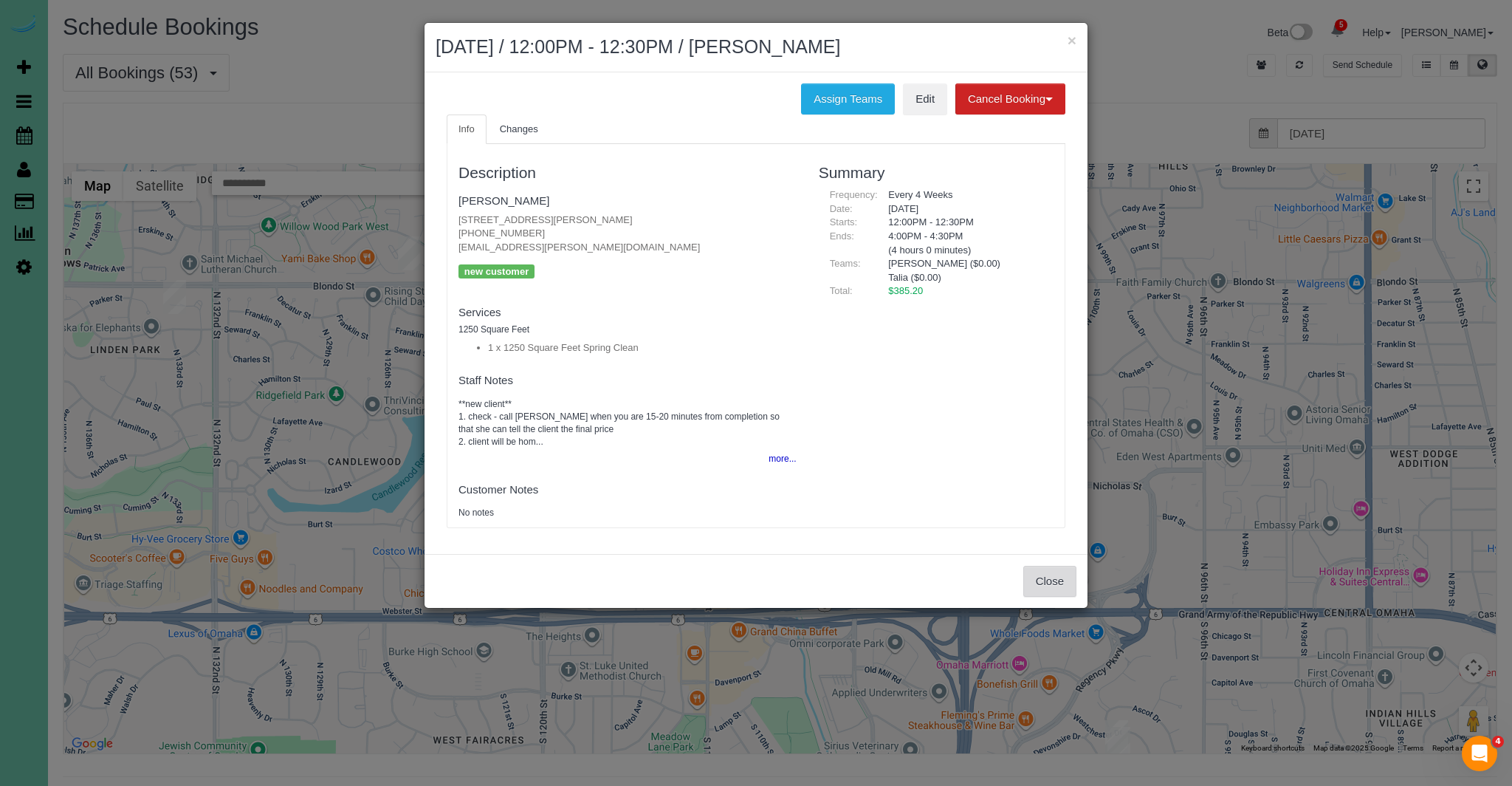
drag, startPoint x: 1068, startPoint y: 573, endPoint x: 1233, endPoint y: 474, distance: 192.4
click at [1068, 573] on button "Close" at bounding box center [1050, 581] width 53 height 31
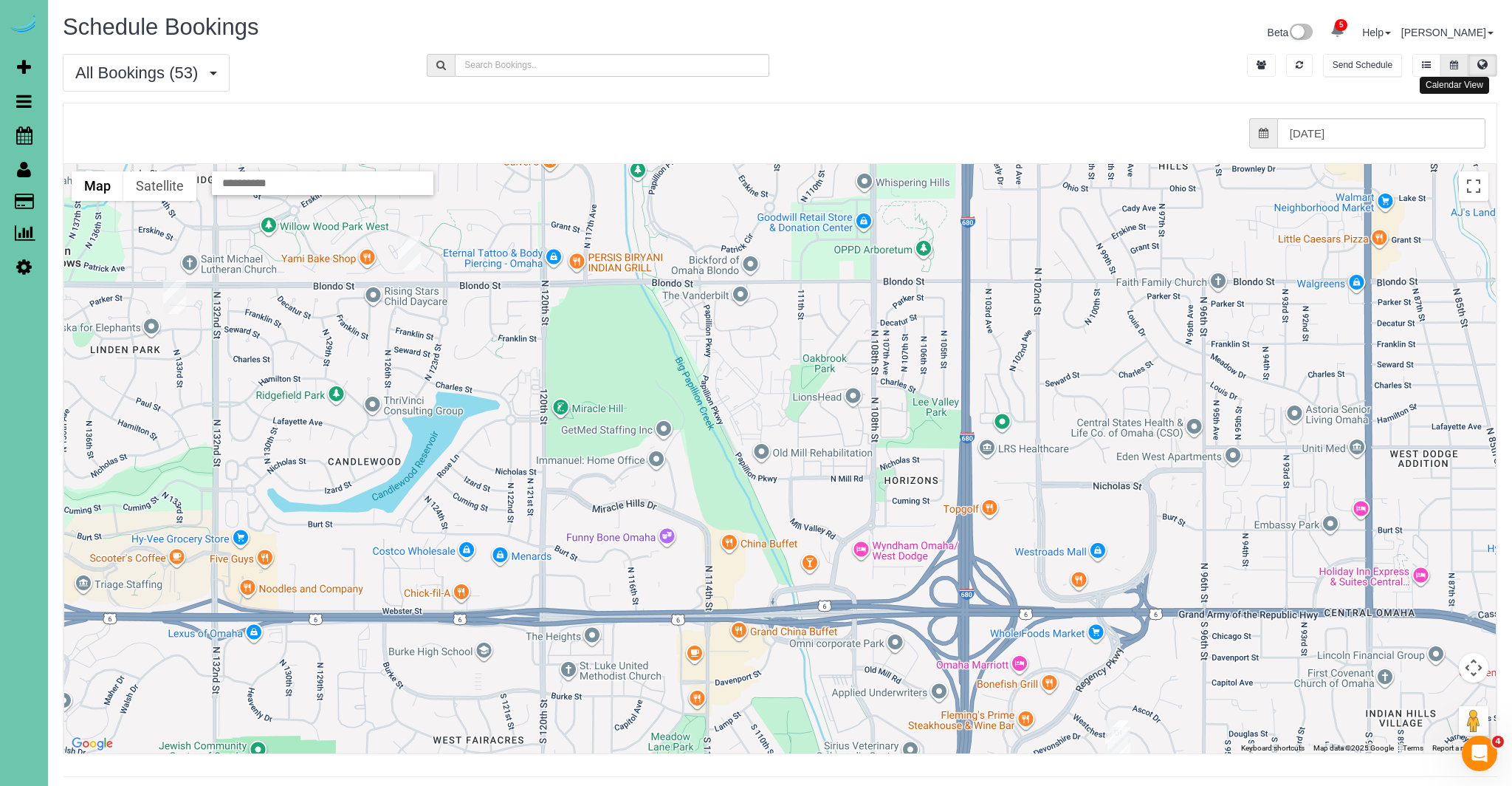
click at [1463, 63] on button at bounding box center [1454, 65] width 27 height 23
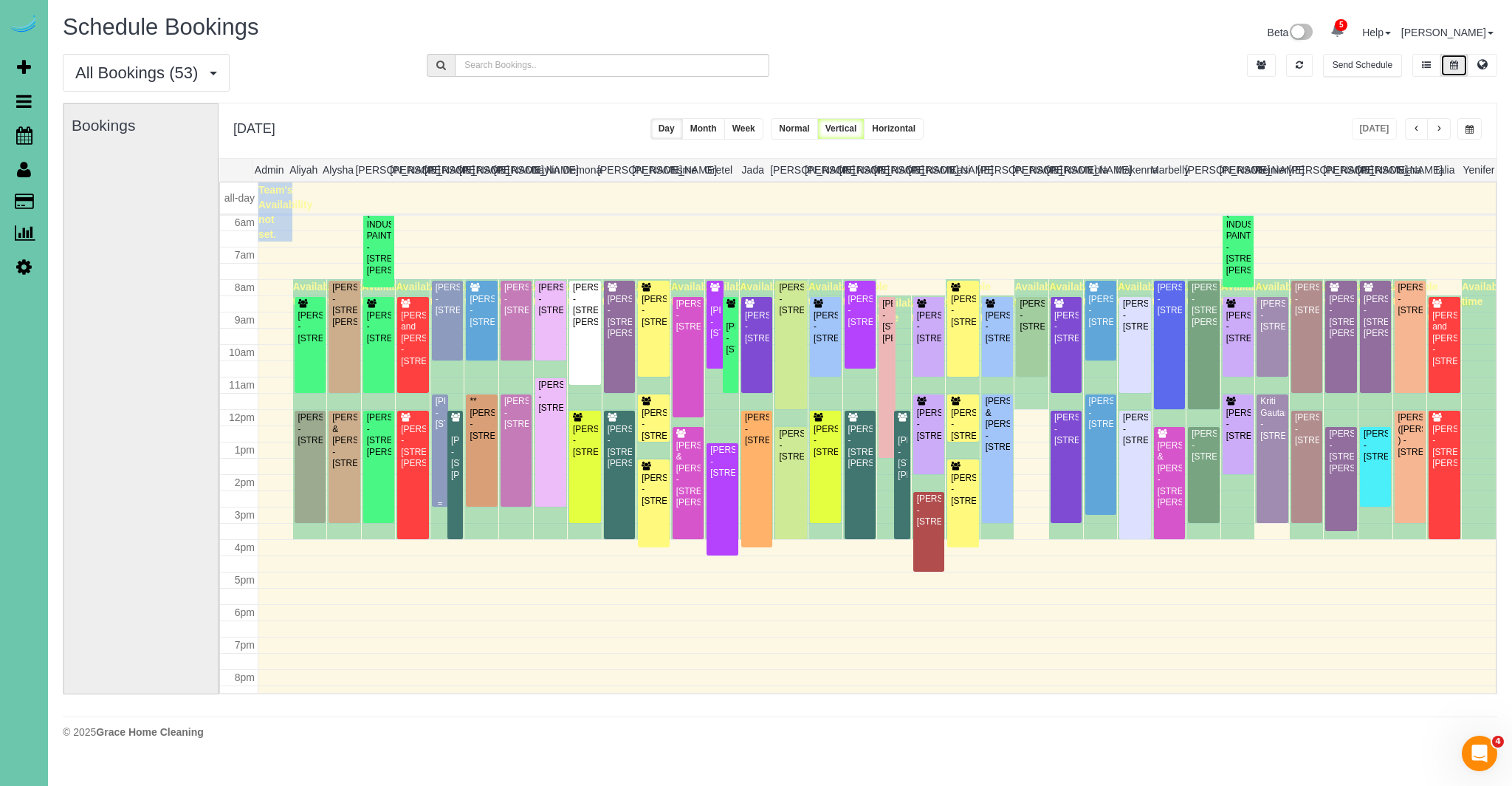
scroll to position [186, 0]
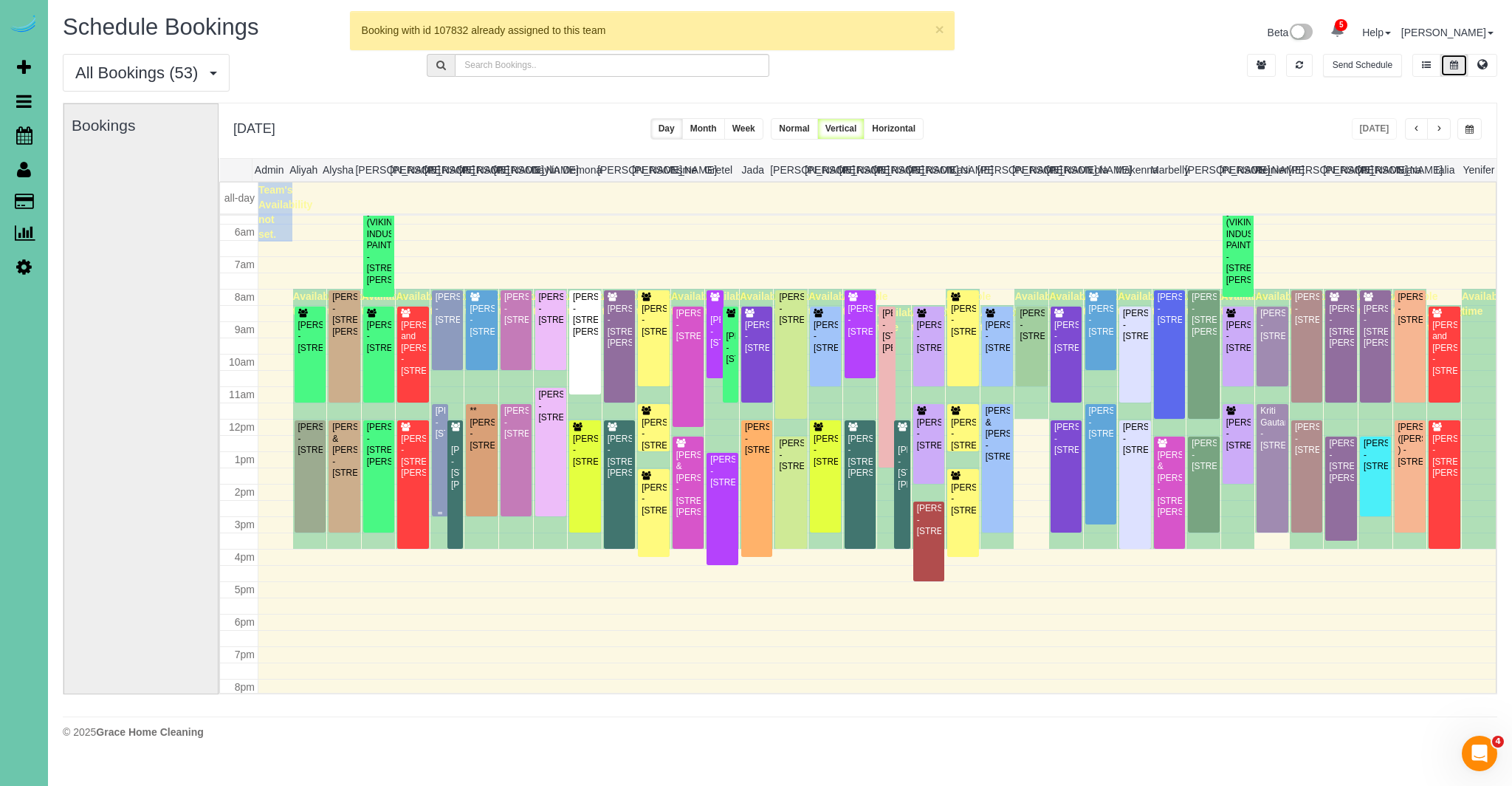
click at [440, 410] on div "[PERSON_NAME] - [STREET_ADDRESS]" at bounding box center [440, 422] width 11 height 34
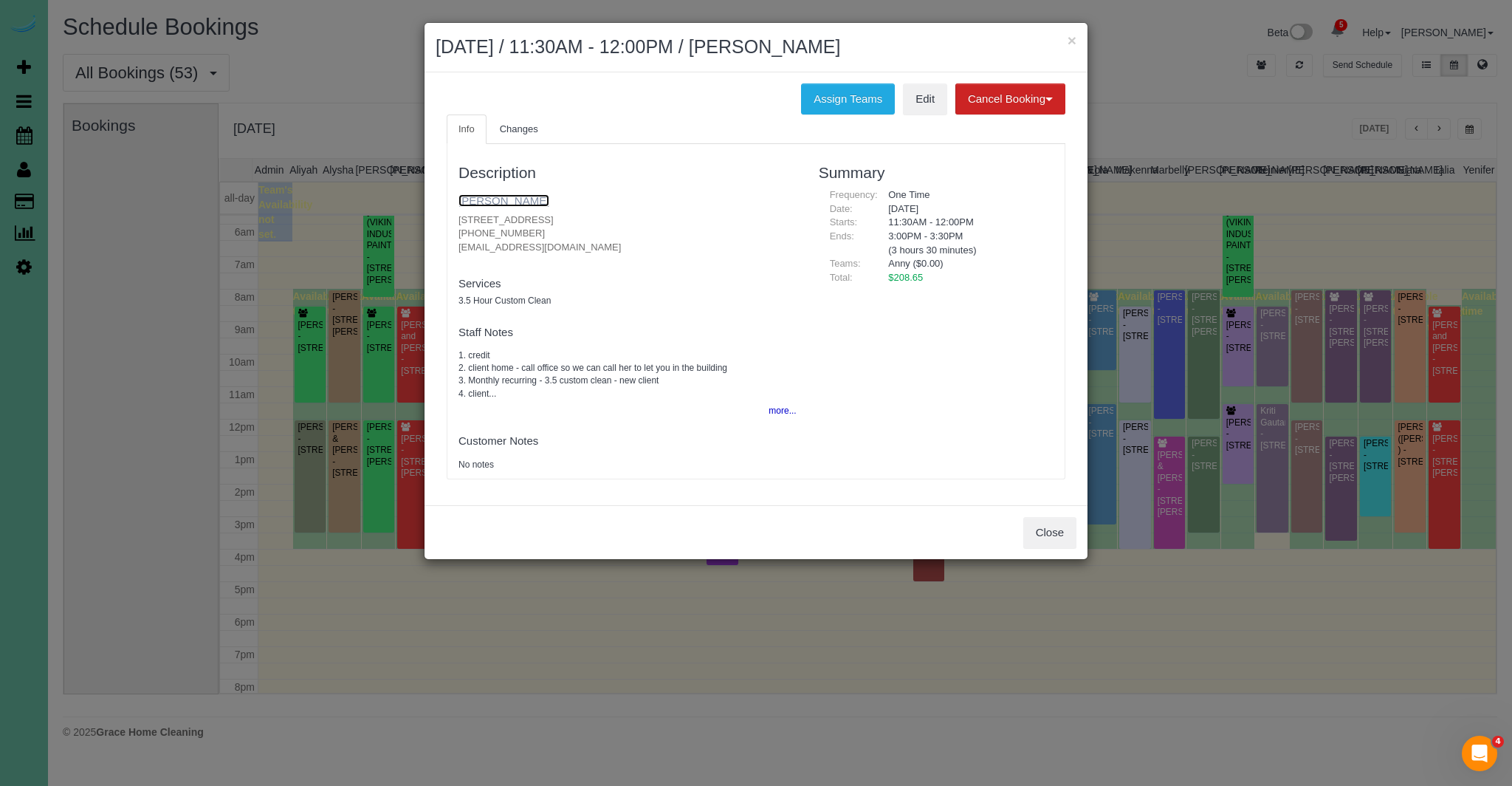
click at [515, 198] on link "[PERSON_NAME]" at bounding box center [504, 201] width 90 height 13
click at [774, 409] on button "more..." at bounding box center [778, 411] width 36 height 21
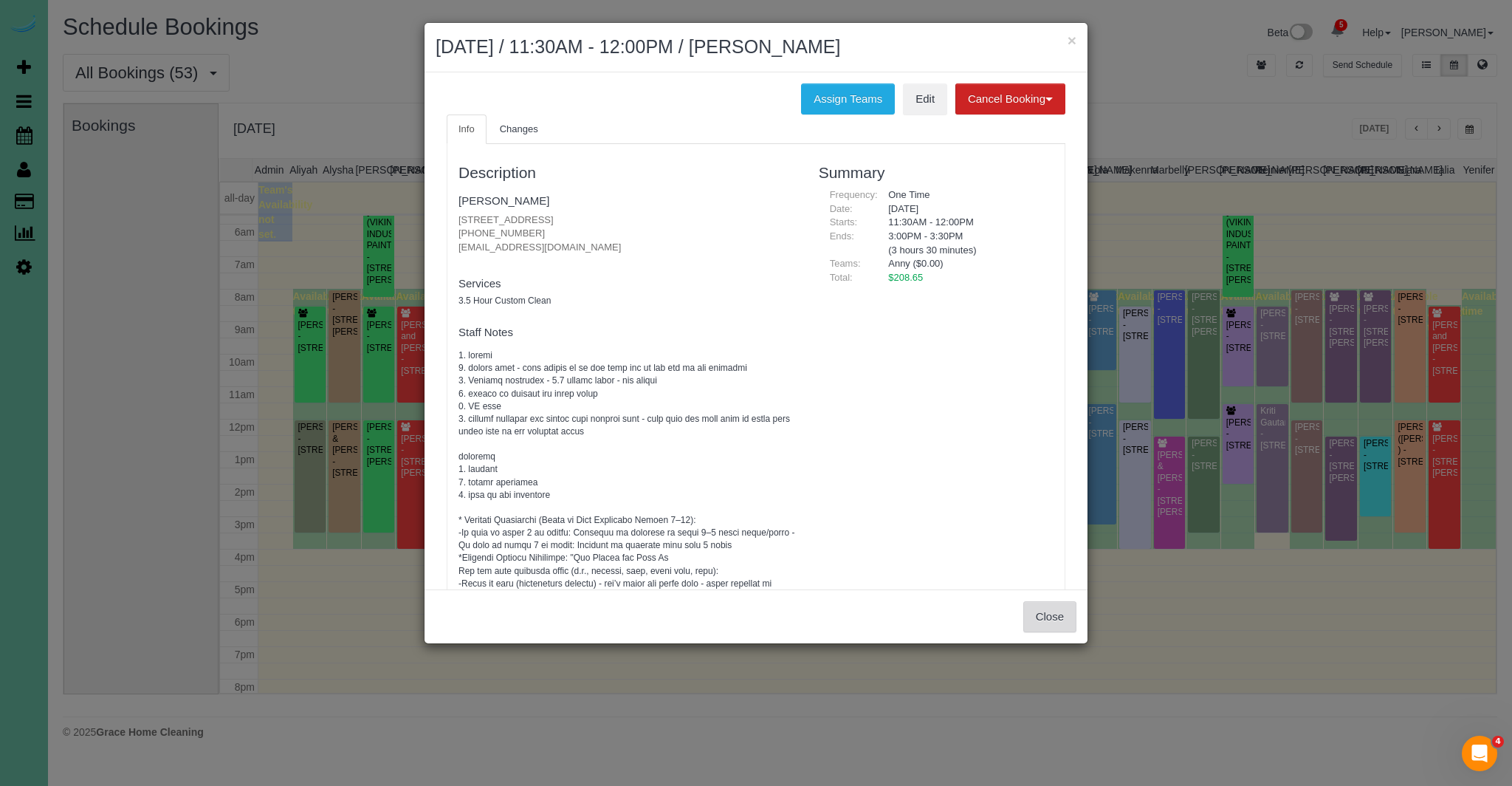
click at [1069, 606] on button "Close" at bounding box center [1050, 616] width 53 height 31
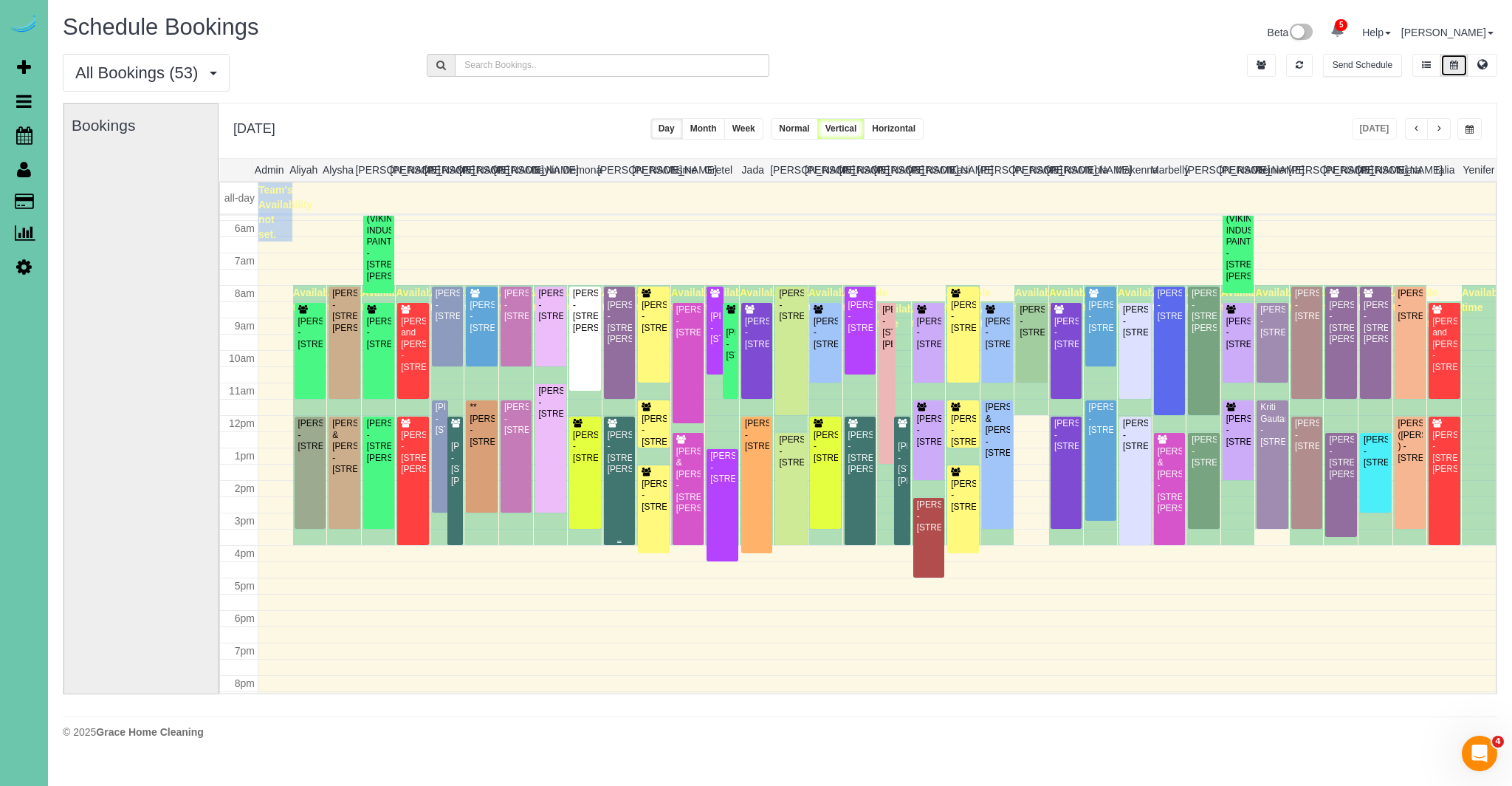
scroll to position [192, 0]
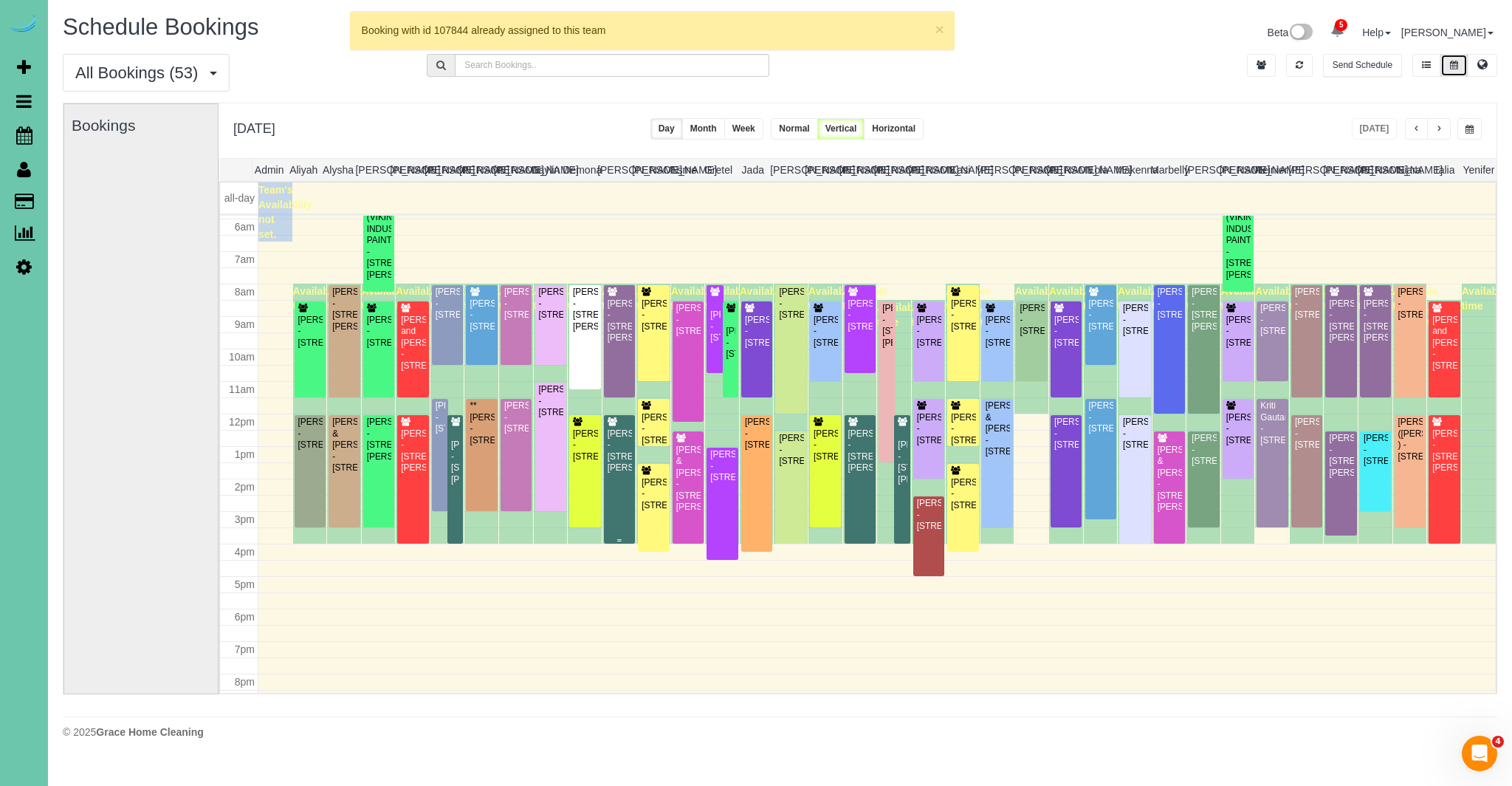
click at [621, 462] on div "[PERSON_NAME] - [STREET_ADDRESS][PERSON_NAME]" at bounding box center [619, 451] width 25 height 46
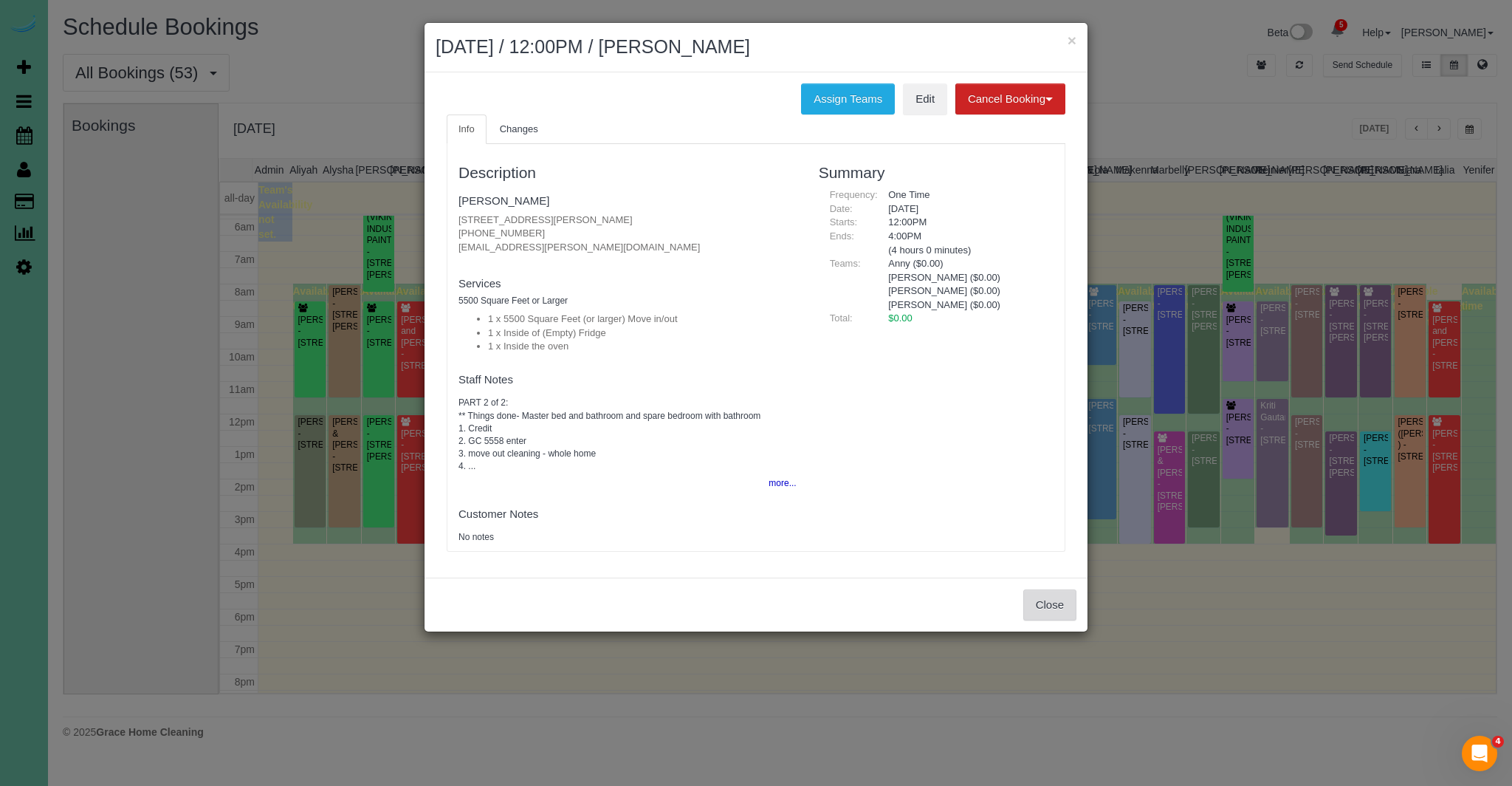
click at [1047, 594] on button "Close" at bounding box center [1050, 604] width 53 height 31
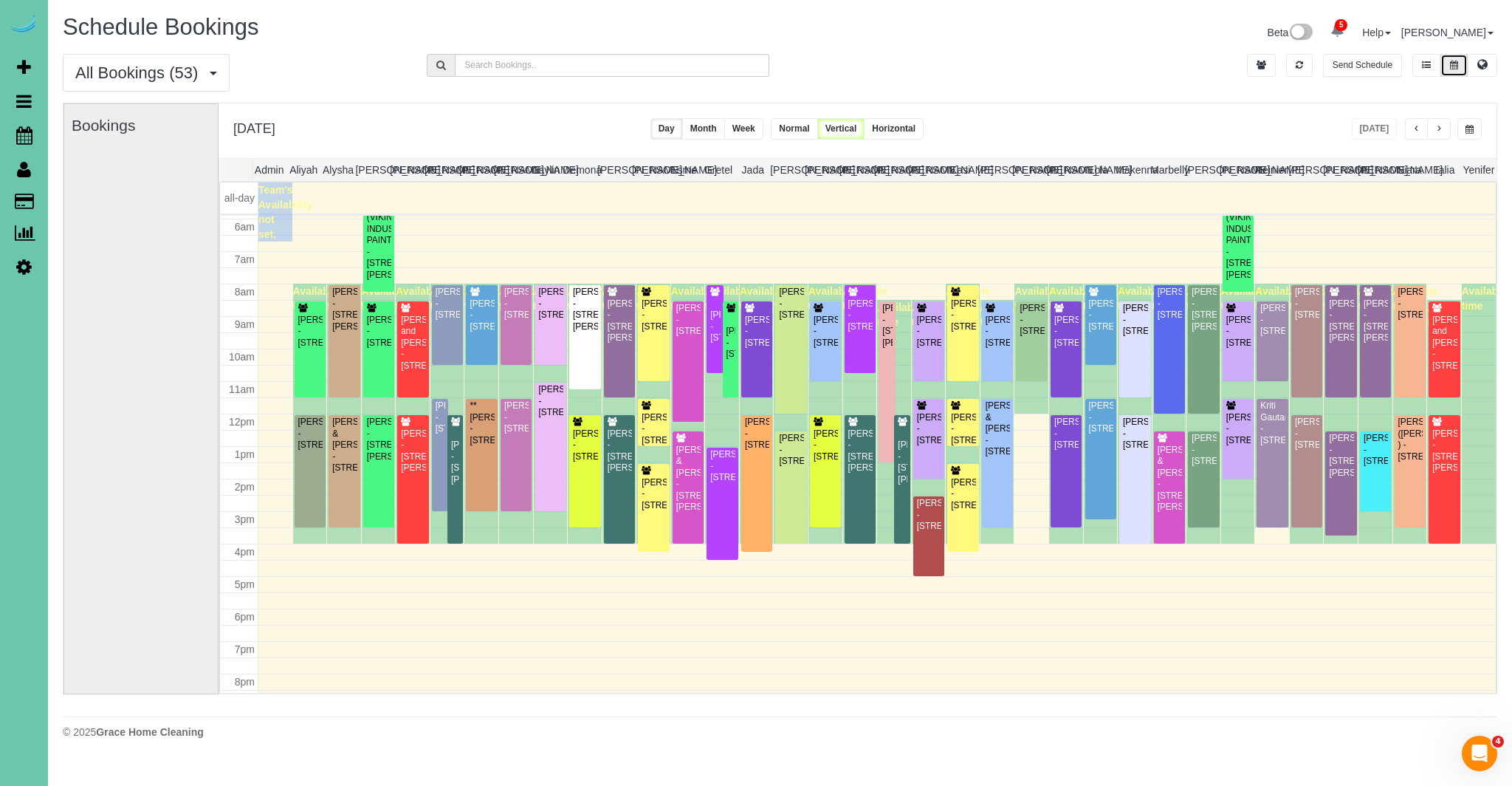
click at [1436, 125] on span "button" at bounding box center [1439, 129] width 8 height 9
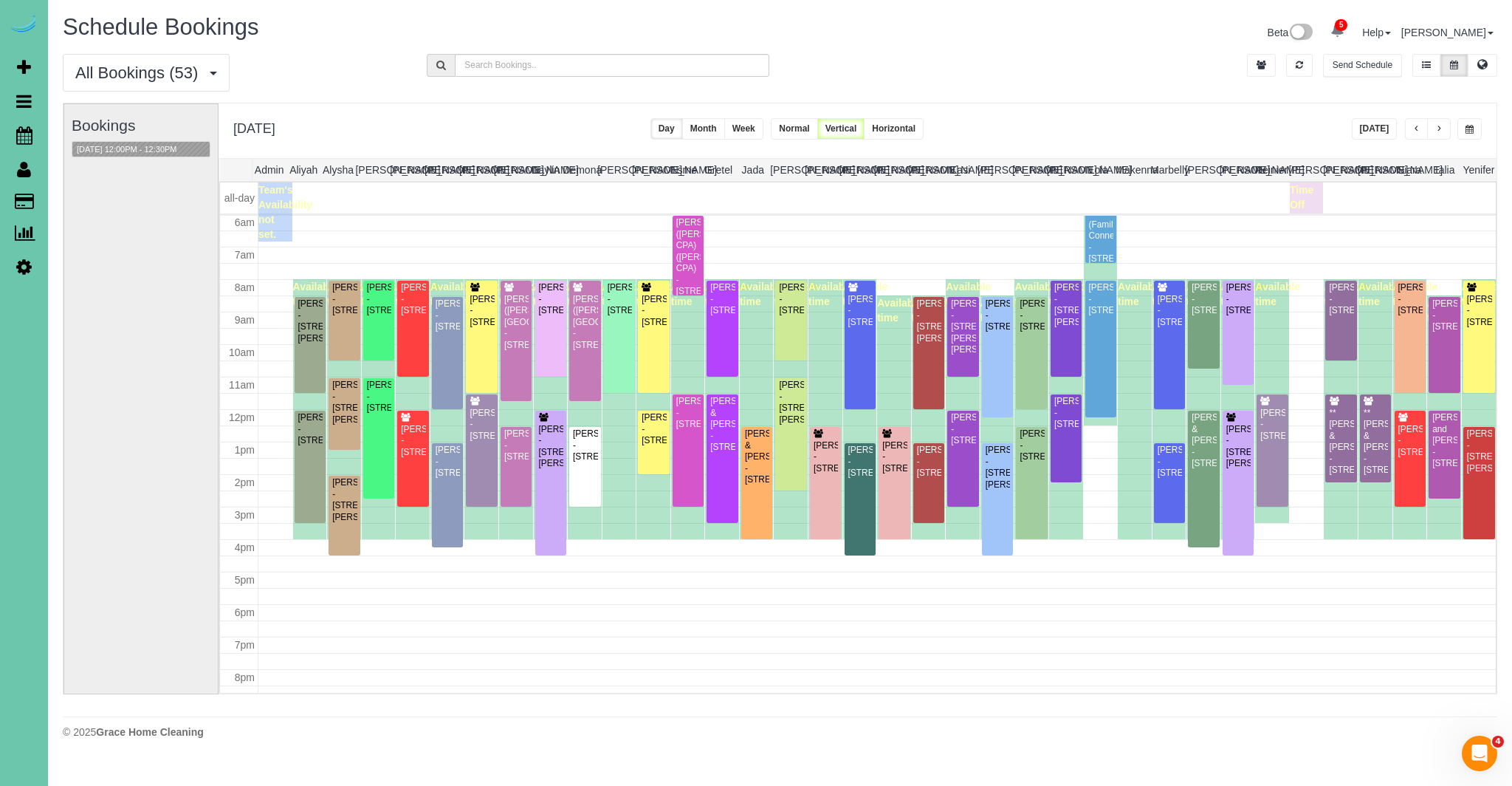
scroll to position [195, 0]
